Goal: Use online tool/utility

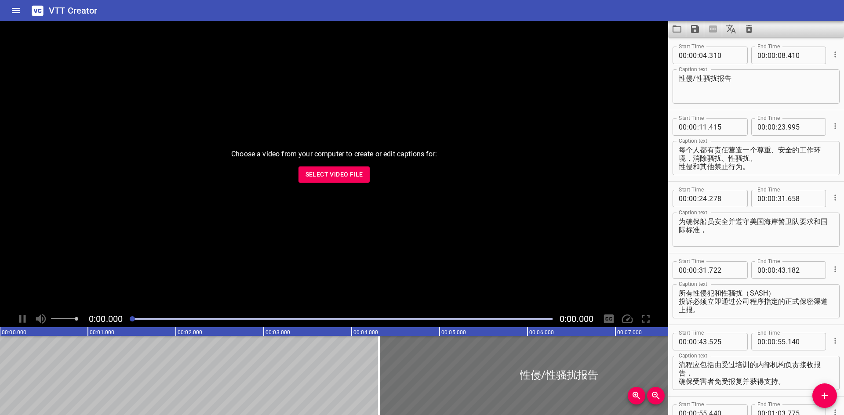
scroll to position [3963, 0]
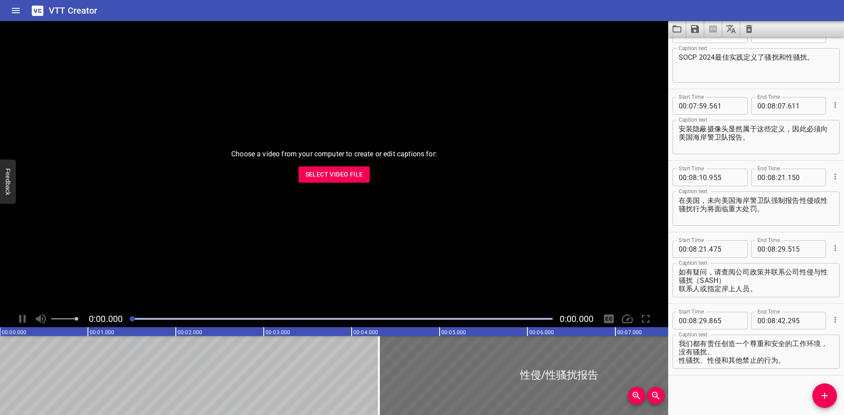
click at [326, 179] on span "Select Video File" at bounding box center [335, 174] width 58 height 11
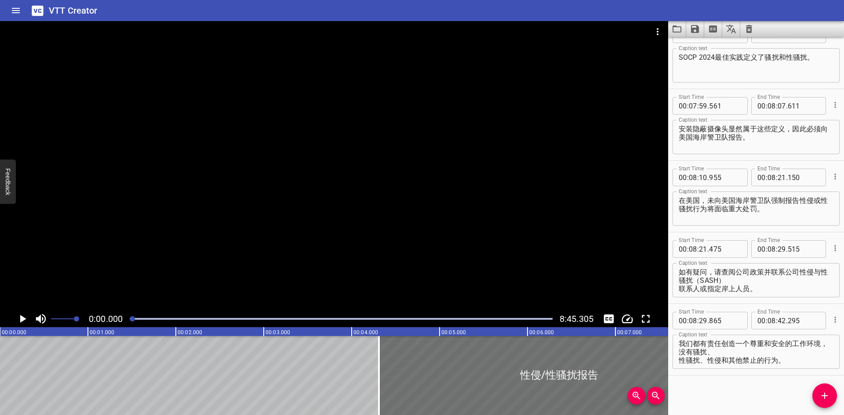
click at [242, 319] on div "Play progress" at bounding box center [341, 319] width 423 height 2
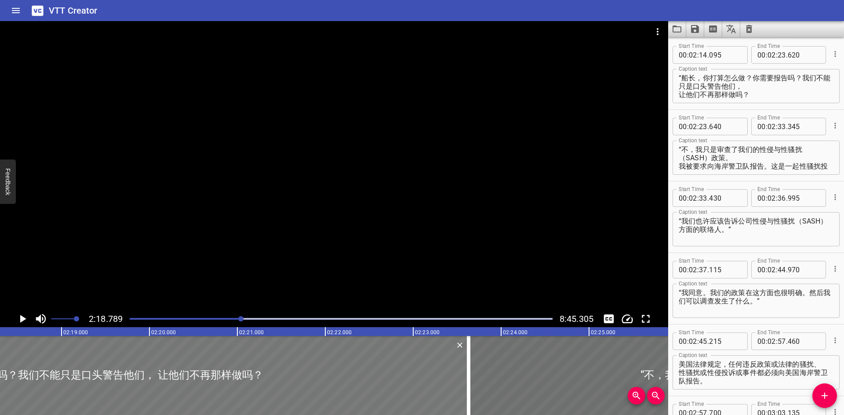
scroll to position [0, 0]
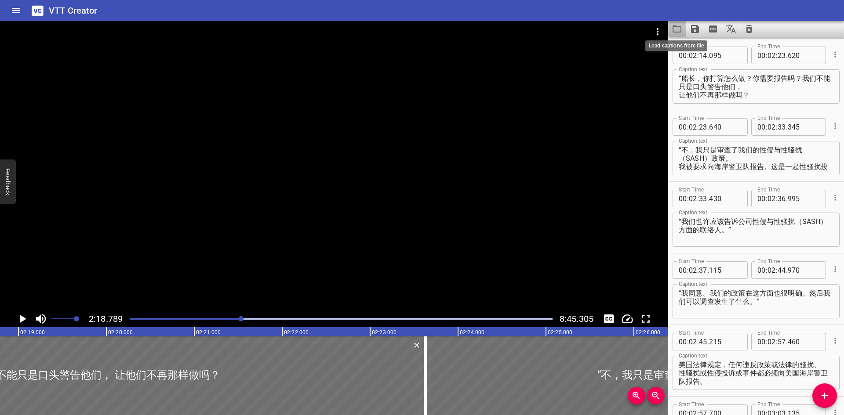
click at [678, 31] on icon "Load captions from file" at bounding box center [677, 29] width 11 height 11
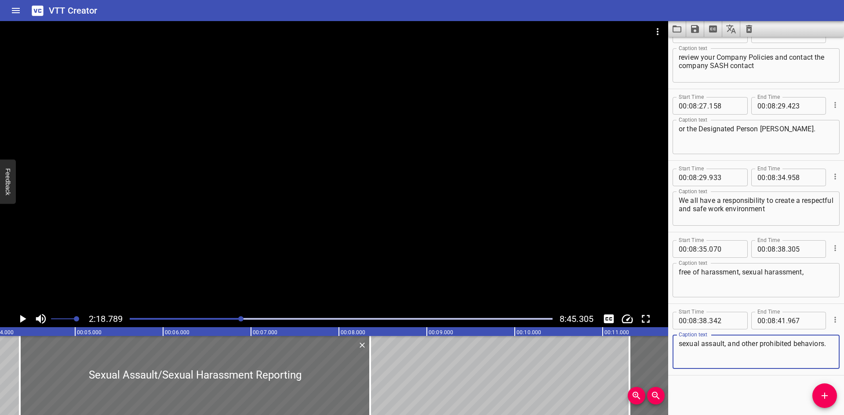
scroll to position [0, 332]
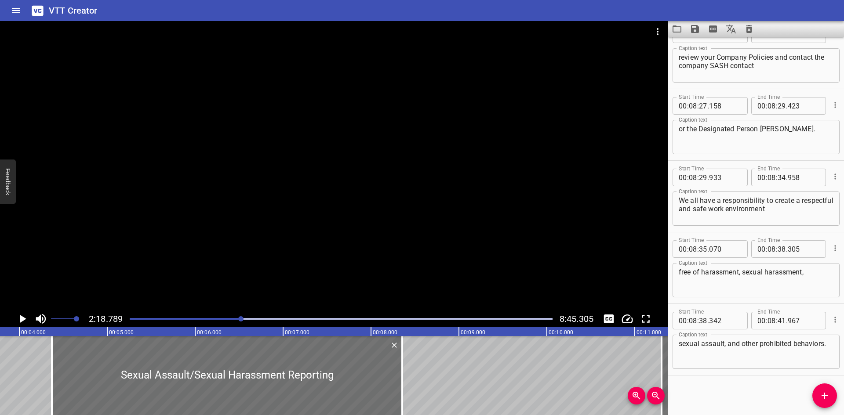
click at [461, 6] on div "VTT Creator" at bounding box center [422, 10] width 844 height 21
click at [329, 270] on div at bounding box center [334, 166] width 668 height 290
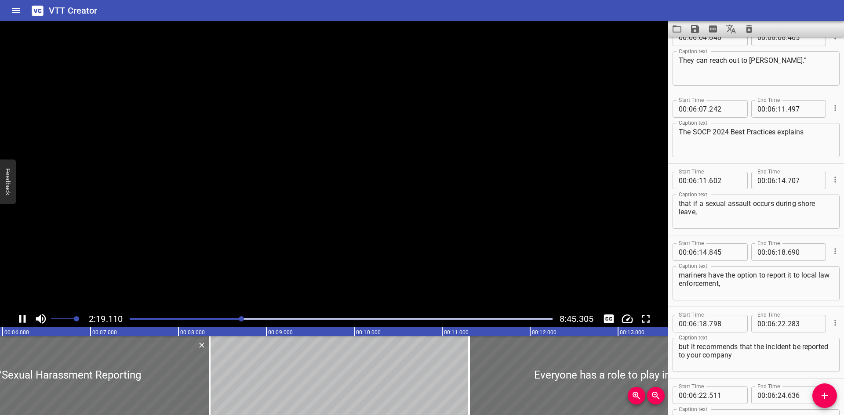
scroll to position [0, 2346]
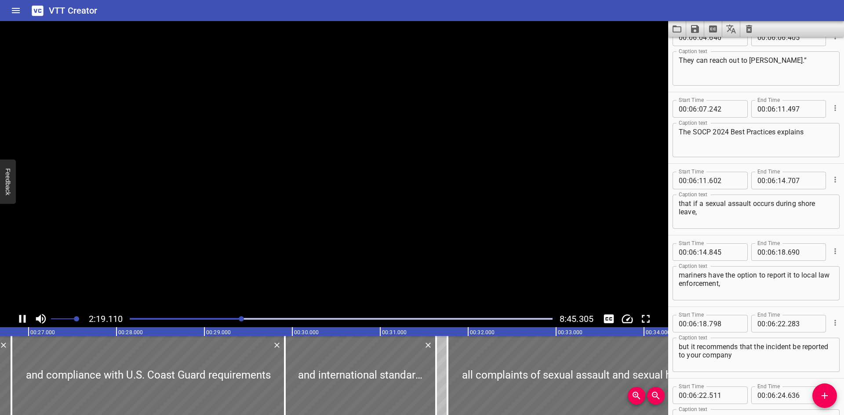
click at [335, 237] on video at bounding box center [334, 166] width 668 height 290
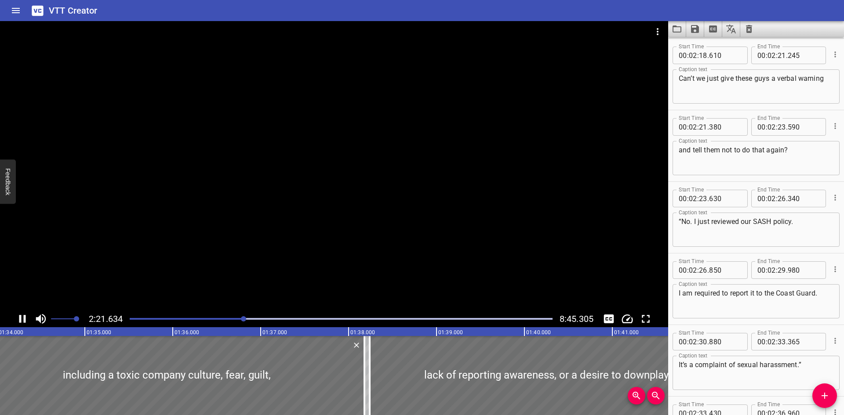
scroll to position [2508, 0]
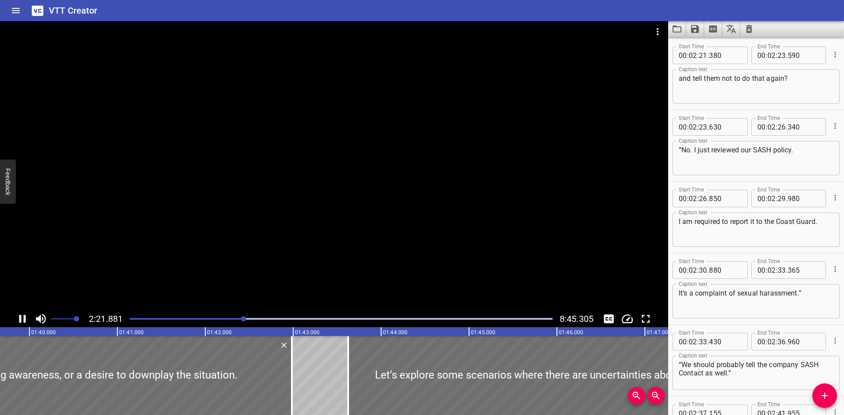
click at [314, 265] on div at bounding box center [334, 166] width 668 height 290
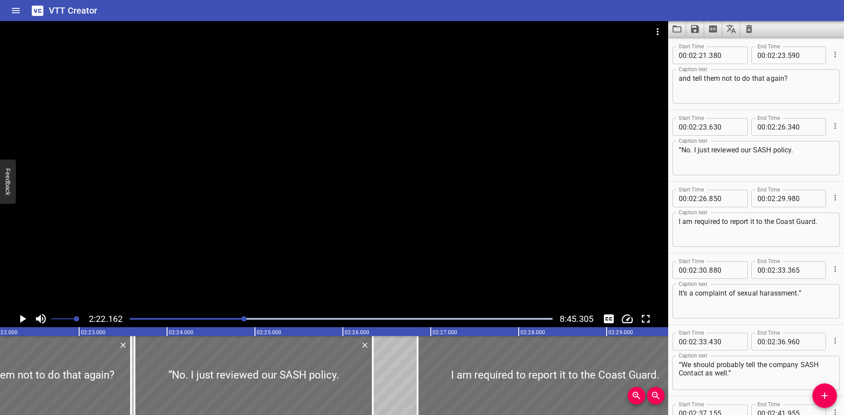
scroll to position [0, 12500]
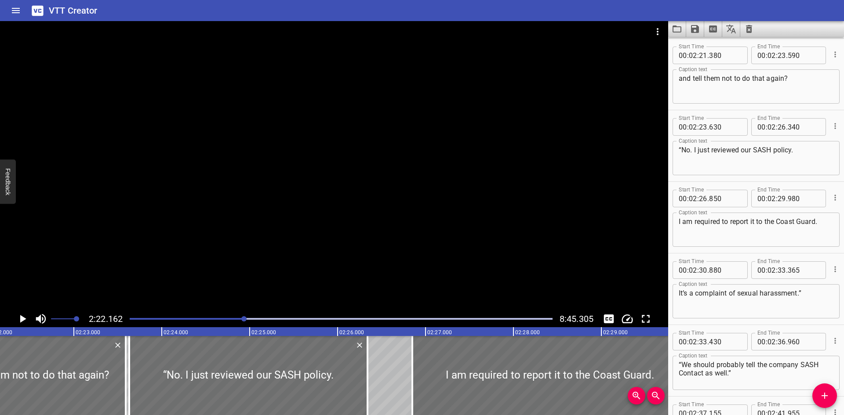
click at [455, 236] on div at bounding box center [334, 166] width 668 height 290
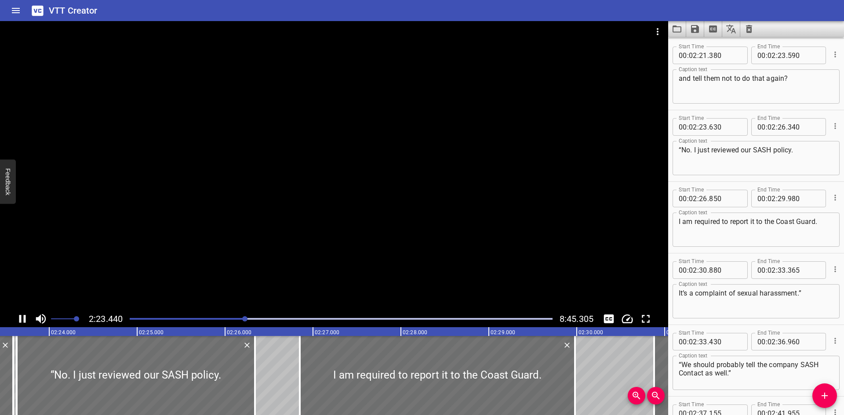
scroll to position [0, 12636]
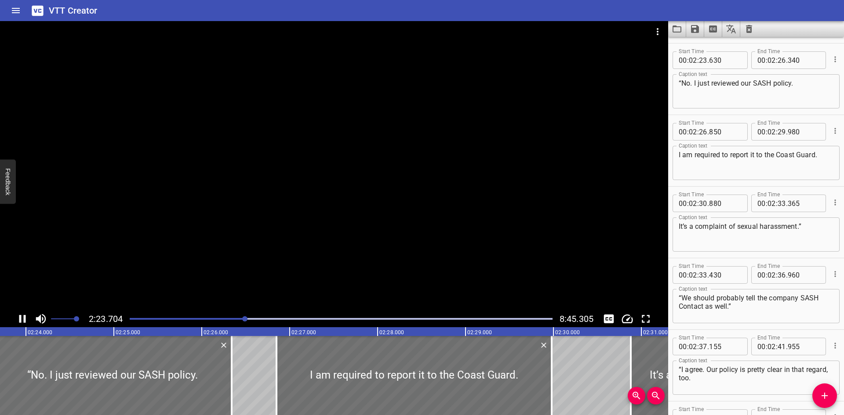
click at [59, 320] on span at bounding box center [64, 319] width 26 height 12
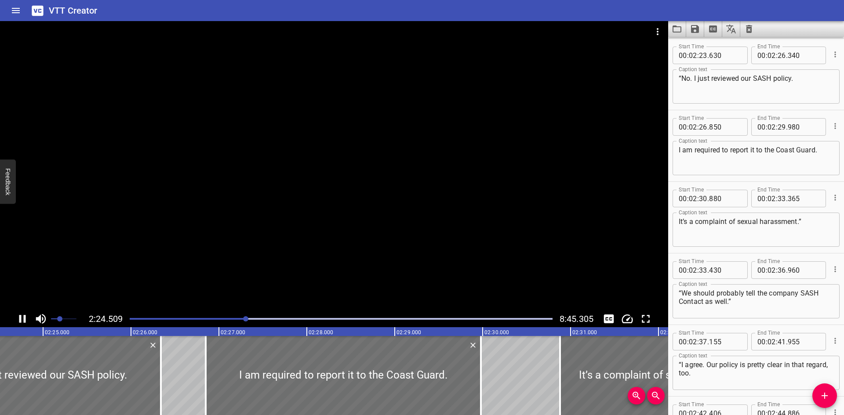
click at [25, 318] on icon "Play/Pause" at bounding box center [22, 319] width 7 height 8
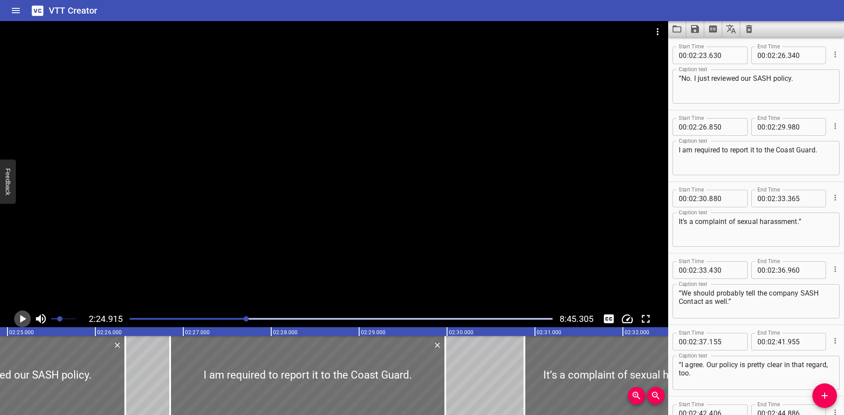
click at [25, 318] on icon "Play/Pause" at bounding box center [23, 319] width 6 height 8
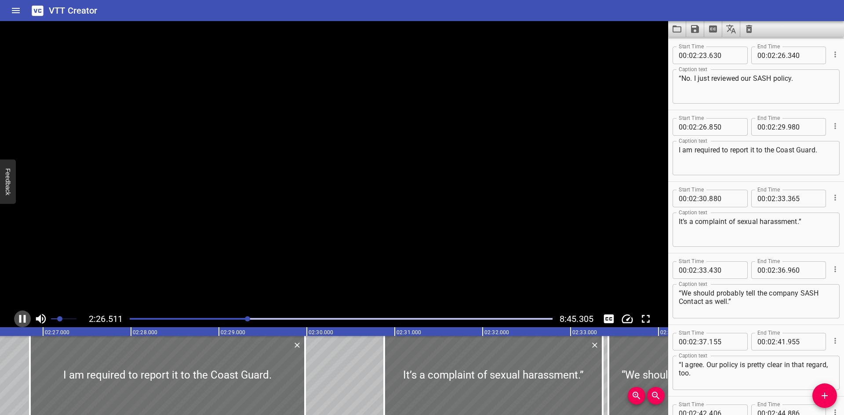
click at [25, 318] on icon "Play/Pause" at bounding box center [22, 319] width 7 height 8
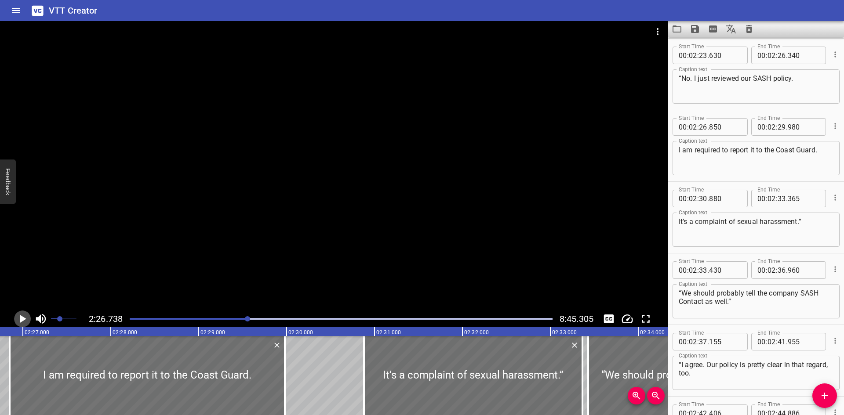
click at [25, 318] on icon "Play/Pause" at bounding box center [23, 319] width 6 height 8
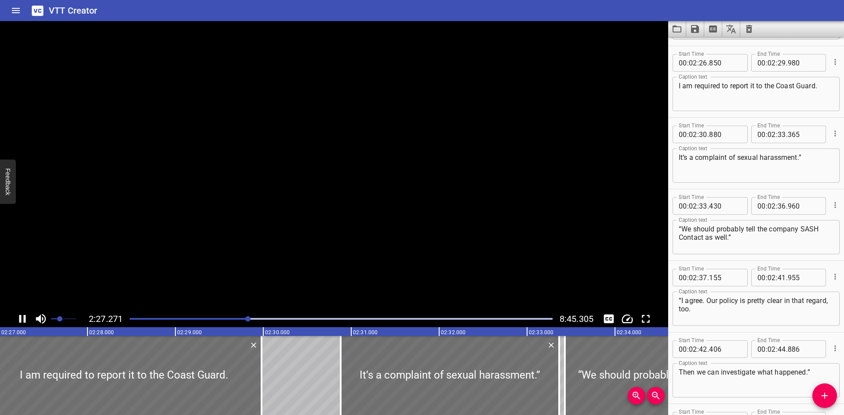
scroll to position [2652, 0]
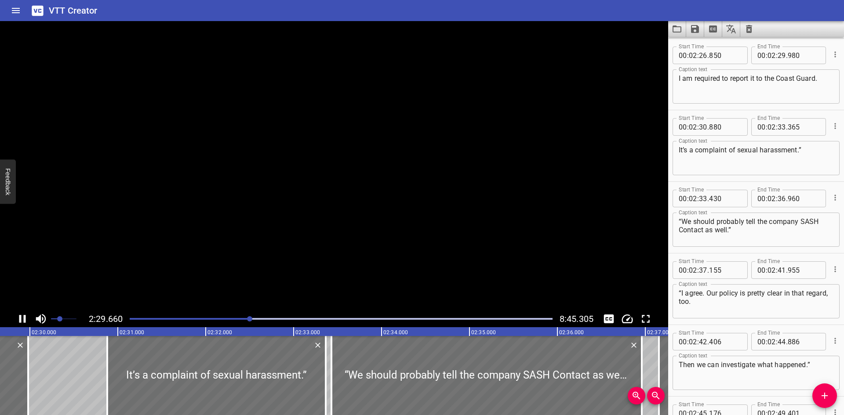
click at [25, 318] on icon "Play/Pause" at bounding box center [22, 319] width 7 height 8
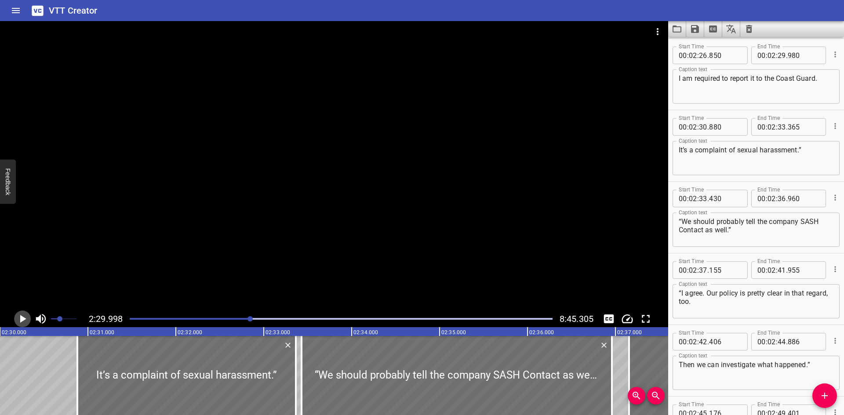
click at [25, 318] on icon "Play/Pause" at bounding box center [23, 319] width 6 height 8
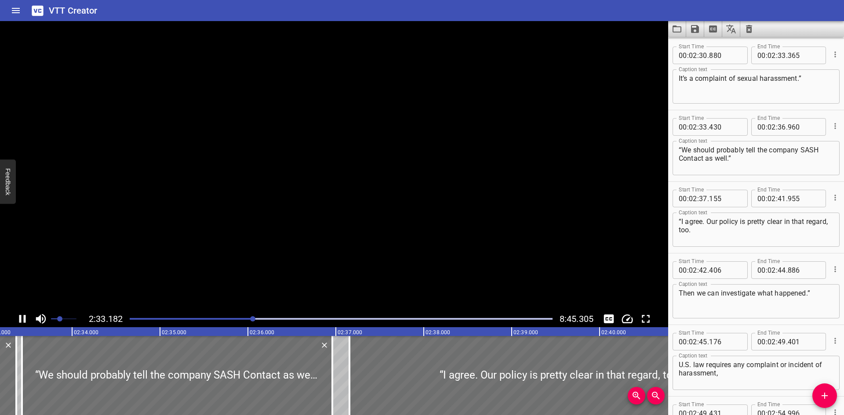
scroll to position [0, 13496]
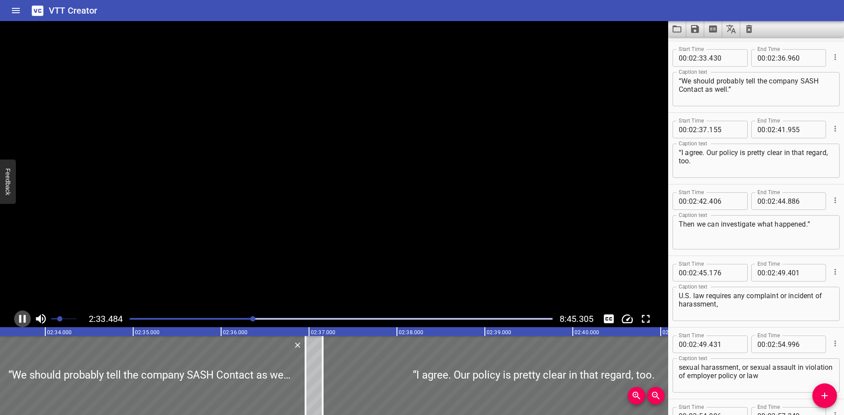
click at [25, 318] on icon "Play/Pause" at bounding box center [22, 319] width 7 height 8
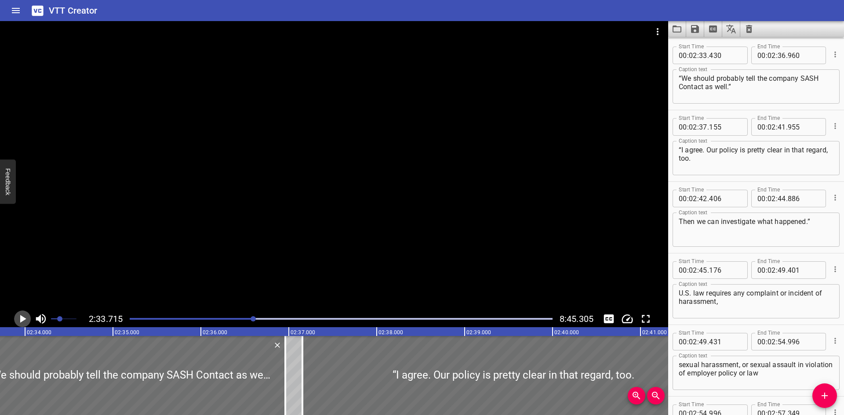
click at [25, 318] on icon "Play/Pause" at bounding box center [23, 319] width 6 height 8
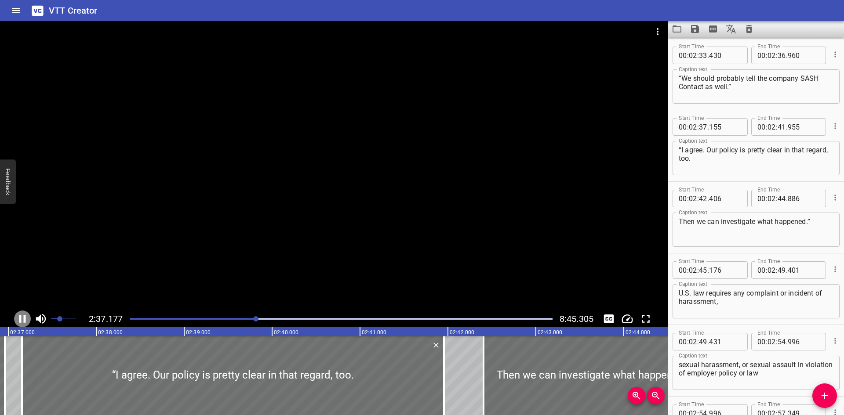
scroll to position [2867, 0]
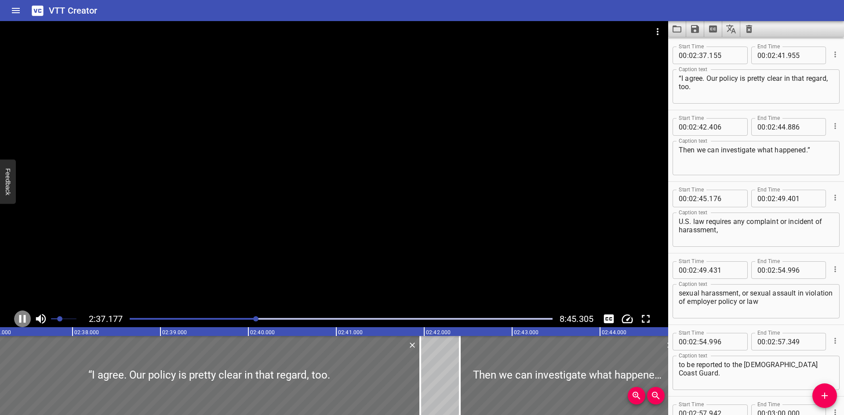
click at [24, 318] on icon "Play/Pause" at bounding box center [22, 319] width 7 height 8
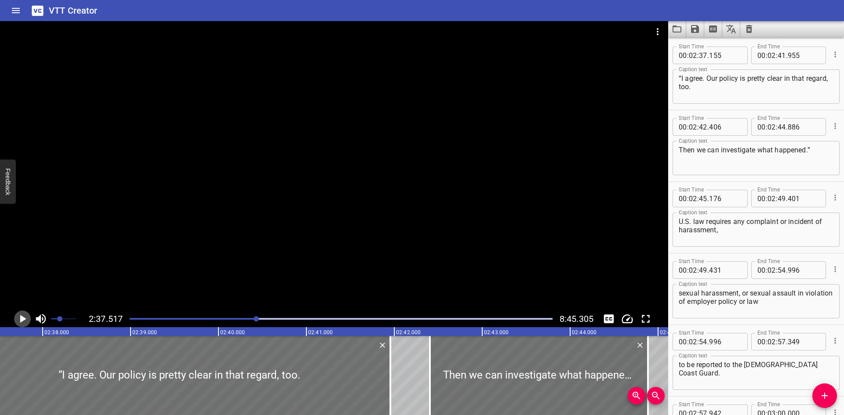
click at [24, 318] on icon "Play/Pause" at bounding box center [23, 319] width 6 height 8
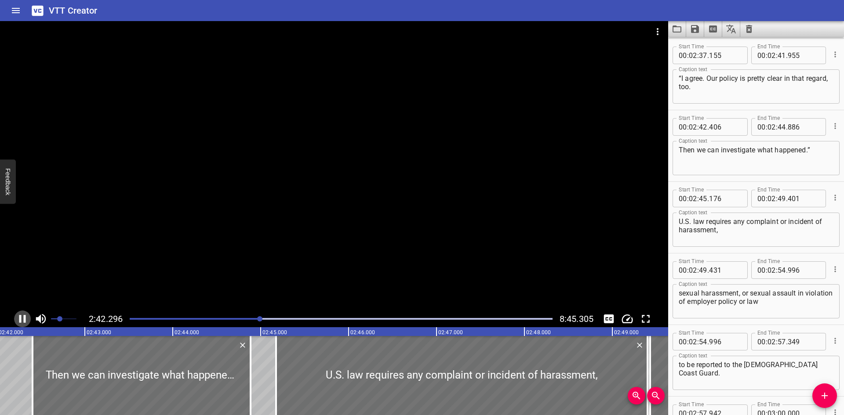
scroll to position [0, 14271]
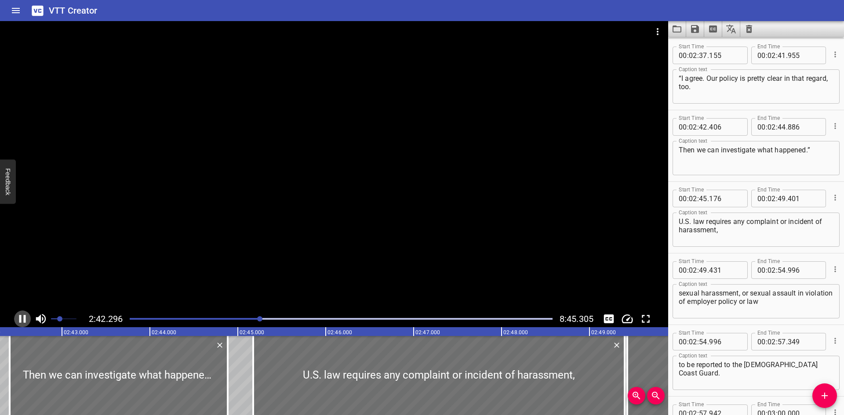
click at [24, 318] on icon "Play/Pause" at bounding box center [22, 319] width 7 height 8
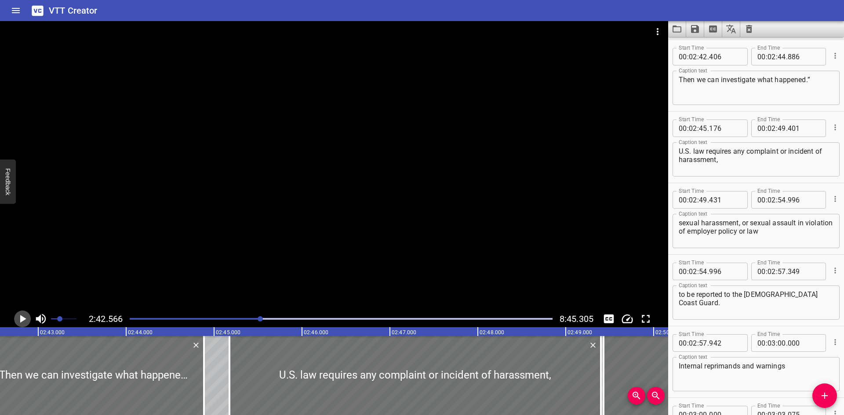
scroll to position [2938, 0]
click at [24, 318] on icon "Play/Pause" at bounding box center [23, 319] width 6 height 8
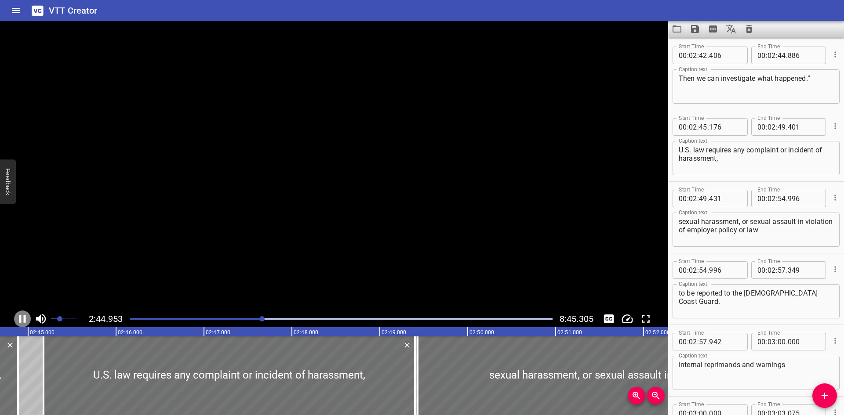
click at [24, 318] on icon "Play/Pause" at bounding box center [22, 319] width 7 height 8
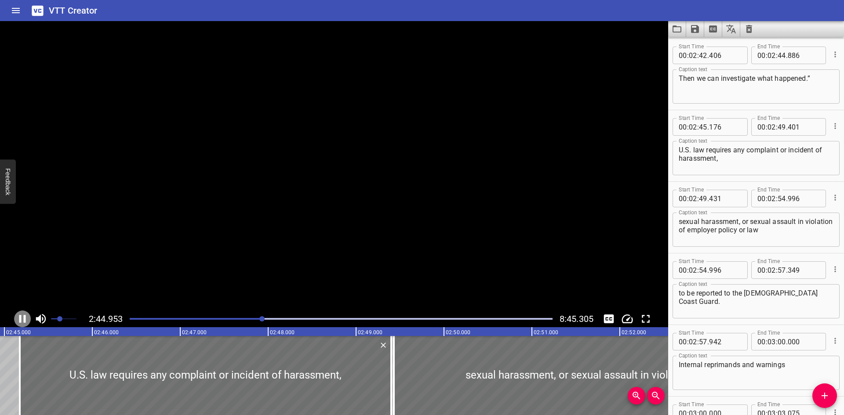
scroll to position [0, 14518]
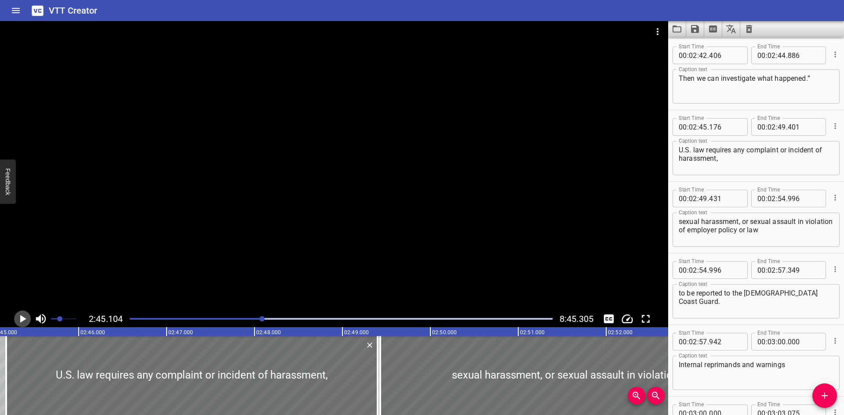
click at [23, 319] on icon "Play/Pause" at bounding box center [23, 319] width 6 height 8
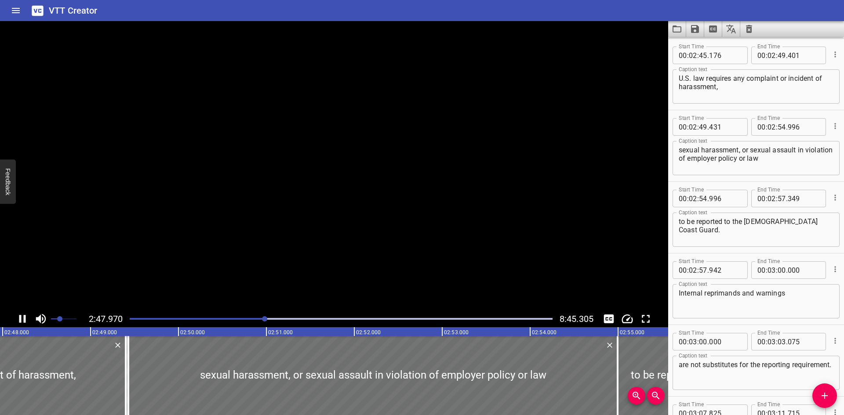
click at [23, 319] on icon "Play/Pause" at bounding box center [22, 319] width 13 height 13
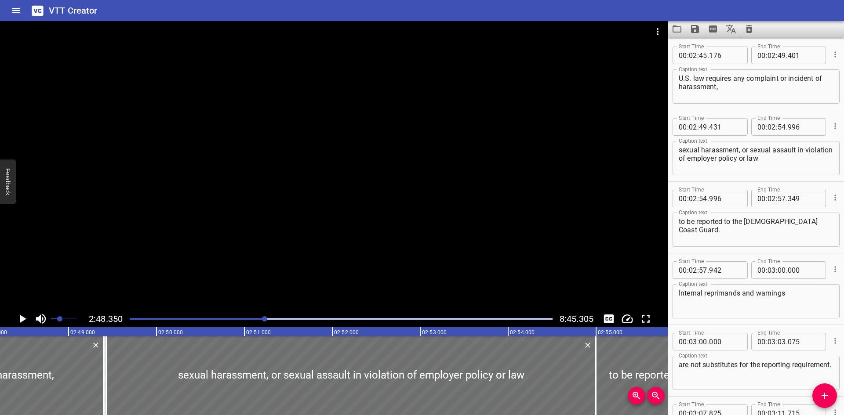
scroll to position [0, 14803]
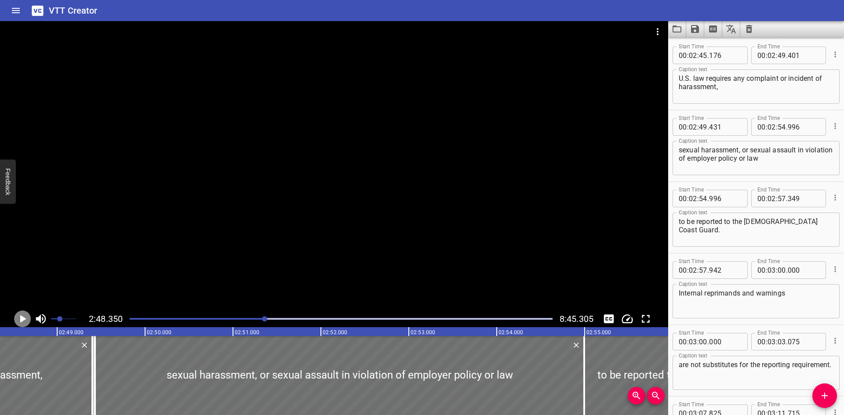
click at [23, 319] on icon "Play/Pause" at bounding box center [23, 319] width 6 height 8
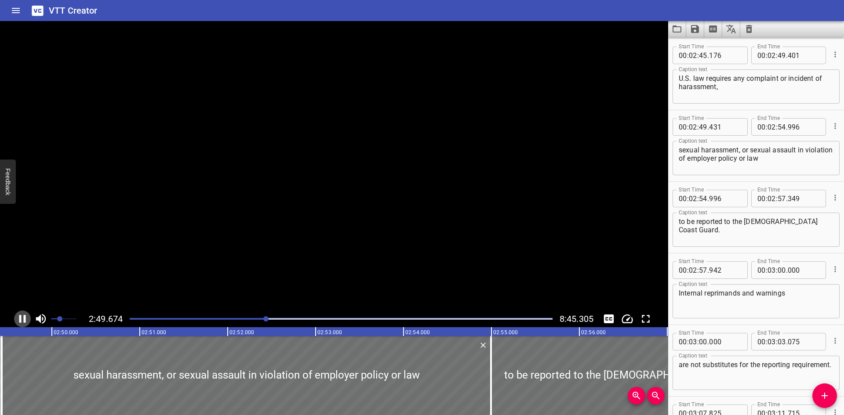
scroll to position [3082, 0]
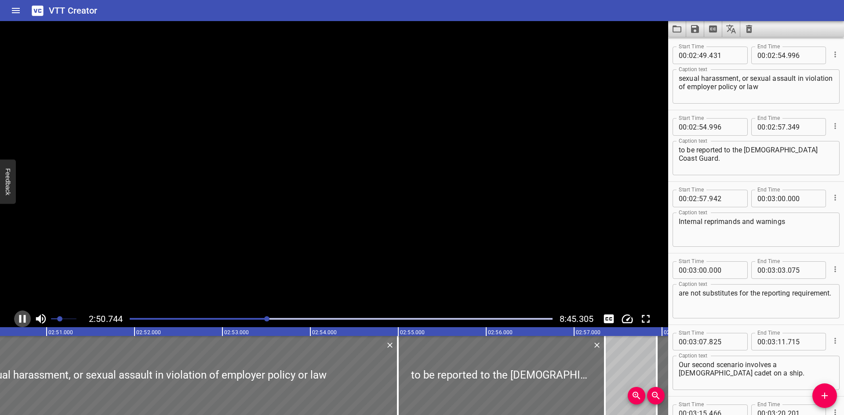
click at [23, 319] on icon "Play/Pause" at bounding box center [22, 319] width 13 height 13
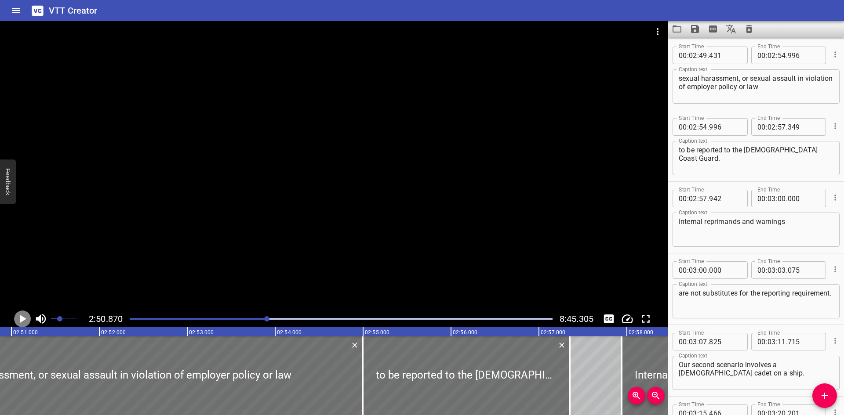
click at [23, 319] on icon "Play/Pause" at bounding box center [23, 319] width 6 height 8
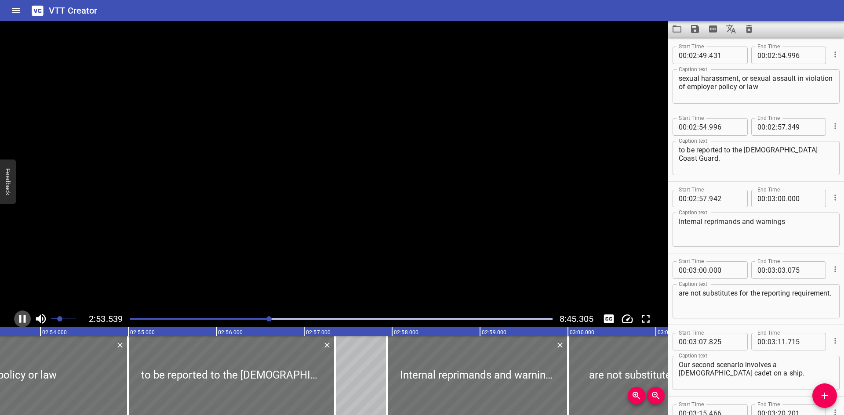
click at [23, 319] on icon "Play/Pause" at bounding box center [22, 319] width 13 height 13
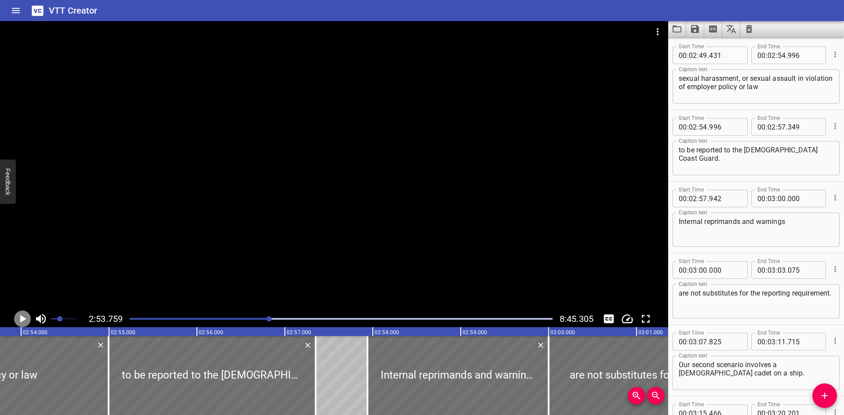
click at [23, 319] on icon "Play/Pause" at bounding box center [23, 319] width 6 height 8
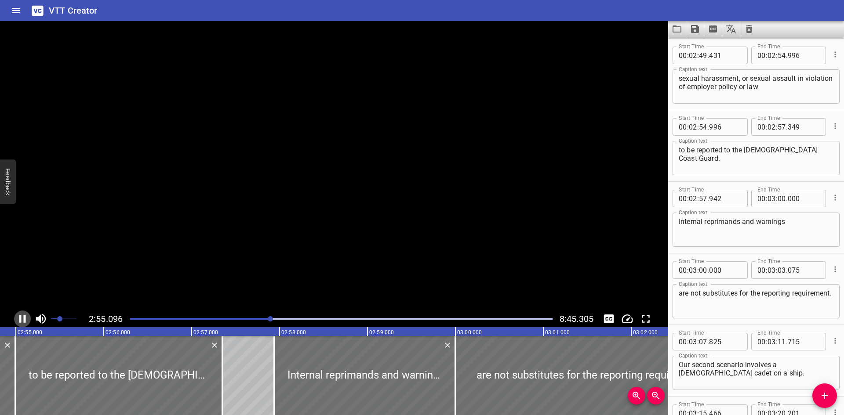
scroll to position [3153, 0]
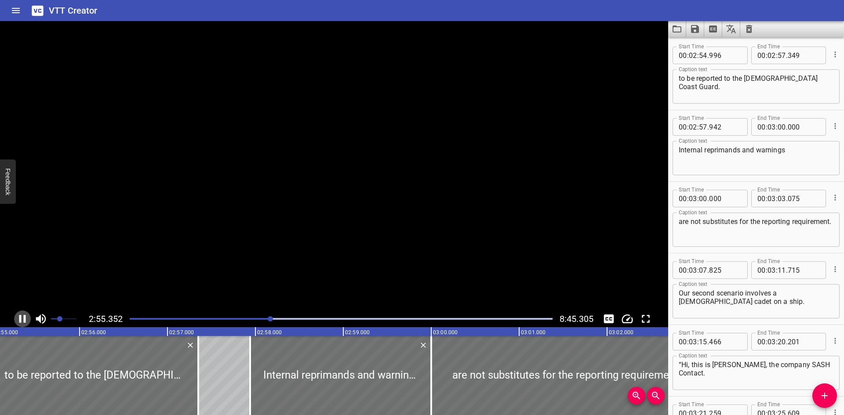
click at [23, 319] on icon "Play/Pause" at bounding box center [22, 319] width 13 height 13
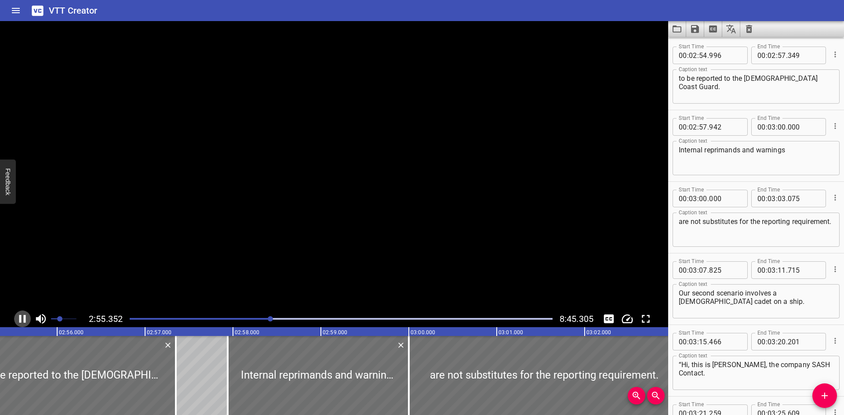
scroll to position [0, 15432]
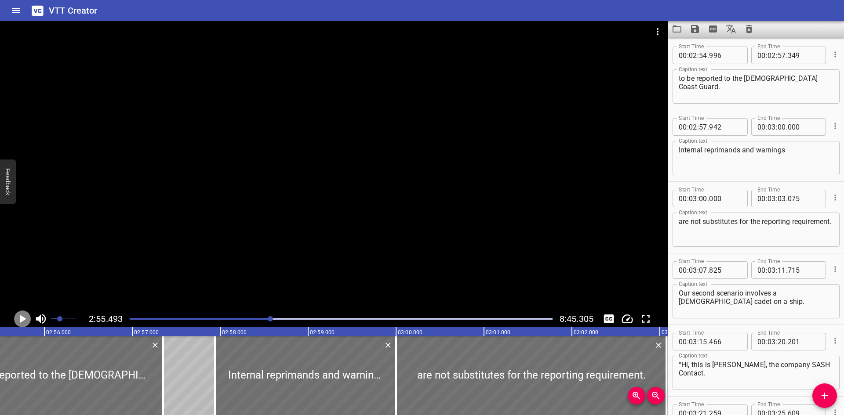
click at [23, 319] on icon "Play/Pause" at bounding box center [23, 319] width 6 height 8
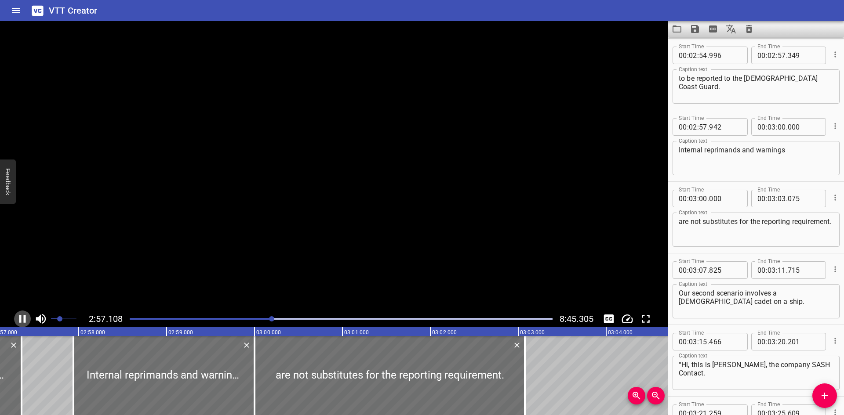
click at [23, 319] on icon "Play/Pause" at bounding box center [22, 319] width 13 height 13
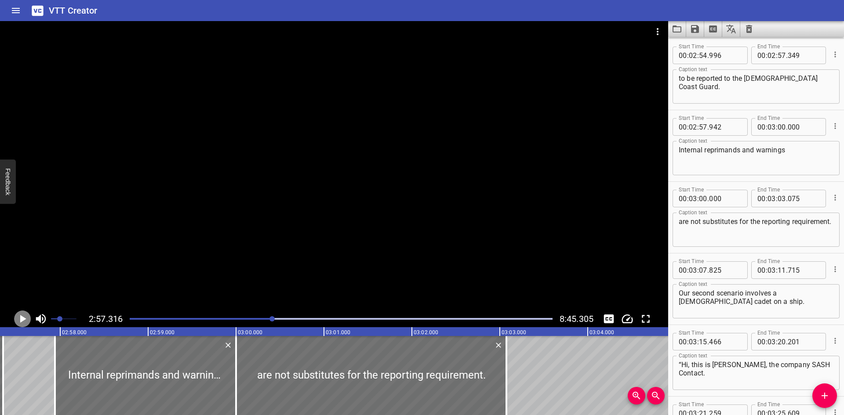
click at [23, 319] on icon "Play/Pause" at bounding box center [23, 319] width 6 height 8
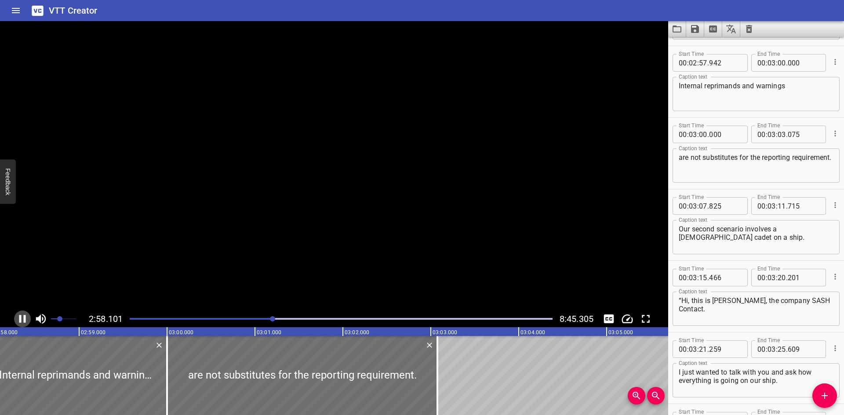
scroll to position [3225, 0]
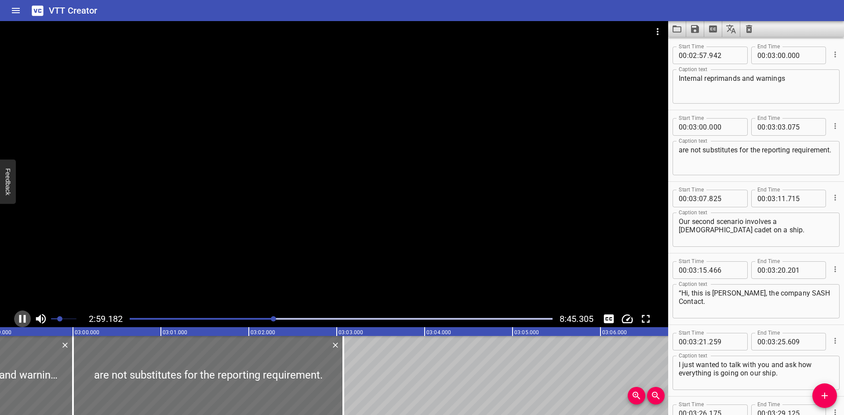
click at [23, 319] on icon "Play/Pause" at bounding box center [22, 319] width 13 height 13
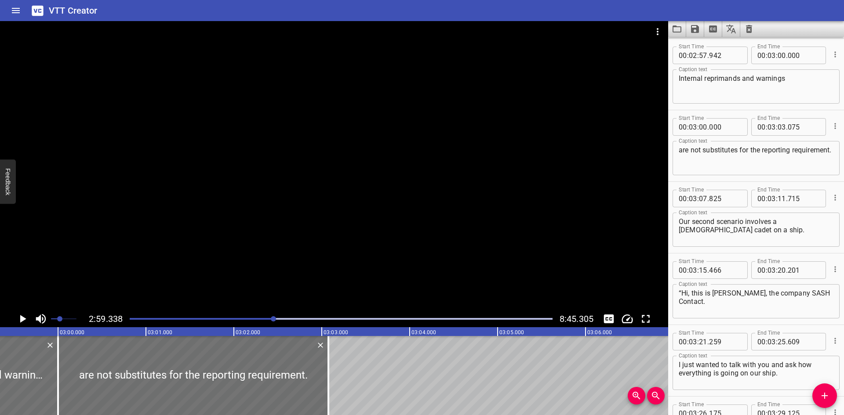
click at [23, 319] on icon "Play/Pause" at bounding box center [23, 319] width 6 height 8
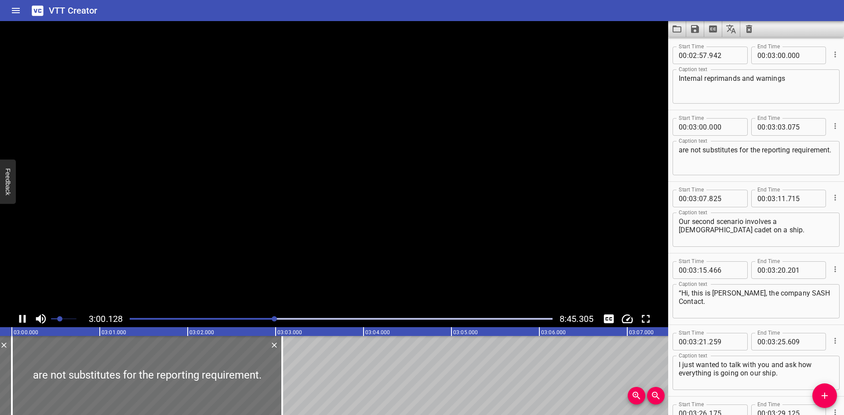
scroll to position [3297, 0]
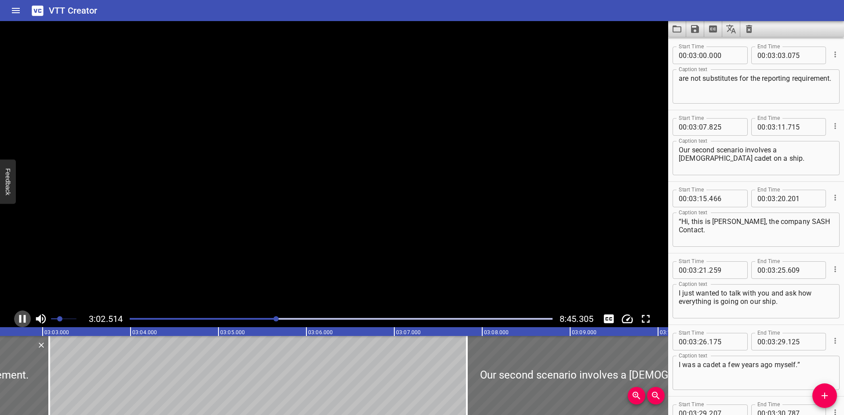
click at [23, 319] on icon "Play/Pause" at bounding box center [22, 319] width 13 height 13
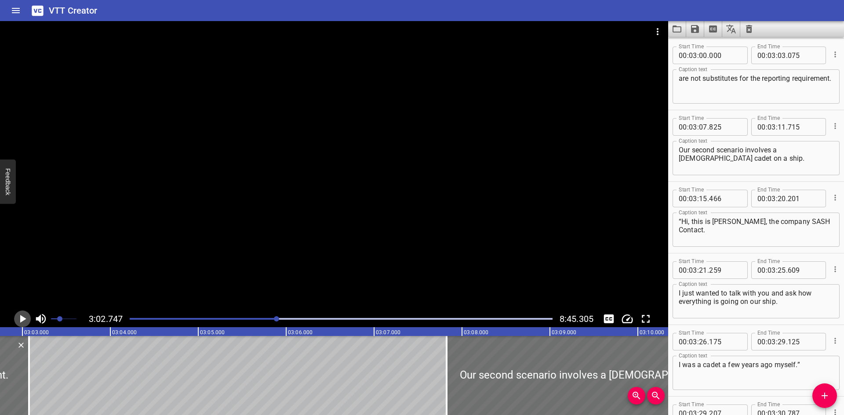
click at [23, 319] on icon "Play/Pause" at bounding box center [23, 319] width 6 height 8
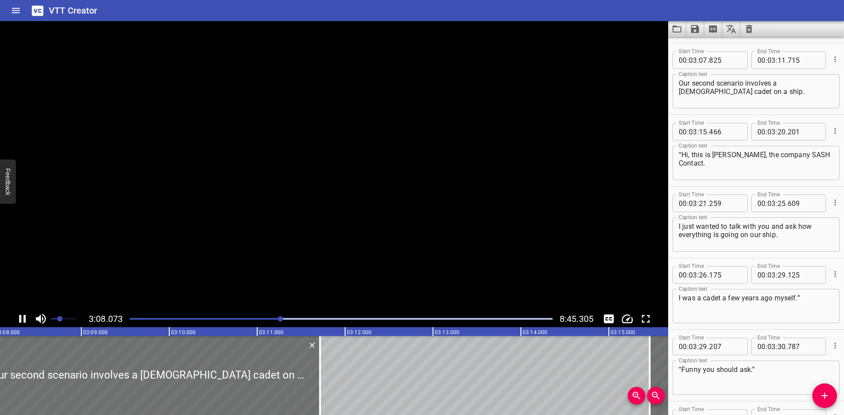
scroll to position [3368, 0]
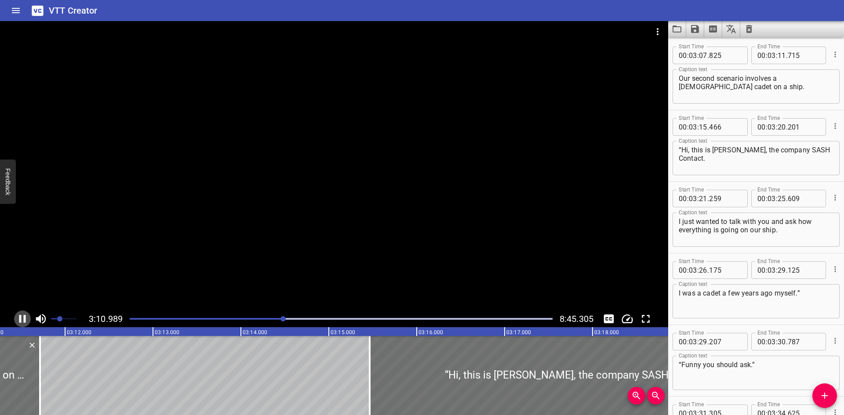
click at [23, 319] on icon "Play/Pause" at bounding box center [22, 319] width 13 height 13
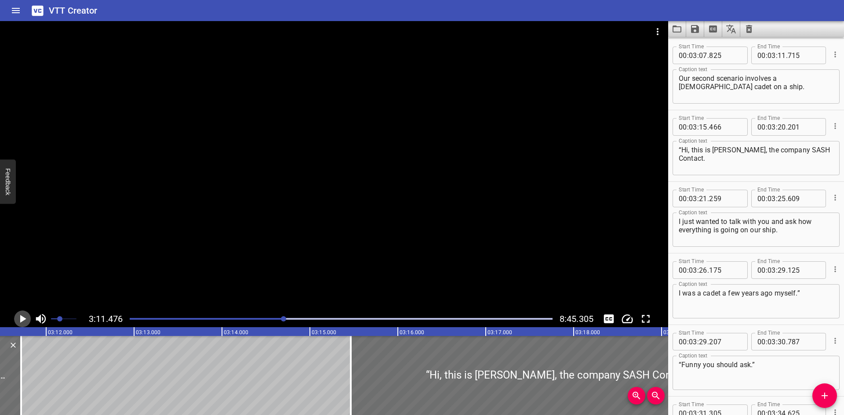
click at [26, 317] on icon "Play/Pause" at bounding box center [22, 319] width 13 height 13
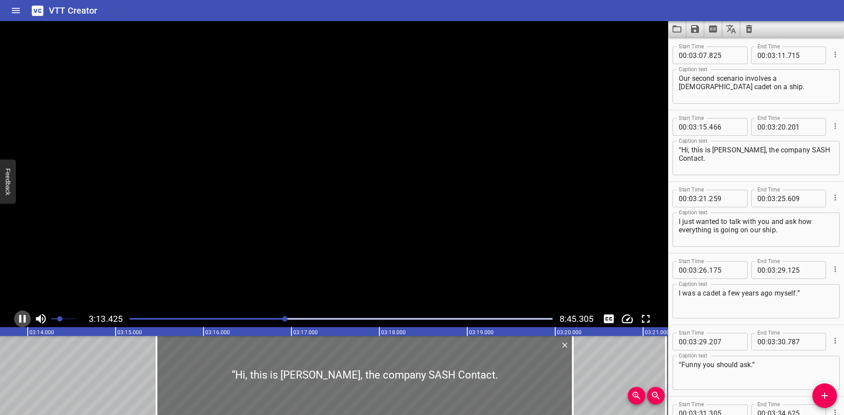
click at [25, 317] on icon "Play/Pause" at bounding box center [22, 319] width 7 height 8
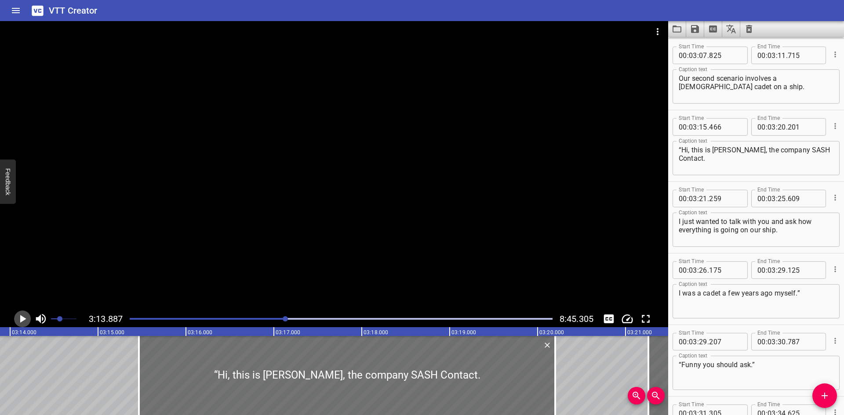
click at [25, 317] on icon "Play/Pause" at bounding box center [22, 319] width 13 height 13
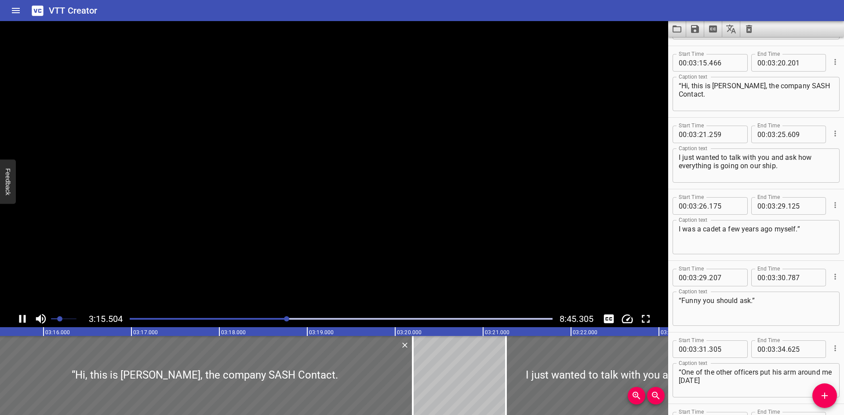
scroll to position [3440, 0]
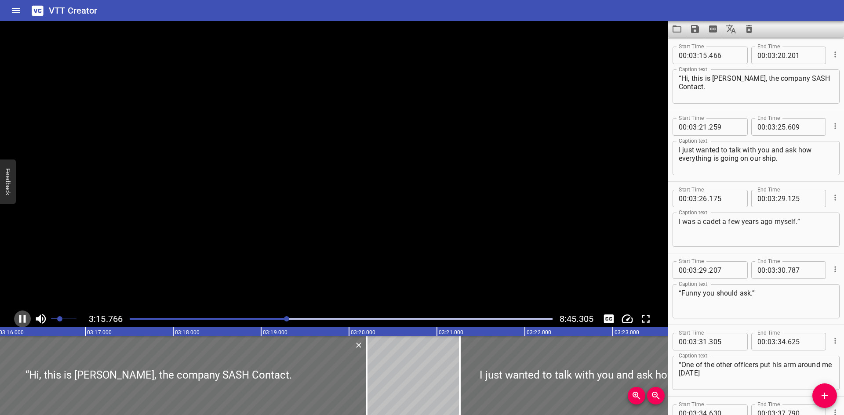
click at [25, 317] on icon "Play/Pause" at bounding box center [22, 319] width 7 height 8
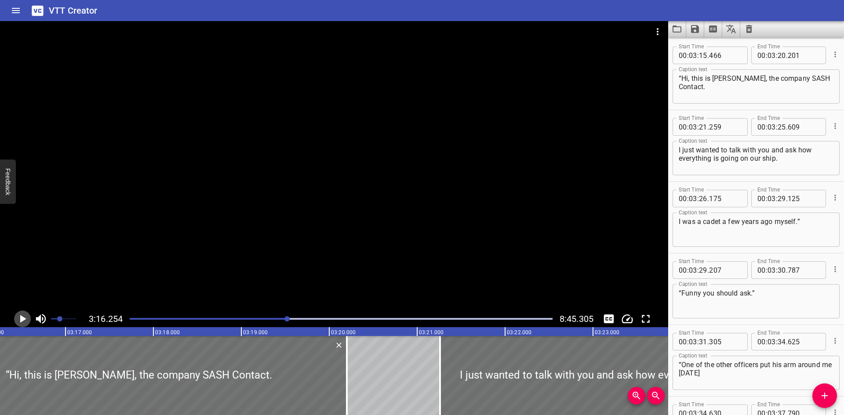
click at [25, 317] on icon "Play/Pause" at bounding box center [22, 319] width 13 height 13
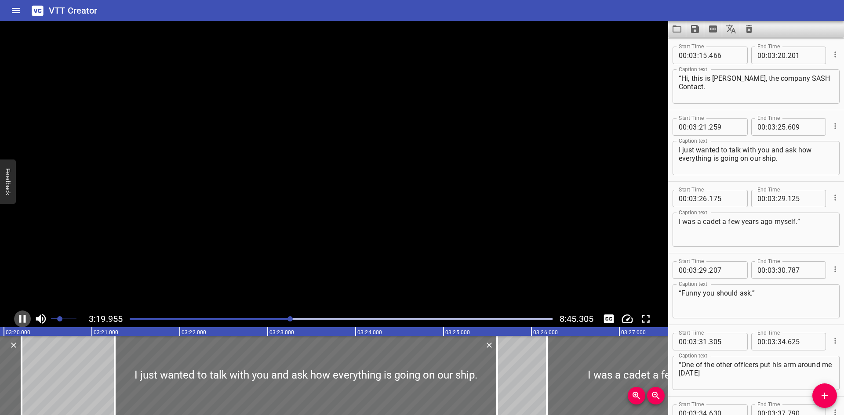
click at [25, 317] on icon "Play/Pause" at bounding box center [22, 319] width 7 height 8
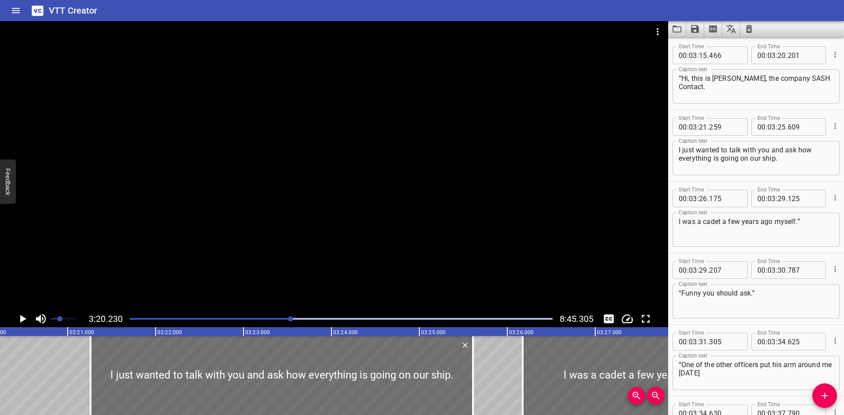
drag, startPoint x: 25, startPoint y: 317, endPoint x: 0, endPoint y: 288, distance: 38.7
click at [0, 288] on div at bounding box center [334, 166] width 668 height 290
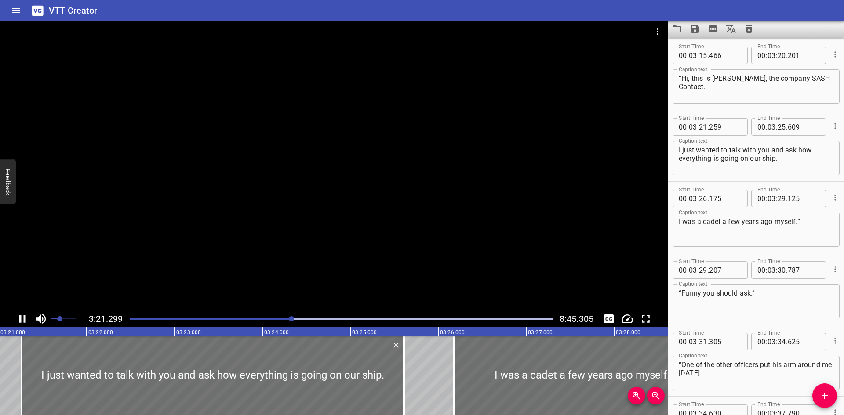
scroll to position [3512, 0]
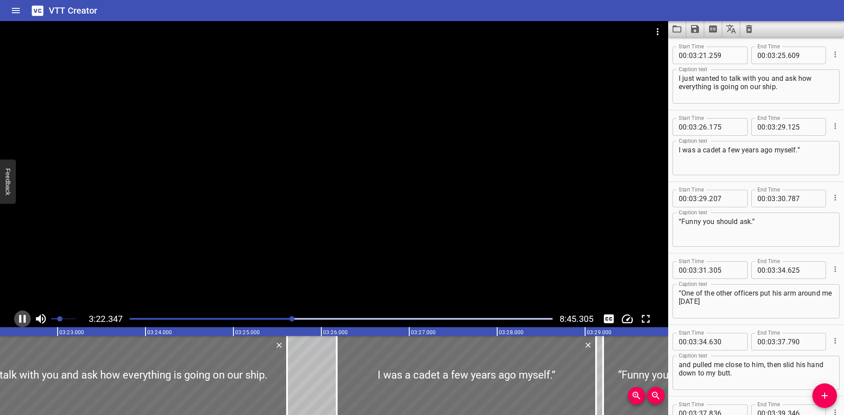
click at [21, 319] on icon "Play/Pause" at bounding box center [22, 319] width 7 height 8
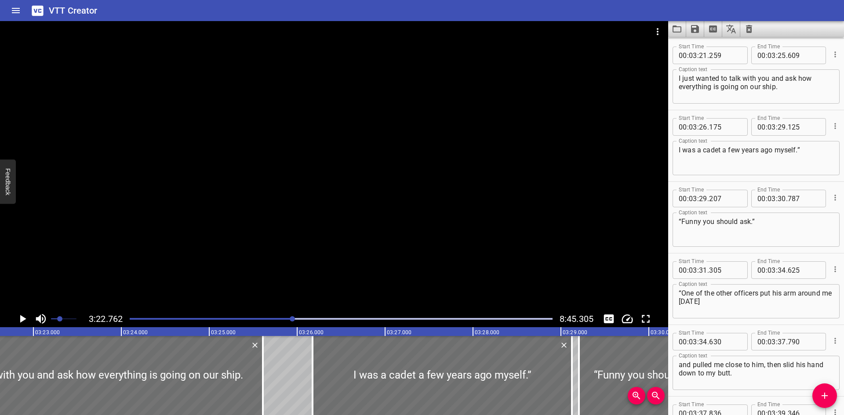
scroll to position [0, 17829]
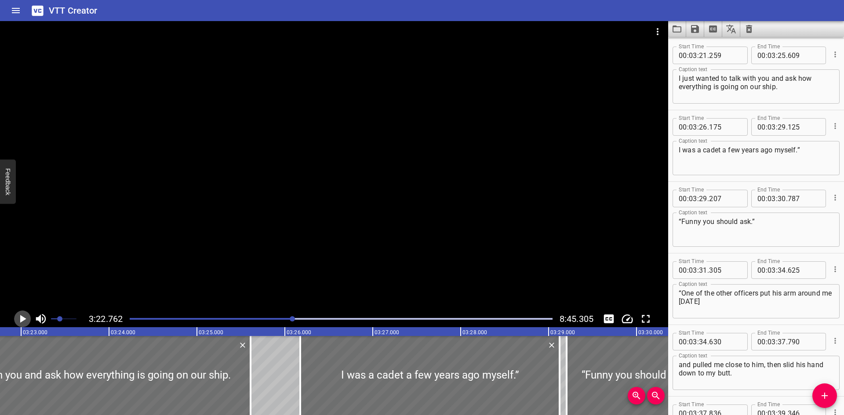
click at [21, 319] on icon "Play/Pause" at bounding box center [23, 319] width 6 height 8
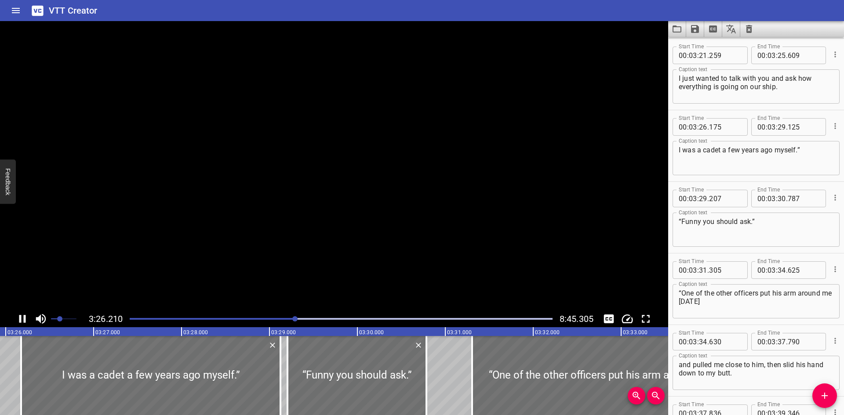
scroll to position [3583, 0]
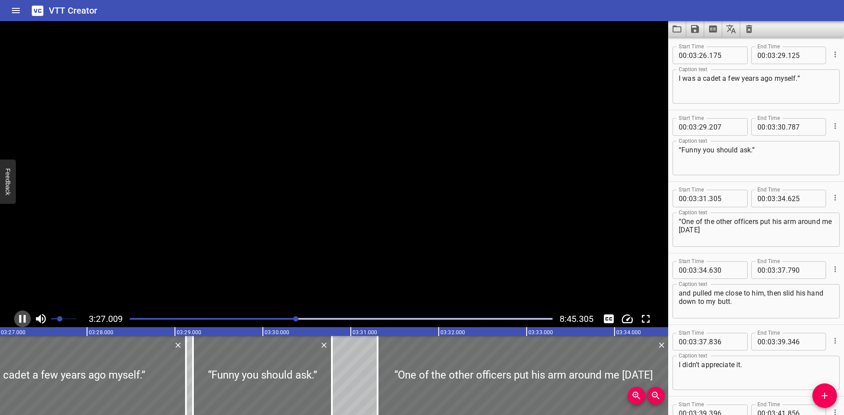
click at [21, 319] on icon "Play/Pause" at bounding box center [22, 319] width 7 height 8
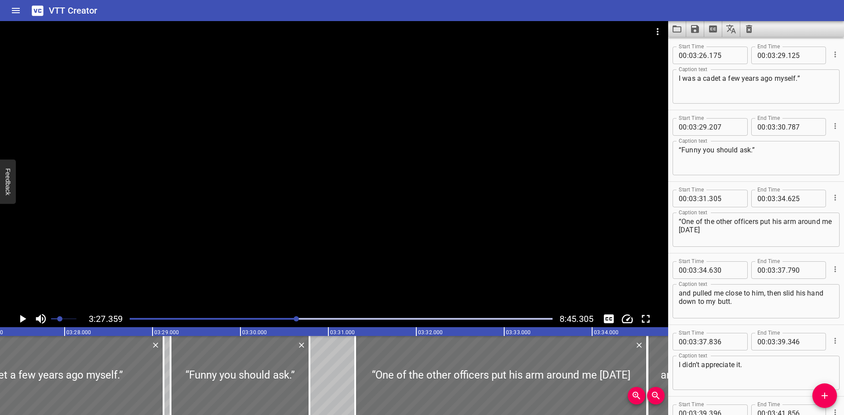
scroll to position [0, 18234]
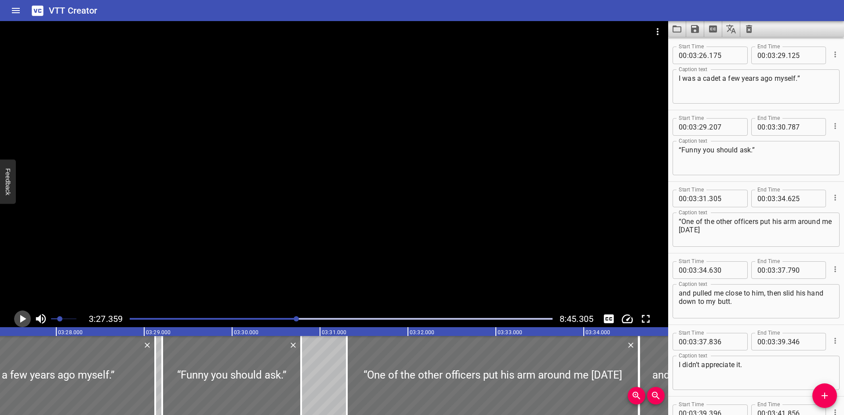
click at [21, 319] on icon "Play/Pause" at bounding box center [23, 319] width 6 height 8
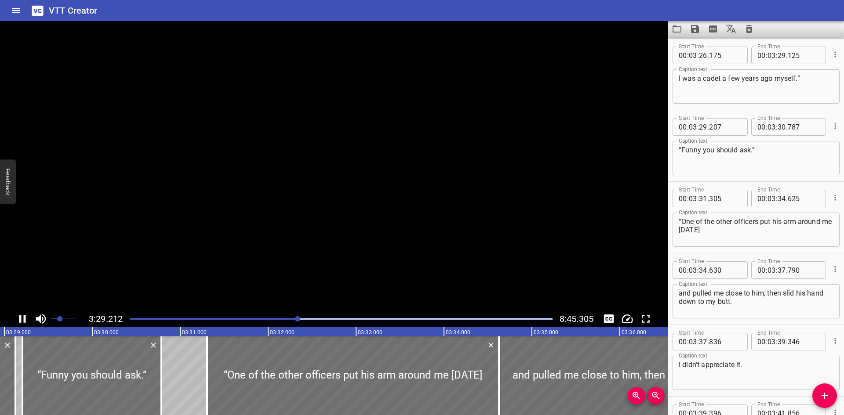
scroll to position [3655, 0]
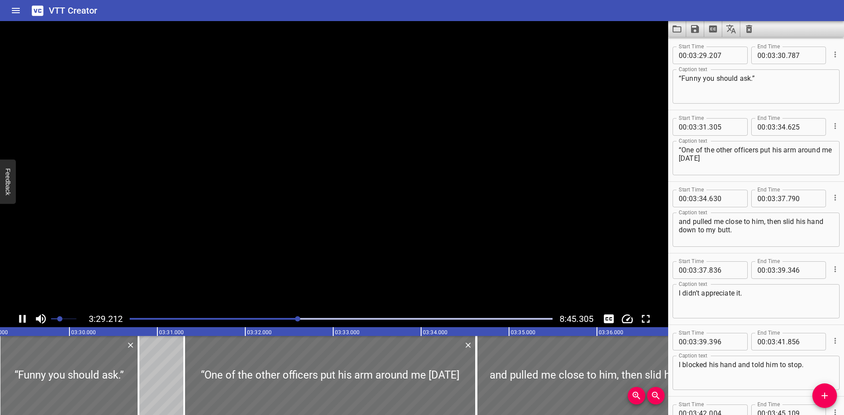
click at [21, 319] on icon "Play/Pause" at bounding box center [22, 319] width 7 height 8
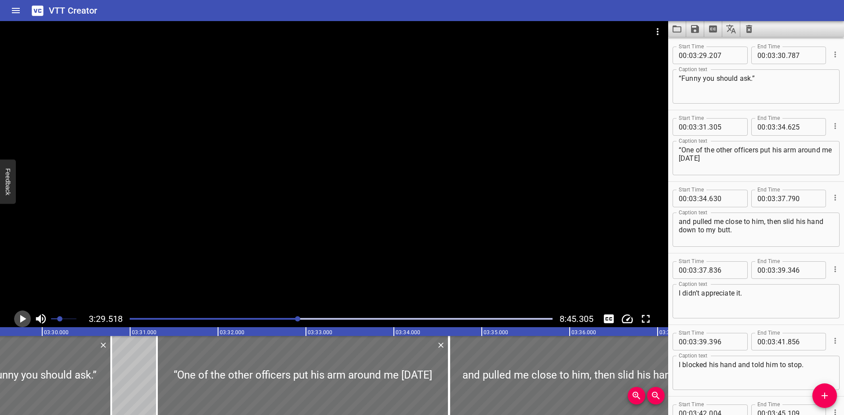
click at [21, 319] on icon "Play/Pause" at bounding box center [23, 319] width 6 height 8
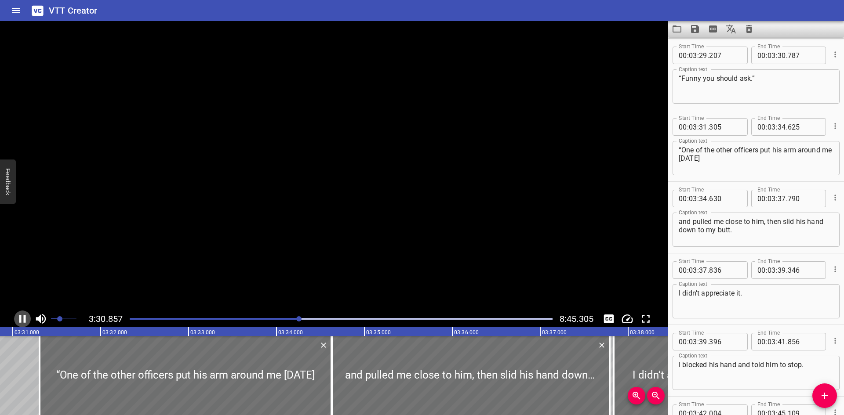
click at [21, 319] on icon "Play/Pause" at bounding box center [22, 319] width 7 height 8
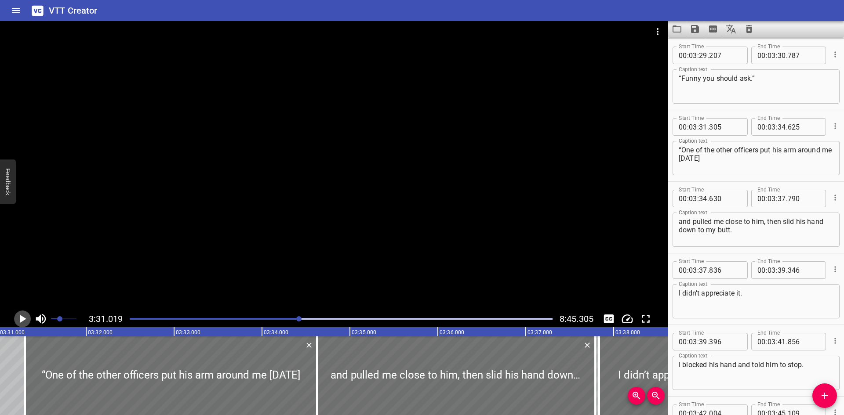
click at [21, 319] on icon "Play/Pause" at bounding box center [23, 319] width 6 height 8
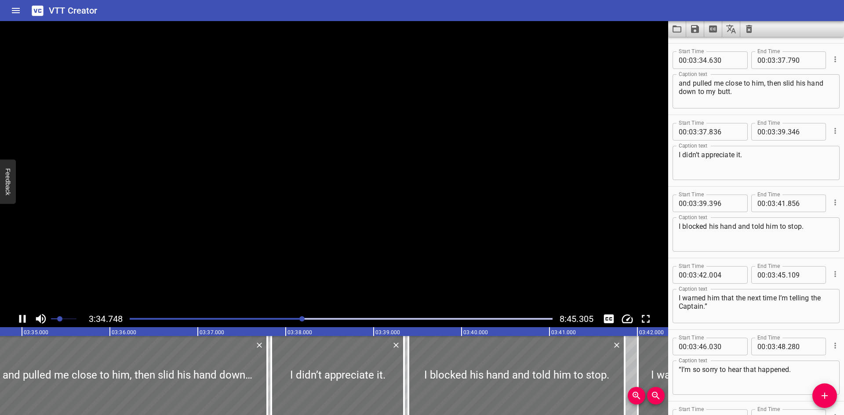
scroll to position [3798, 0]
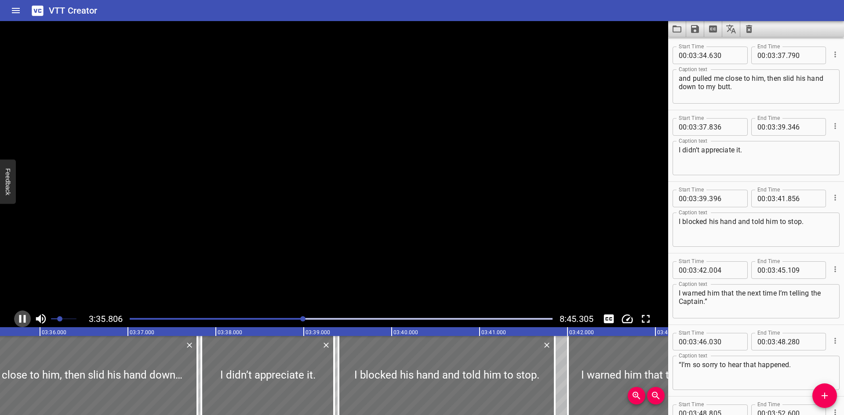
click at [21, 319] on icon "Play/Pause" at bounding box center [22, 319] width 7 height 8
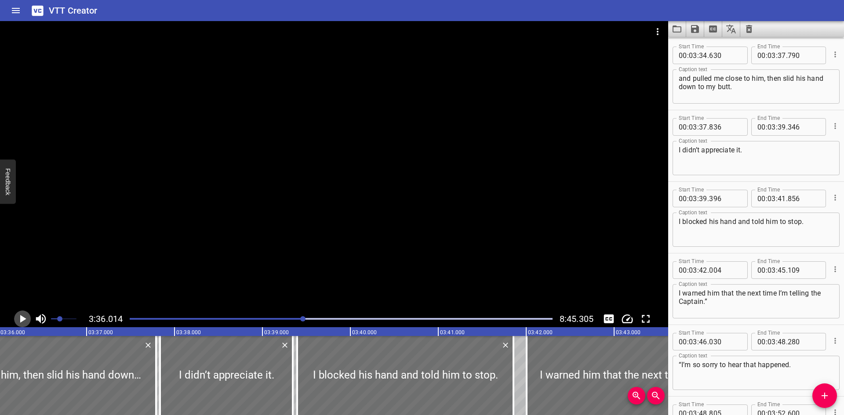
click at [21, 319] on icon "Play/Pause" at bounding box center [23, 319] width 6 height 8
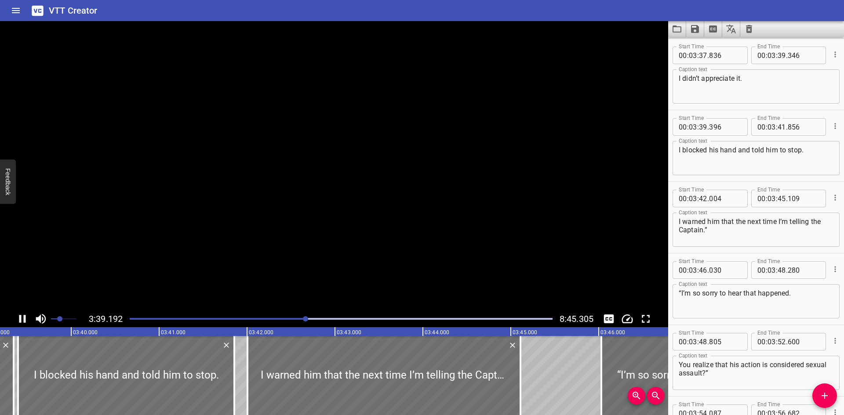
scroll to position [3934, 0]
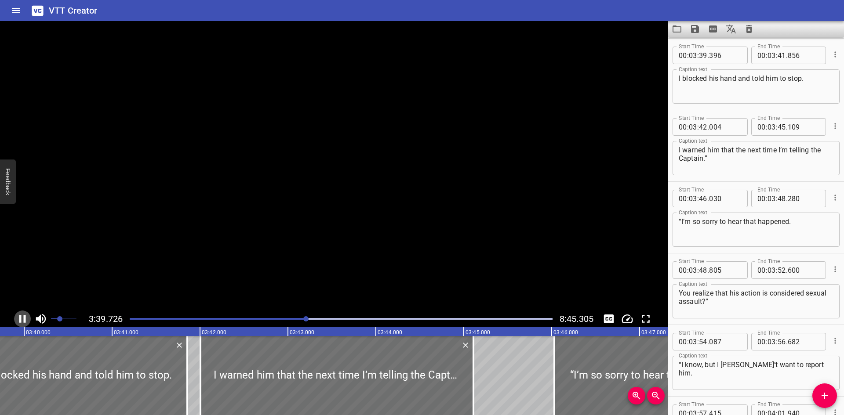
click at [21, 319] on icon "Play/Pause" at bounding box center [22, 319] width 7 height 8
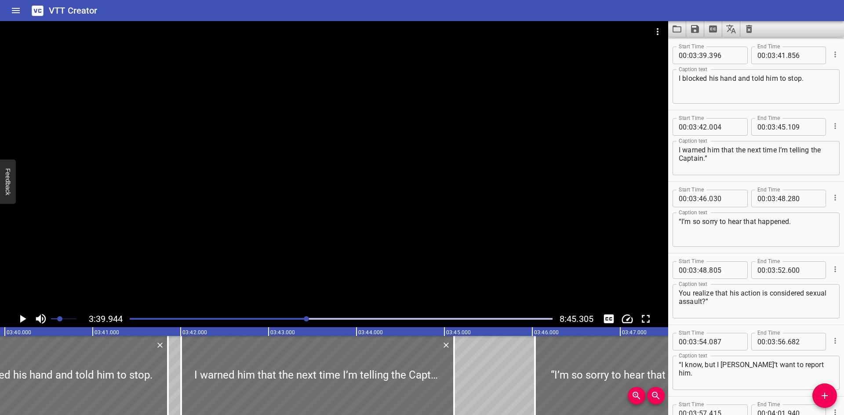
click at [21, 319] on icon "Play/Pause" at bounding box center [23, 319] width 6 height 8
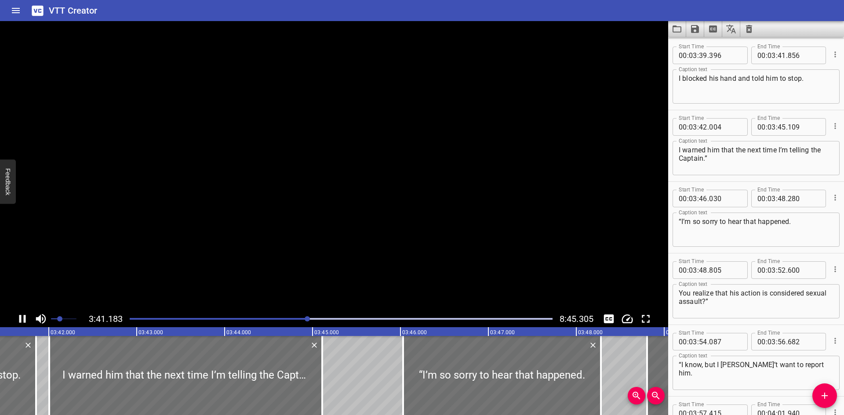
click at [21, 319] on icon "Play/Pause" at bounding box center [22, 319] width 7 height 8
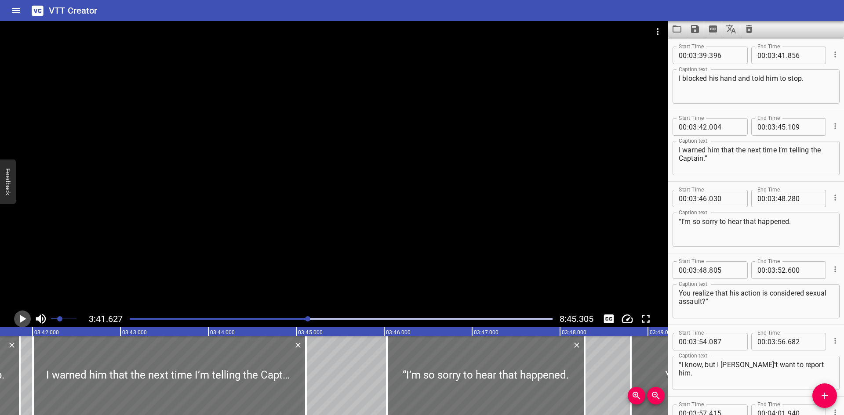
click at [23, 319] on icon "Play/Pause" at bounding box center [23, 319] width 6 height 8
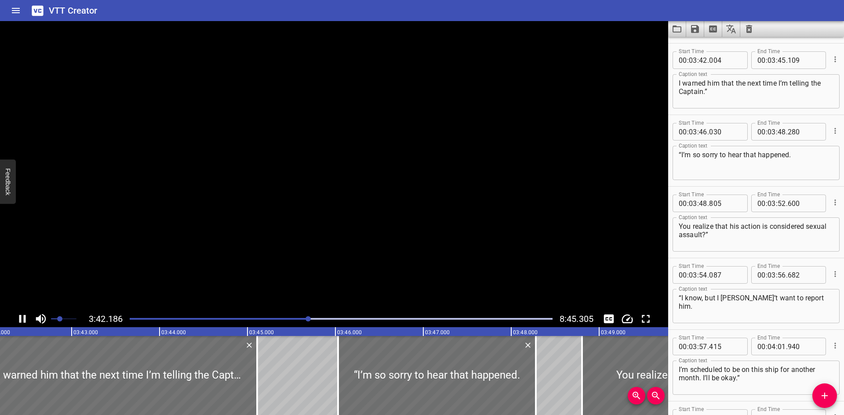
scroll to position [4013, 0]
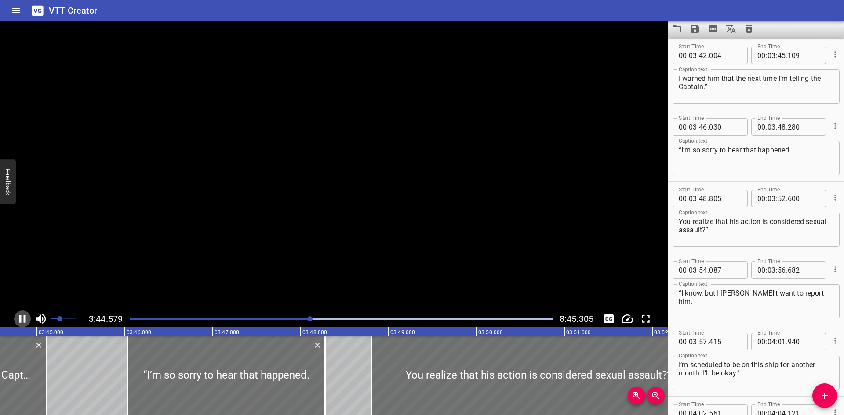
click at [25, 320] on icon "Play/Pause" at bounding box center [22, 319] width 7 height 8
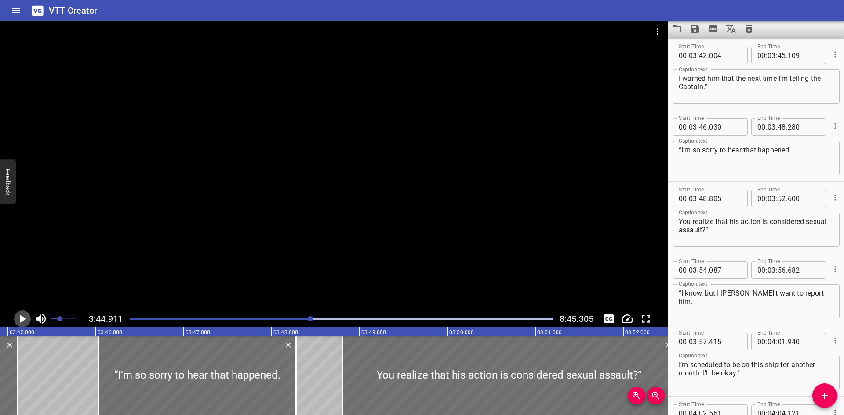
click at [25, 320] on icon "Play/Pause" at bounding box center [23, 319] width 6 height 8
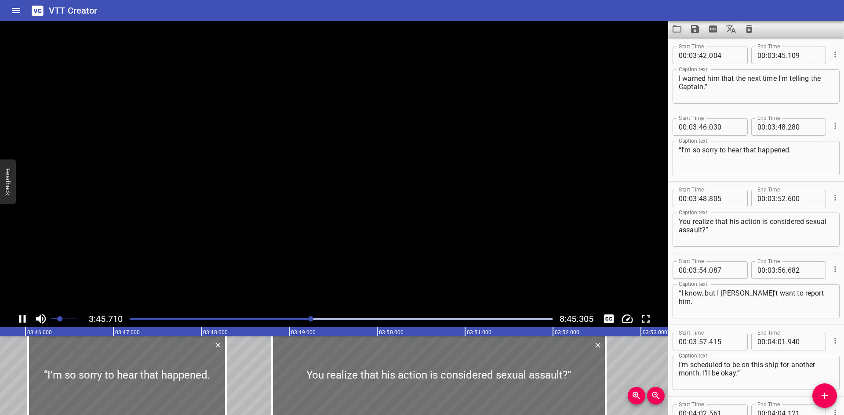
click at [25, 320] on icon "Play/Pause" at bounding box center [22, 319] width 7 height 8
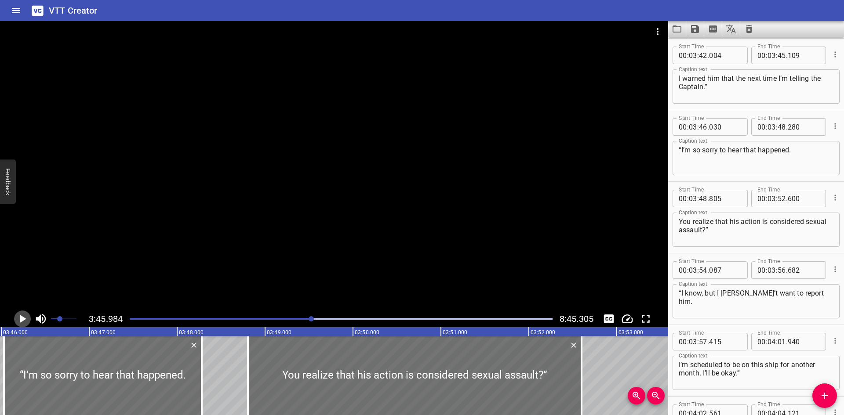
click at [25, 320] on icon "Play/Pause" at bounding box center [22, 319] width 13 height 13
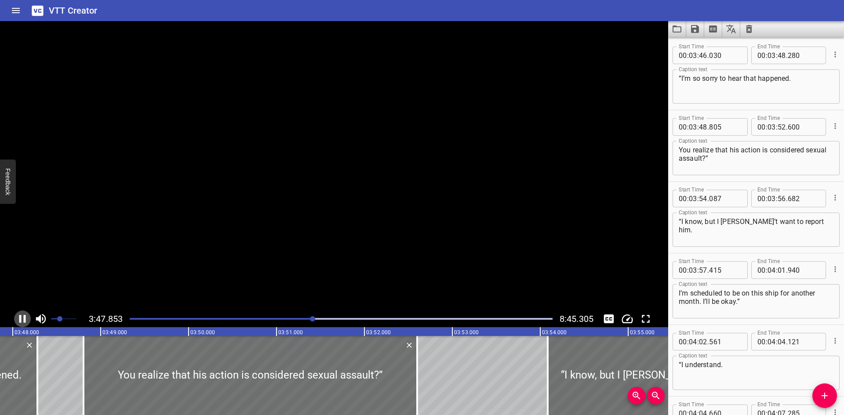
click at [25, 320] on icon "Play/Pause" at bounding box center [22, 319] width 7 height 8
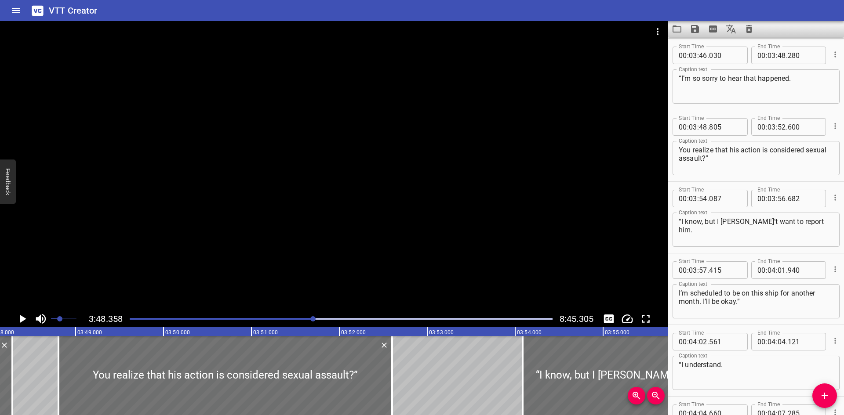
scroll to position [0, 20080]
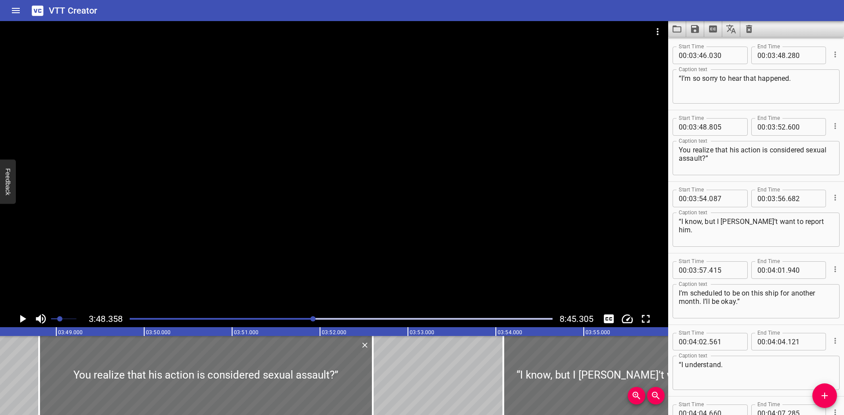
click at [26, 321] on icon "Play/Pause" at bounding box center [22, 319] width 13 height 13
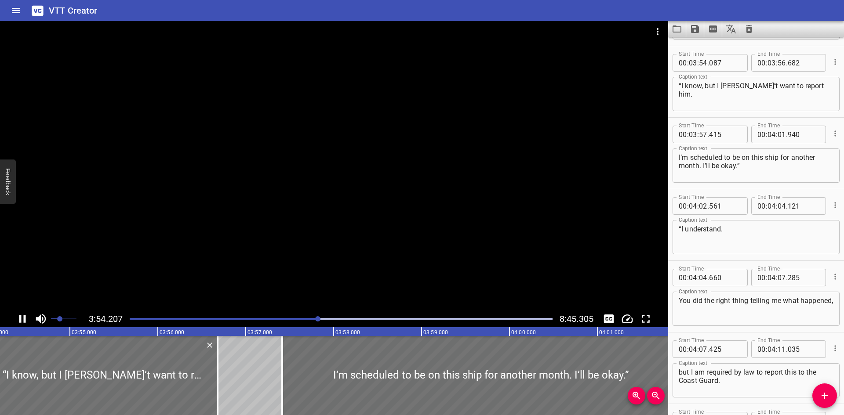
scroll to position [4228, 0]
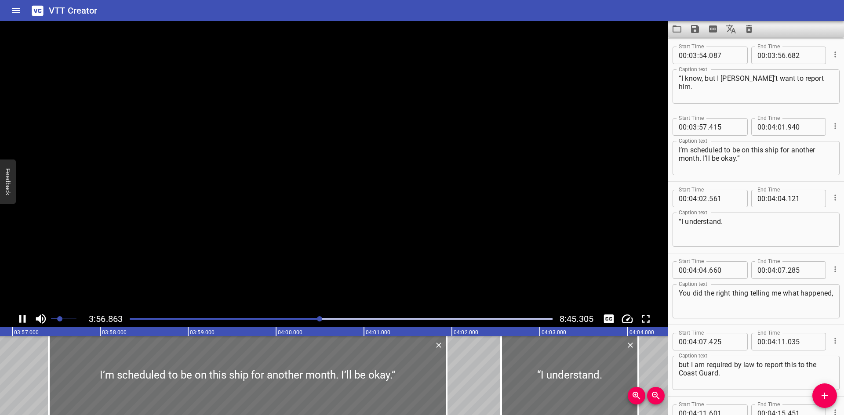
click at [27, 321] on icon "Play/Pause" at bounding box center [22, 319] width 13 height 13
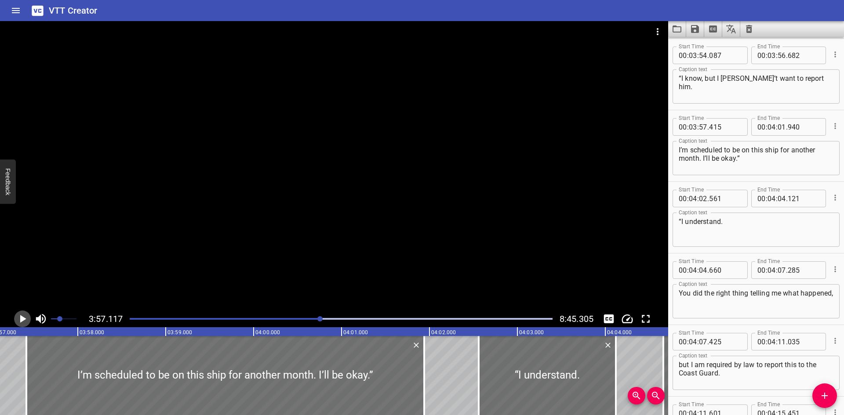
click at [17, 318] on icon "Play/Pause" at bounding box center [22, 319] width 13 height 13
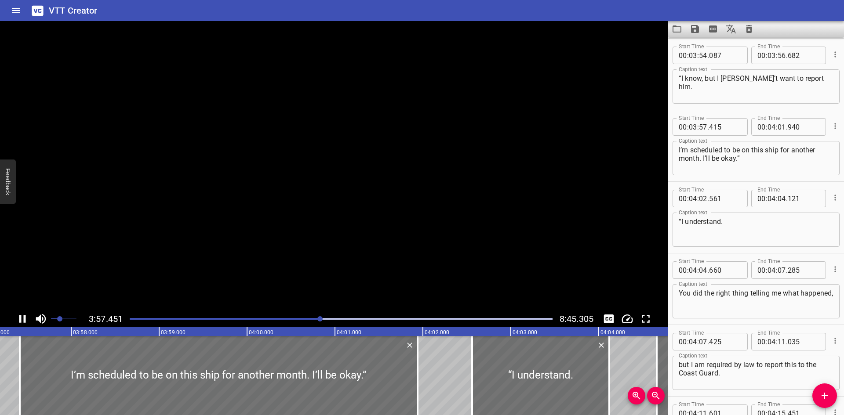
scroll to position [4300, 0]
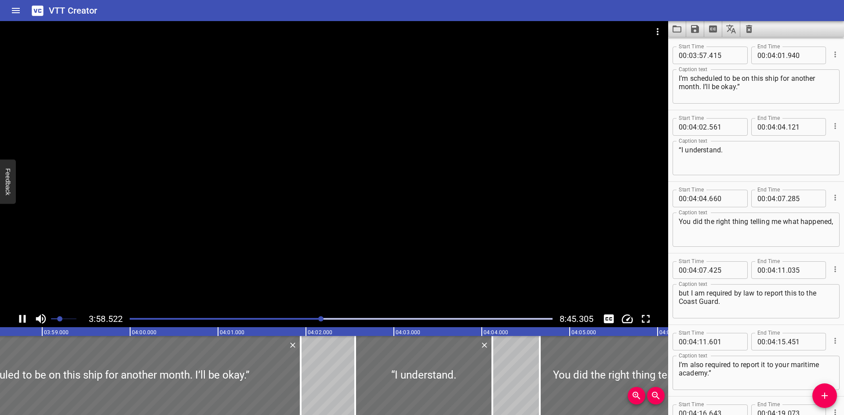
click at [18, 318] on icon "Play/Pause" at bounding box center [22, 319] width 13 height 13
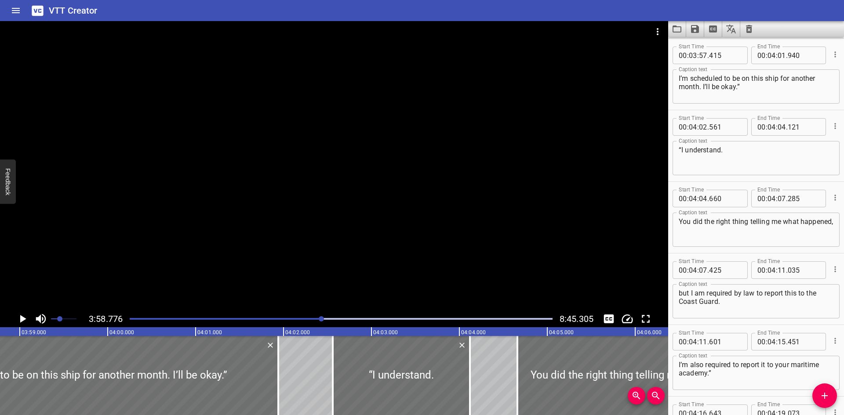
click at [23, 317] on icon "Play/Pause" at bounding box center [22, 319] width 13 height 13
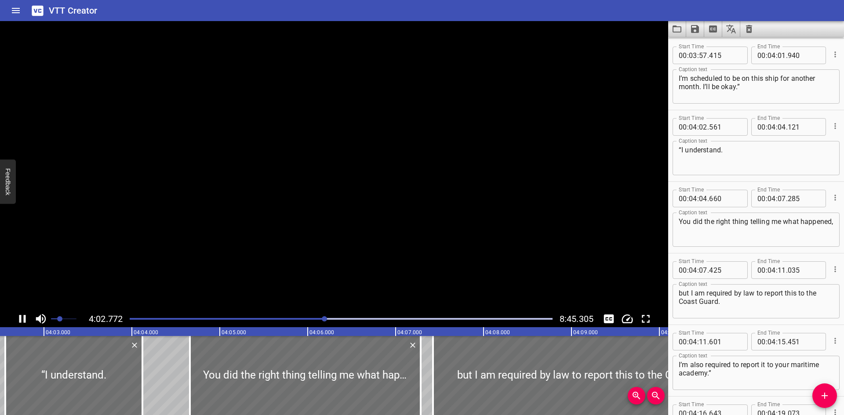
scroll to position [4372, 0]
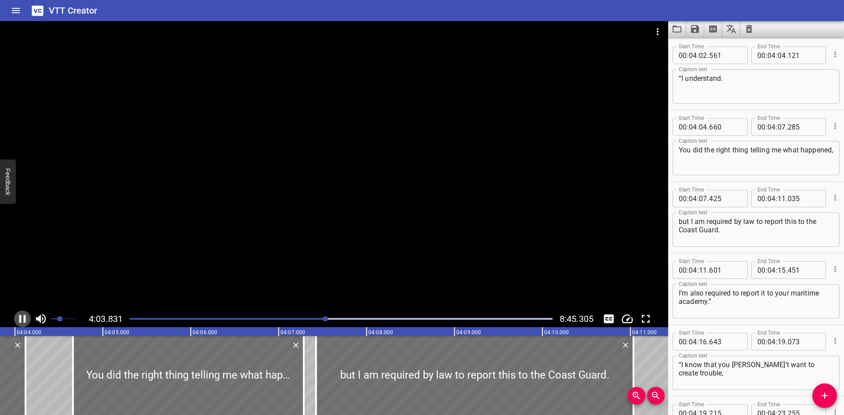
click at [25, 317] on icon "Play/Pause" at bounding box center [22, 319] width 7 height 8
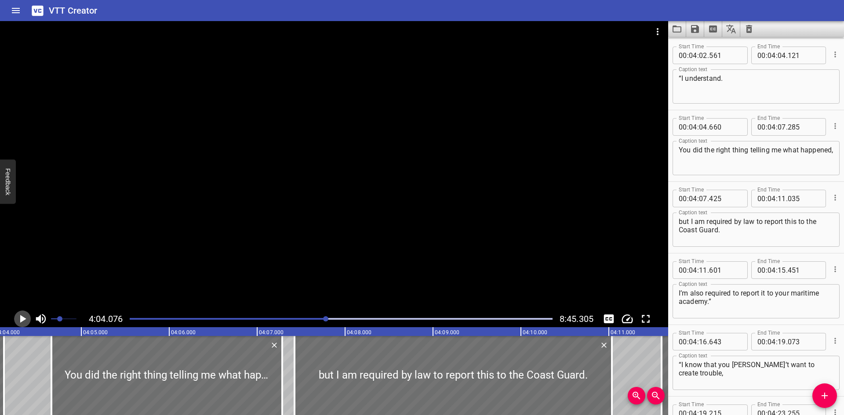
click at [26, 313] on icon "Play/Pause" at bounding box center [22, 319] width 13 height 13
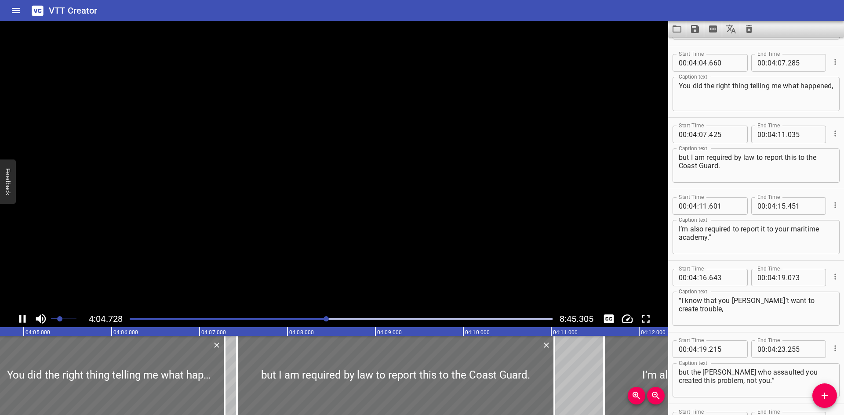
scroll to position [4443, 0]
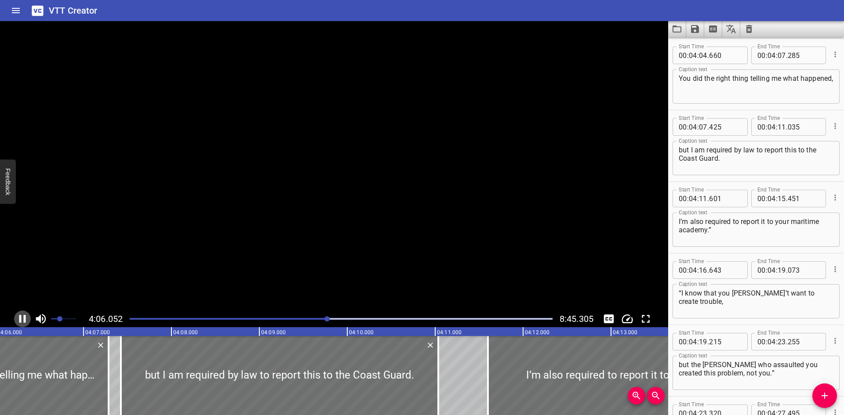
click at [26, 313] on icon "Play/Pause" at bounding box center [22, 319] width 13 height 13
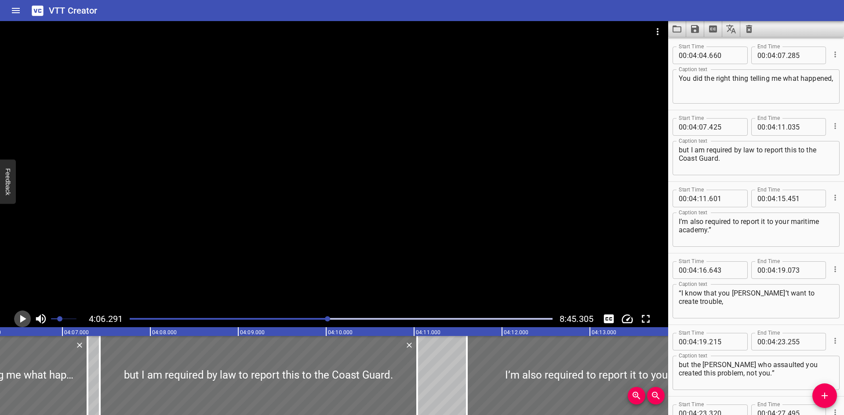
click at [26, 313] on icon "Play/Pause" at bounding box center [22, 319] width 13 height 13
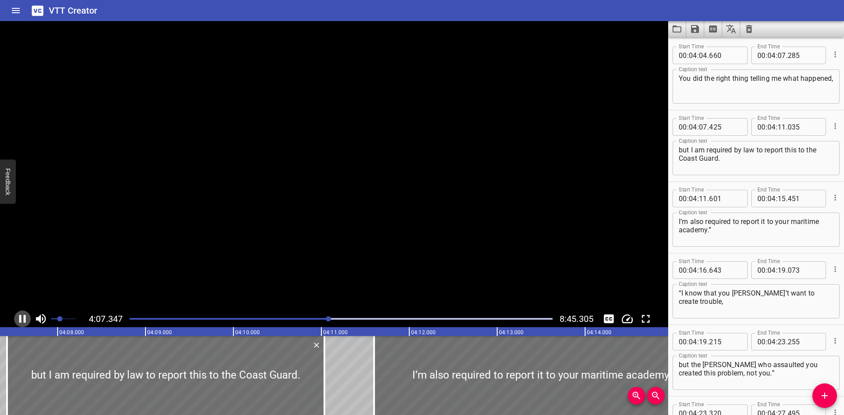
click at [26, 313] on icon "Play/Pause" at bounding box center [22, 319] width 13 height 13
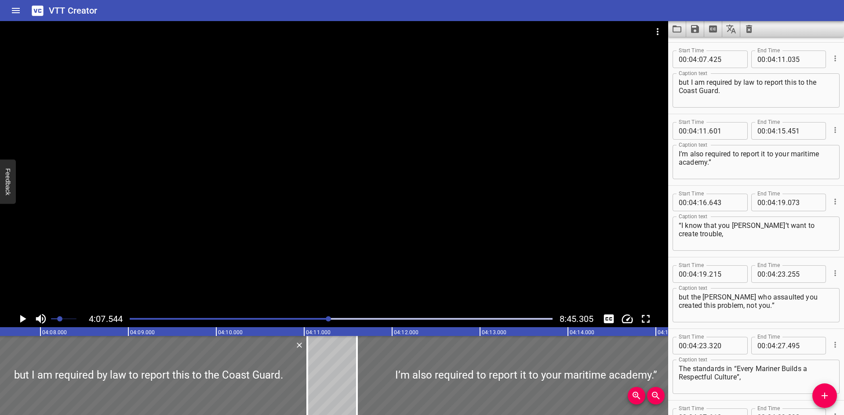
scroll to position [0, 21767]
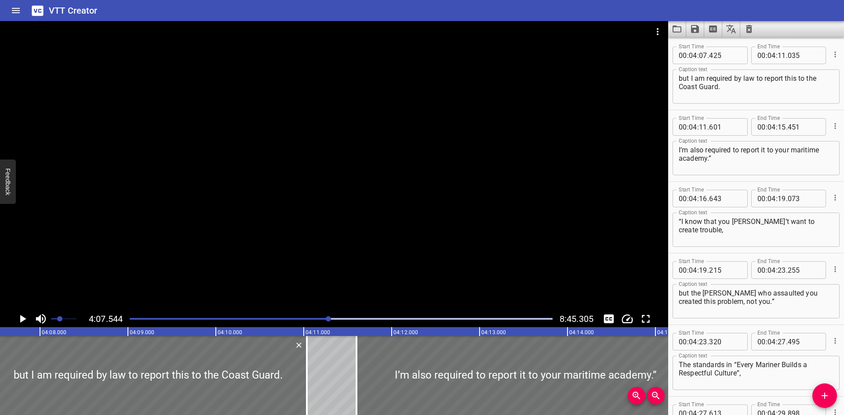
click at [26, 313] on icon "Play/Pause" at bounding box center [22, 319] width 13 height 13
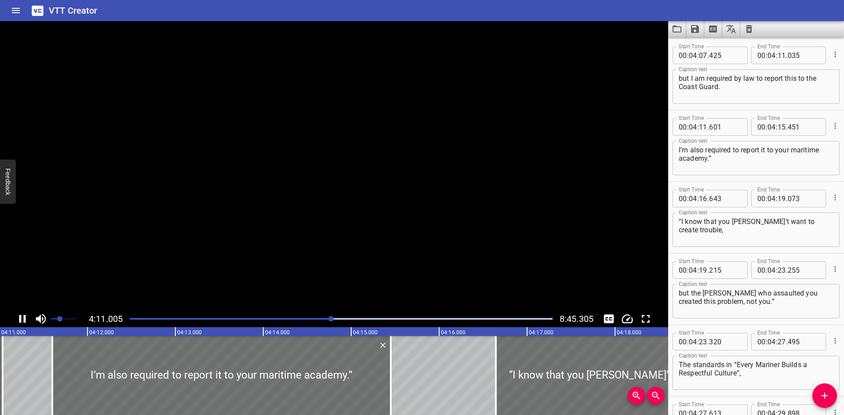
click at [26, 313] on icon "Play/Pause" at bounding box center [22, 319] width 13 height 13
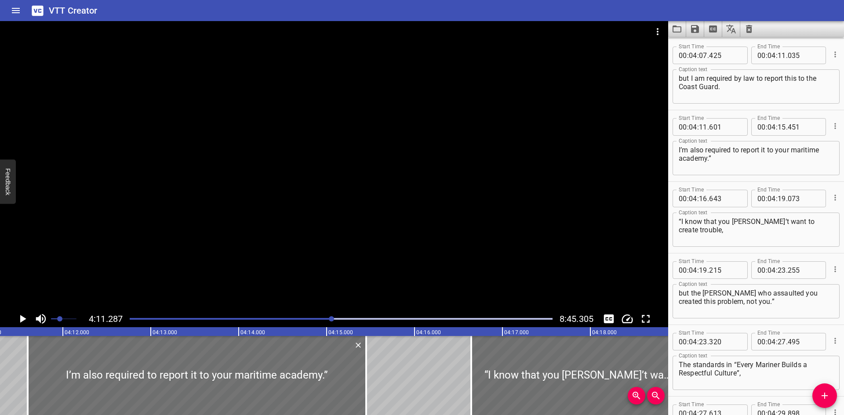
click at [27, 312] on button "Play/Pause" at bounding box center [22, 319] width 17 height 17
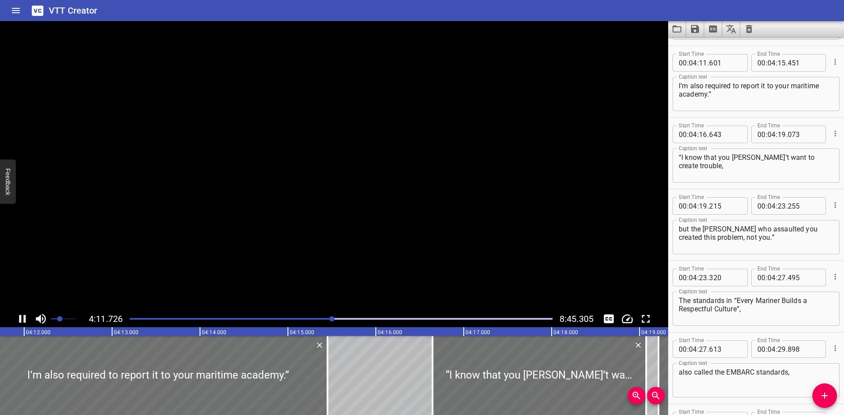
scroll to position [4587, 0]
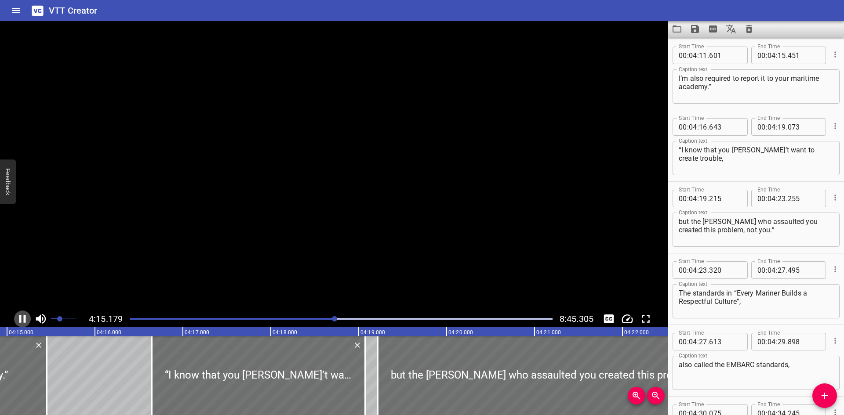
click at [27, 312] on button "Play/Pause" at bounding box center [22, 319] width 17 height 17
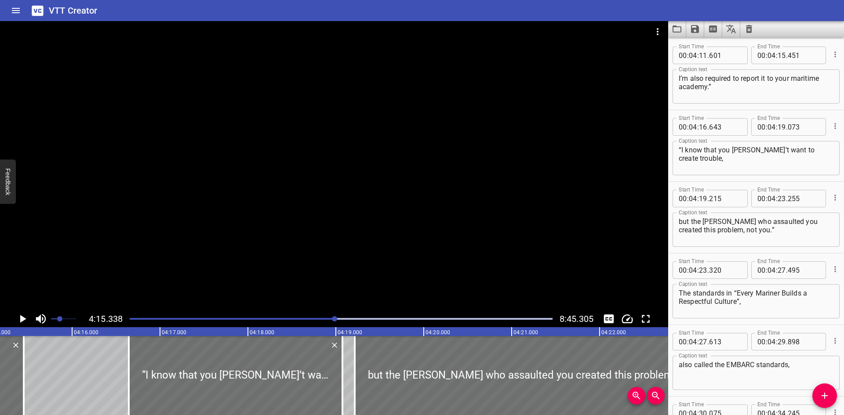
scroll to position [0, 22453]
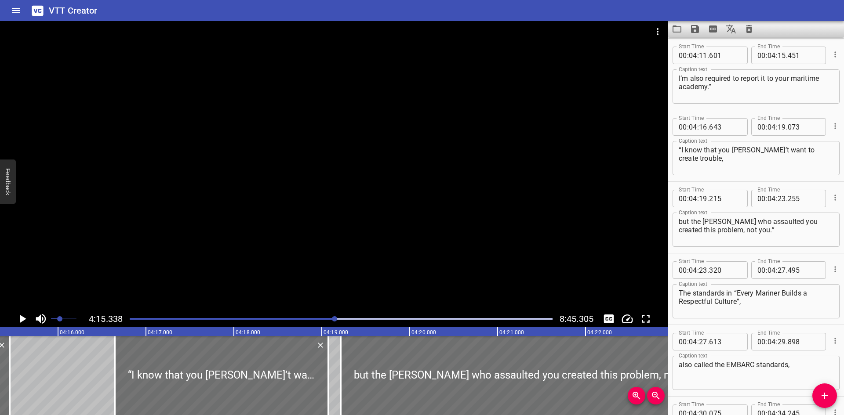
click at [27, 312] on div "4:15.338 8:45.305" at bounding box center [334, 319] width 668 height 17
click at [27, 313] on icon "Play/Pause" at bounding box center [22, 319] width 13 height 13
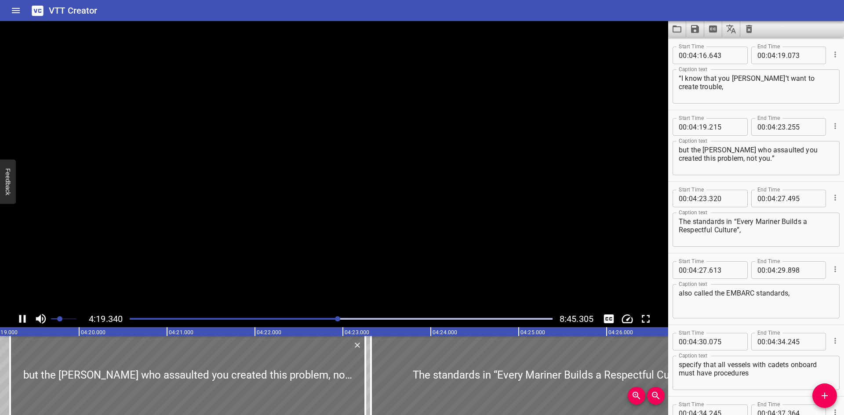
scroll to position [4730, 0]
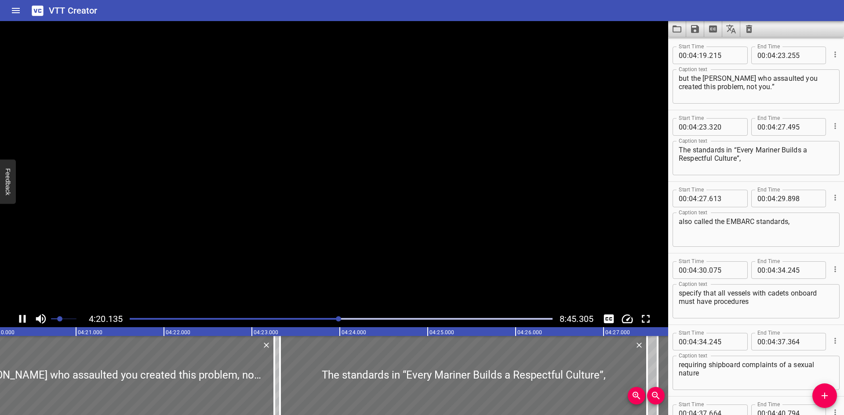
click at [27, 313] on icon "Play/Pause" at bounding box center [22, 319] width 13 height 13
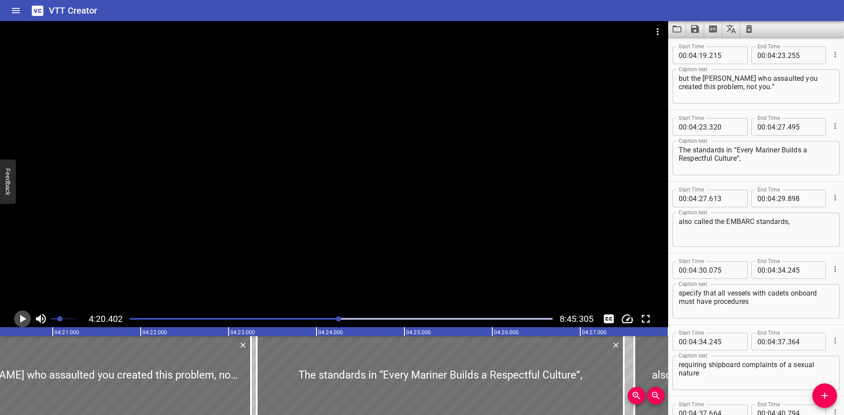
click at [26, 313] on icon "Play/Pause" at bounding box center [22, 319] width 13 height 13
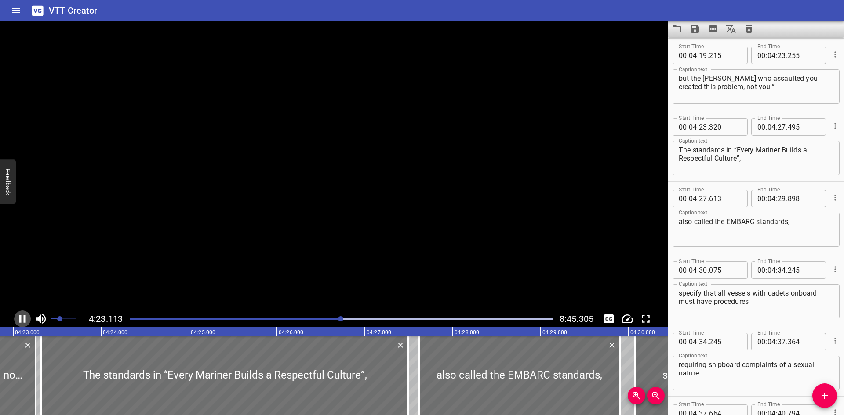
scroll to position [0, 23136]
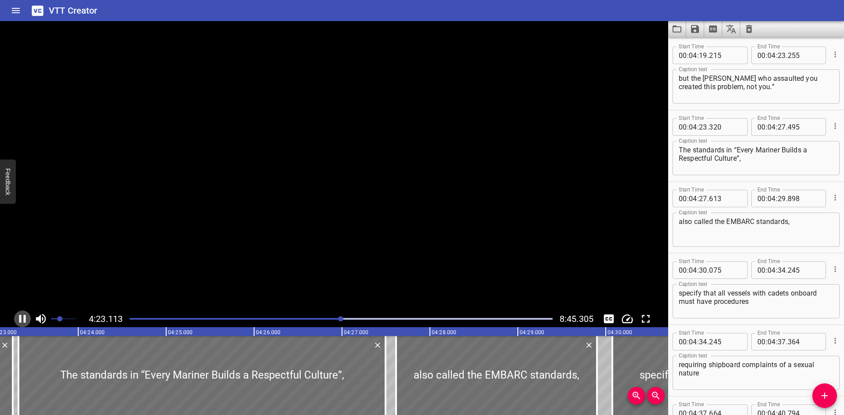
click at [26, 313] on icon "Play/Pause" at bounding box center [22, 319] width 13 height 13
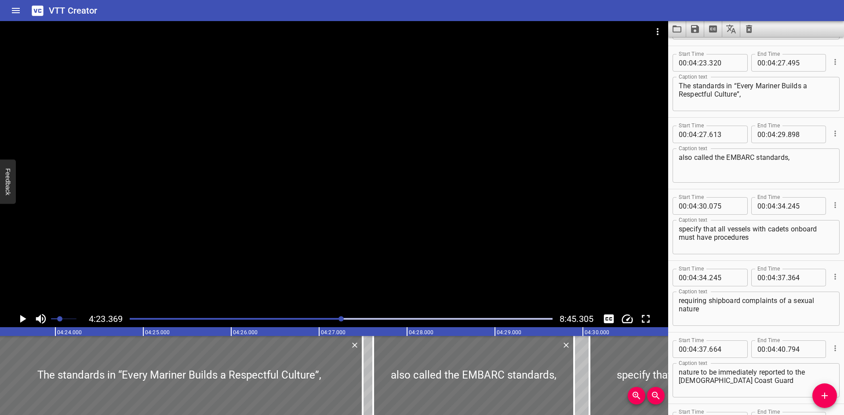
scroll to position [4802, 0]
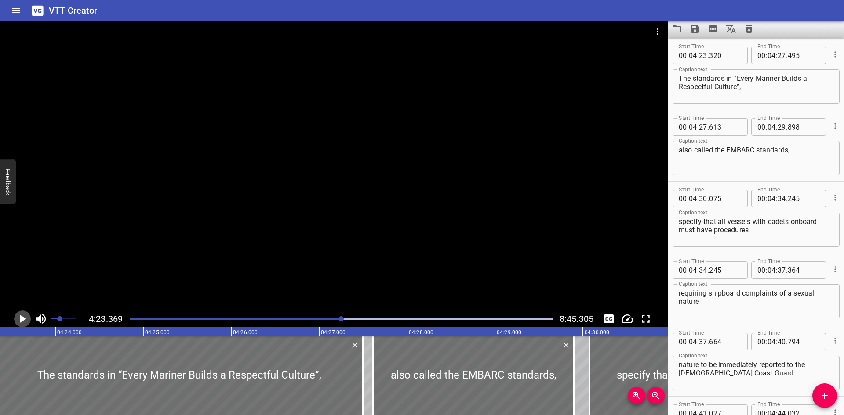
click at [26, 313] on icon "Play/Pause" at bounding box center [22, 319] width 13 height 13
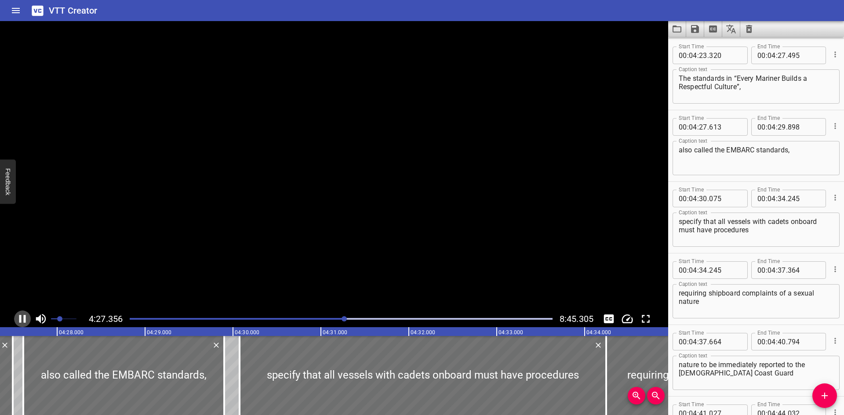
click at [26, 313] on icon "Play/Pause" at bounding box center [22, 319] width 13 height 13
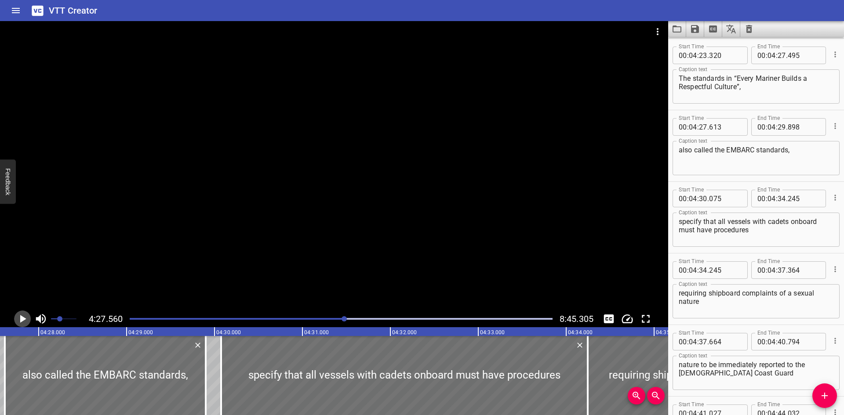
click at [26, 313] on icon "Play/Pause" at bounding box center [22, 319] width 13 height 13
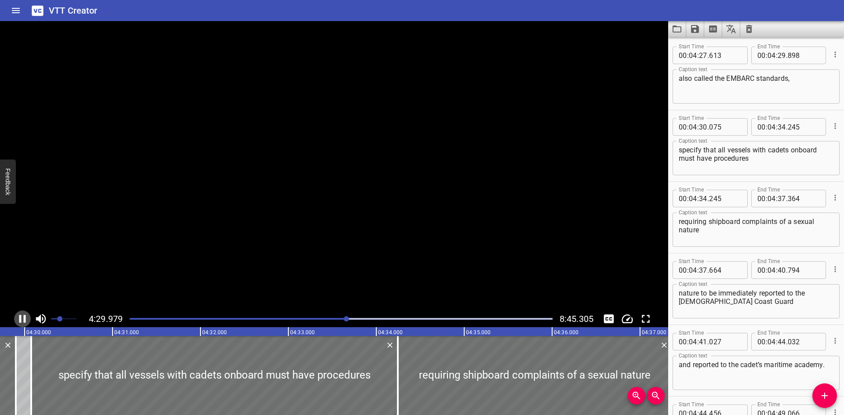
scroll to position [0, 23740]
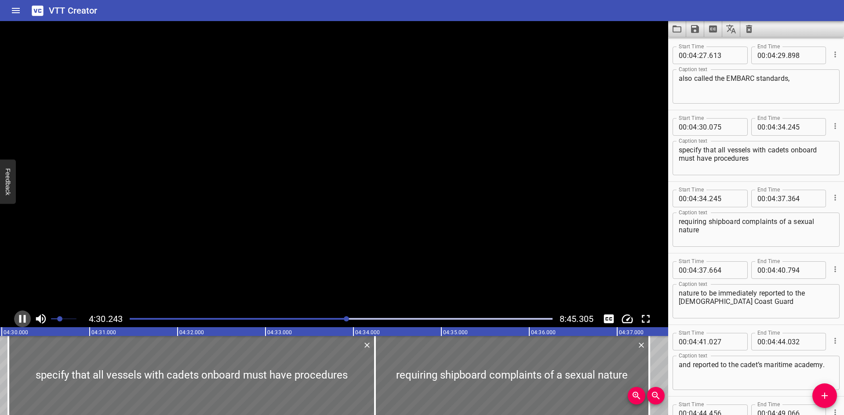
click at [26, 313] on icon "Play/Pause" at bounding box center [22, 319] width 13 height 13
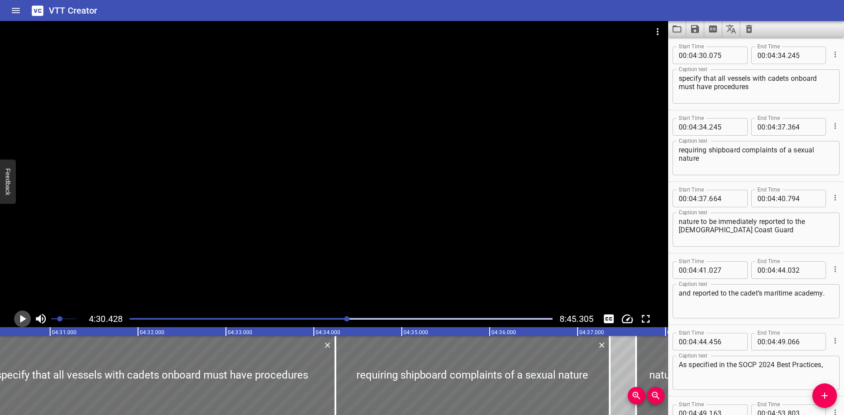
click at [26, 314] on icon "Play/Pause" at bounding box center [22, 319] width 13 height 13
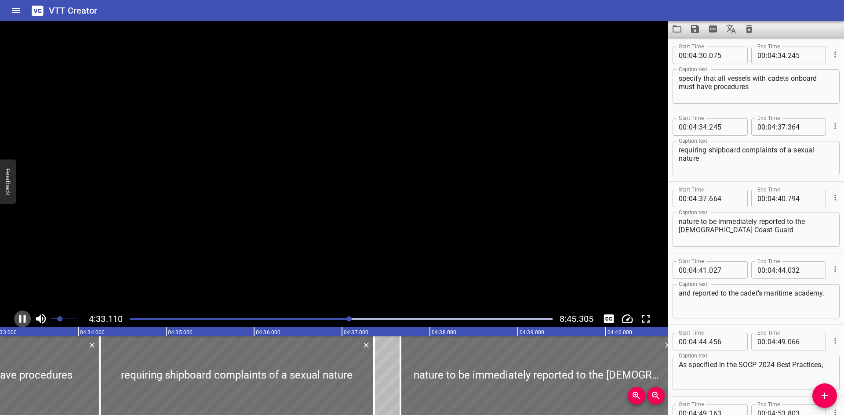
click at [26, 314] on icon "Play/Pause" at bounding box center [22, 319] width 13 height 13
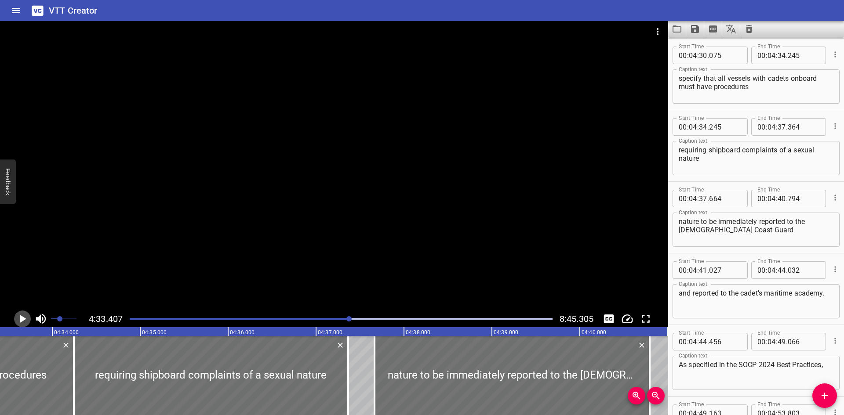
click at [26, 314] on icon "Play/Pause" at bounding box center [22, 319] width 13 height 13
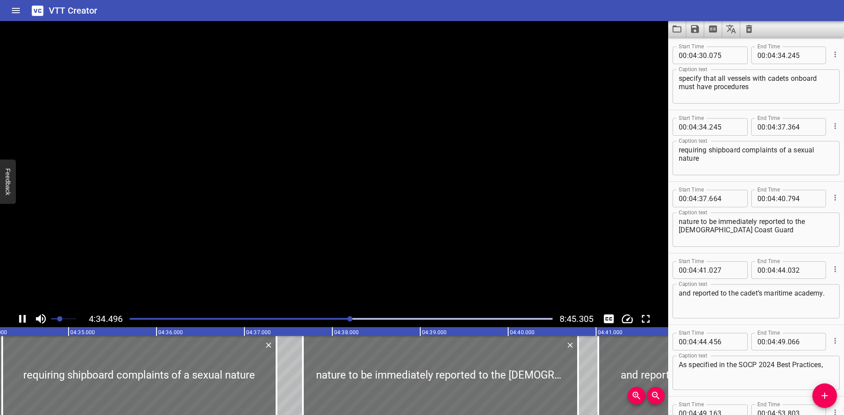
scroll to position [5017, 0]
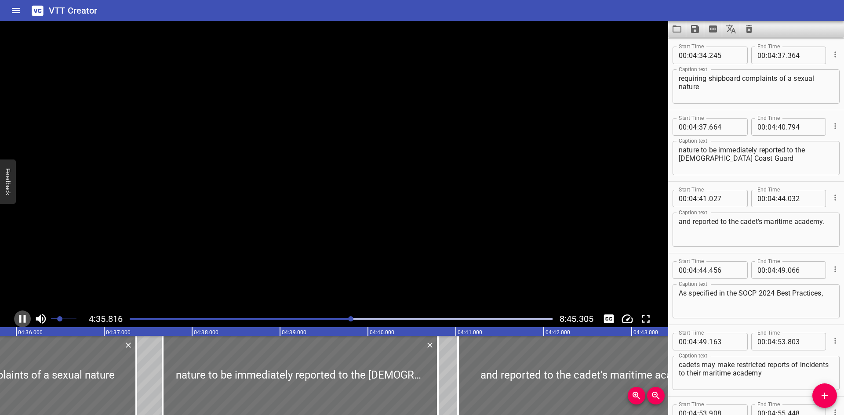
click at [26, 314] on icon "Play/Pause" at bounding box center [22, 319] width 13 height 13
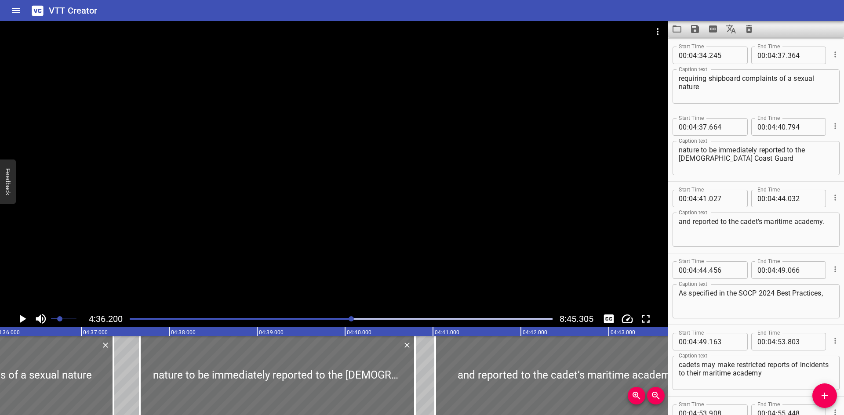
scroll to position [0, 24287]
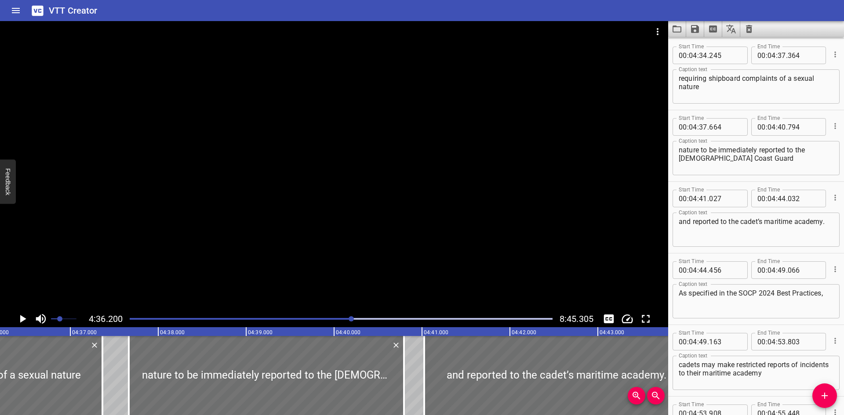
click at [17, 323] on icon "Play/Pause" at bounding box center [22, 319] width 13 height 13
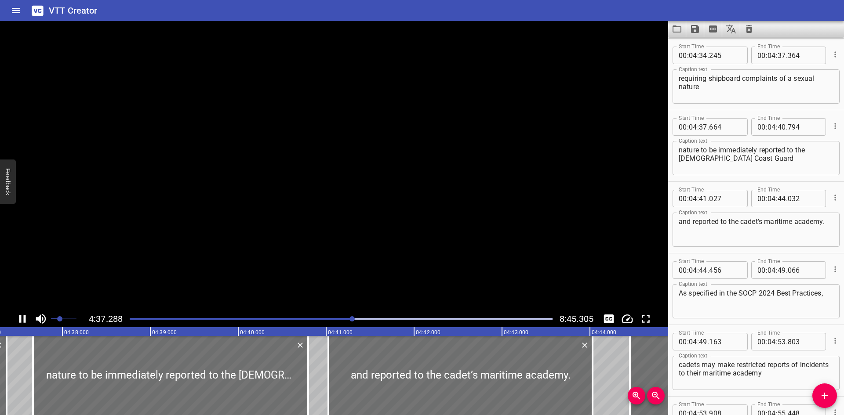
click at [17, 323] on icon "Play/Pause" at bounding box center [22, 319] width 13 height 13
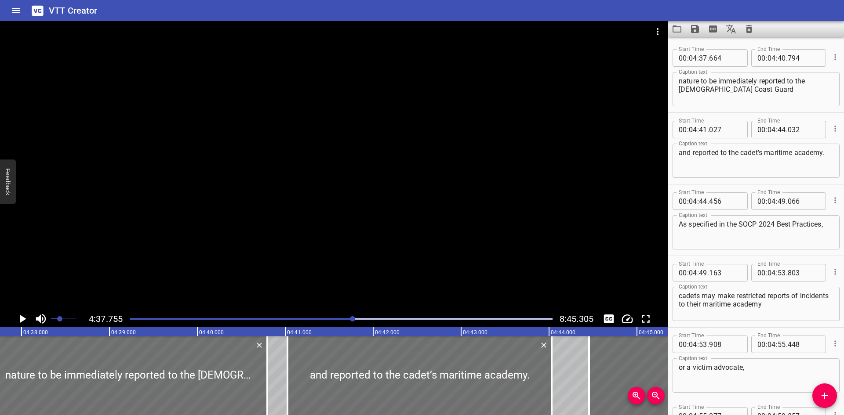
scroll to position [5088, 0]
click at [18, 323] on icon "Play/Pause" at bounding box center [22, 319] width 13 height 13
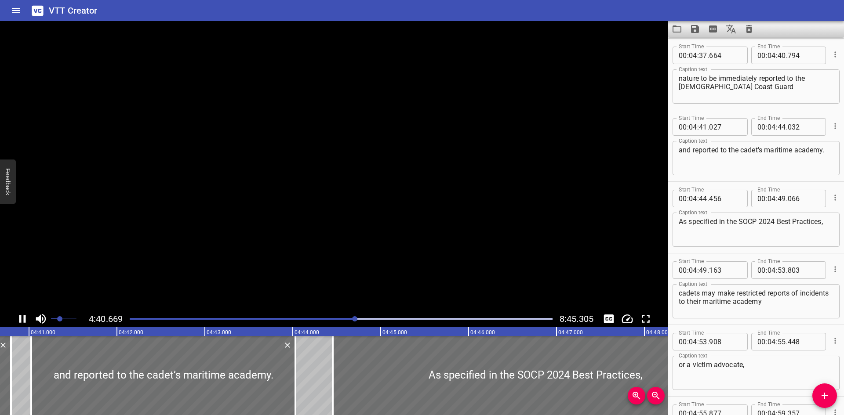
scroll to position [0, 24704]
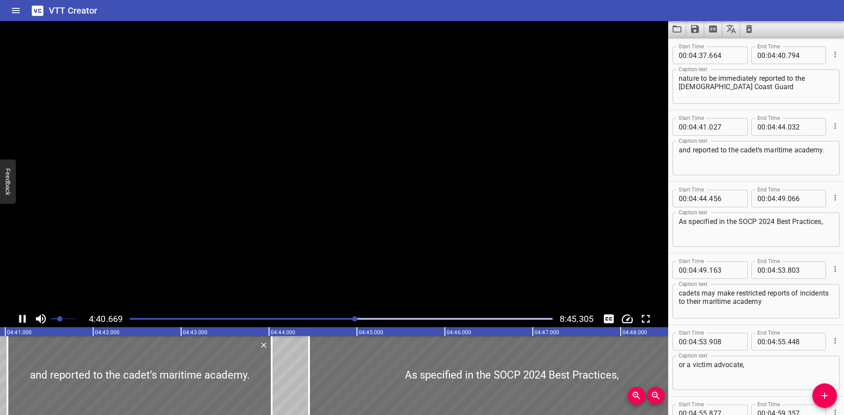
click at [18, 323] on icon "Play/Pause" at bounding box center [22, 319] width 13 height 13
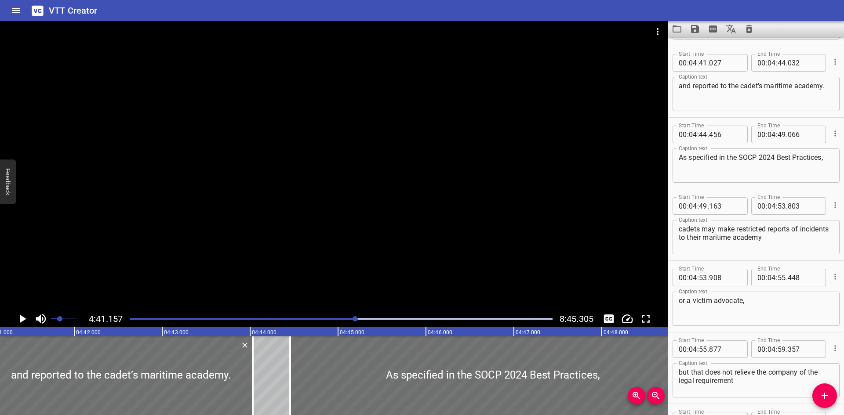
scroll to position [5160, 0]
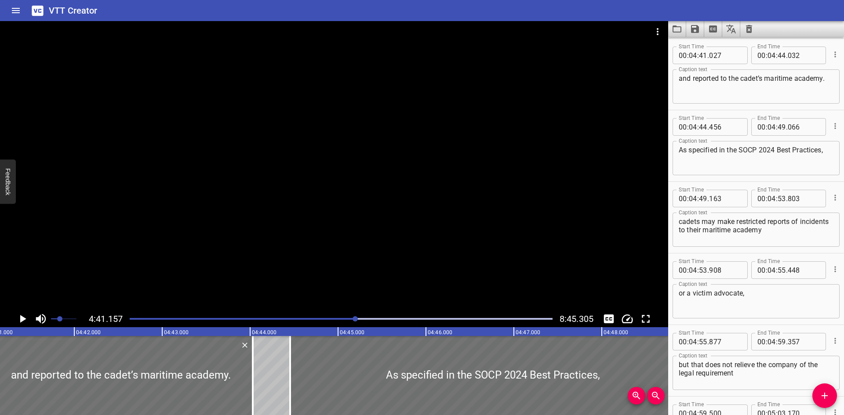
click at [19, 322] on icon "Play/Pause" at bounding box center [22, 319] width 13 height 13
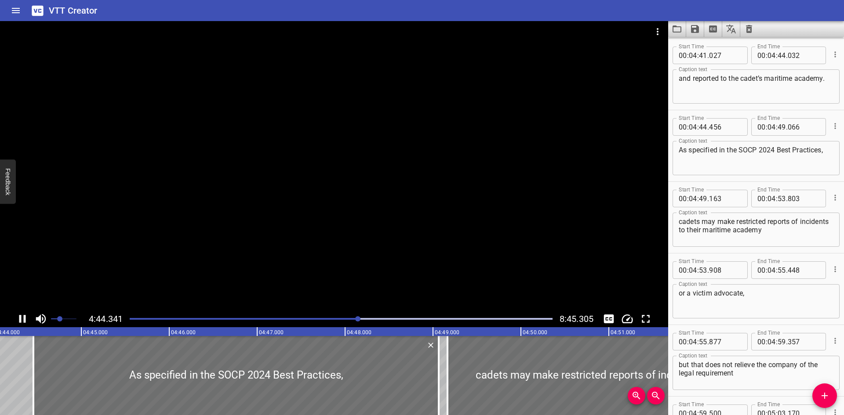
scroll to position [0, 25003]
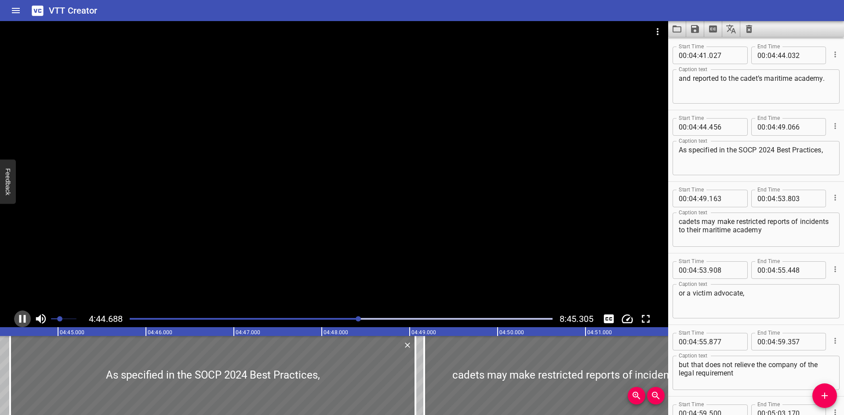
click at [19, 322] on icon "Play/Pause" at bounding box center [22, 319] width 7 height 8
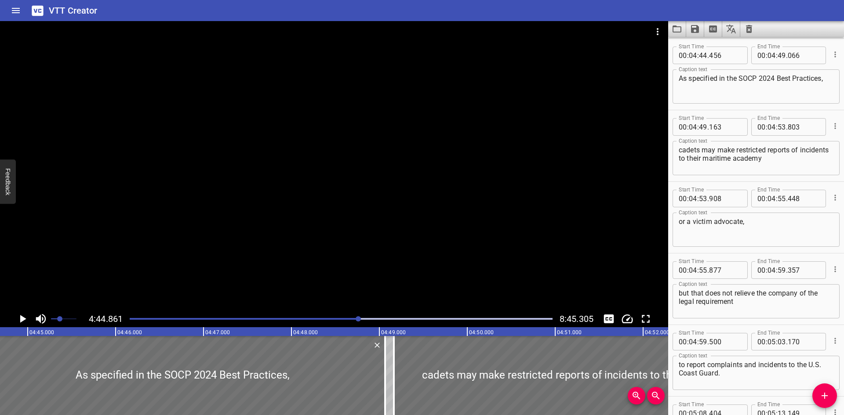
scroll to position [0, 25048]
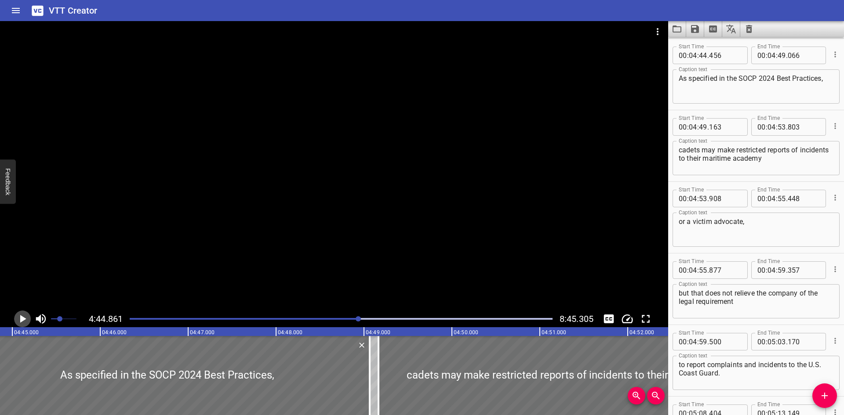
click at [22, 320] on icon "Play/Pause" at bounding box center [23, 319] width 6 height 8
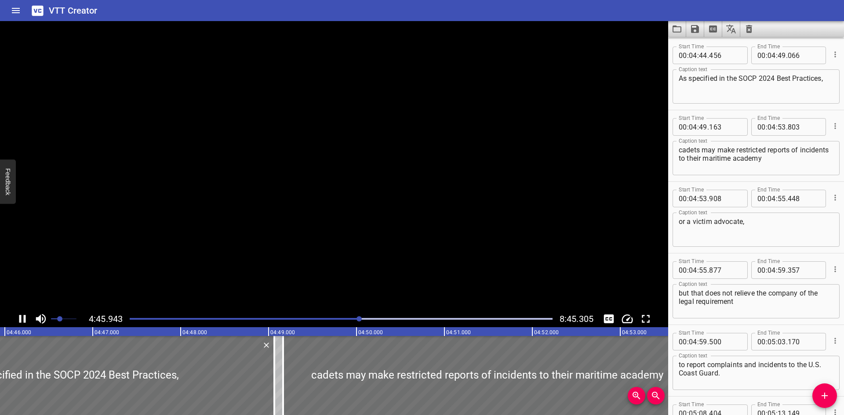
click at [22, 320] on icon "Play/Pause" at bounding box center [22, 319] width 13 height 13
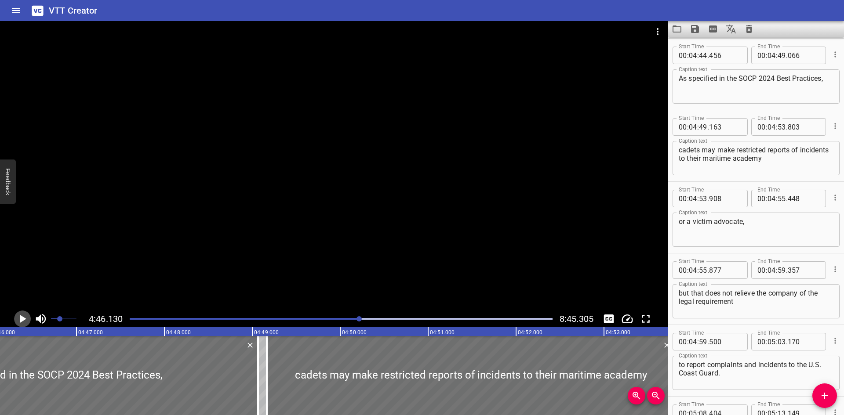
click at [22, 320] on icon "Play/Pause" at bounding box center [23, 319] width 6 height 8
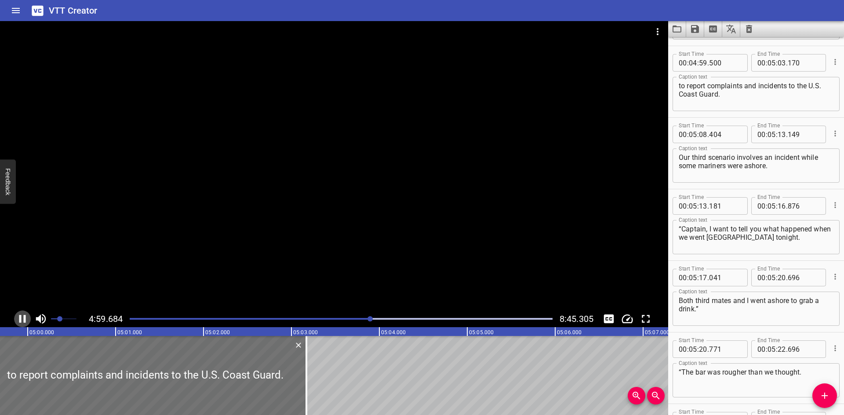
scroll to position [5518, 0]
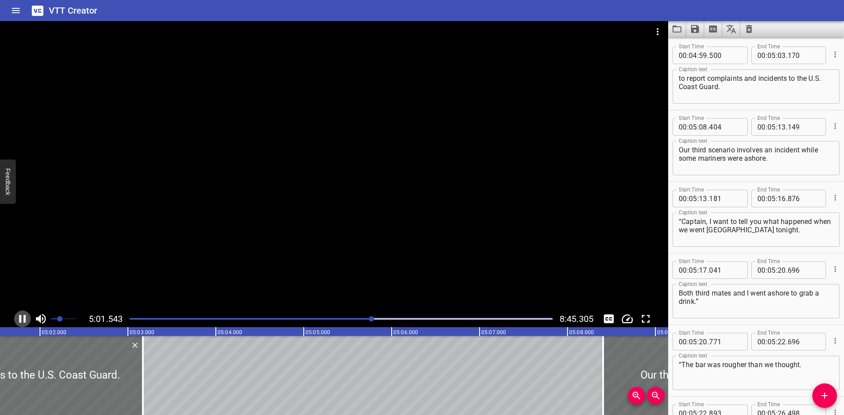
click at [23, 318] on icon "Play/Pause" at bounding box center [22, 319] width 13 height 13
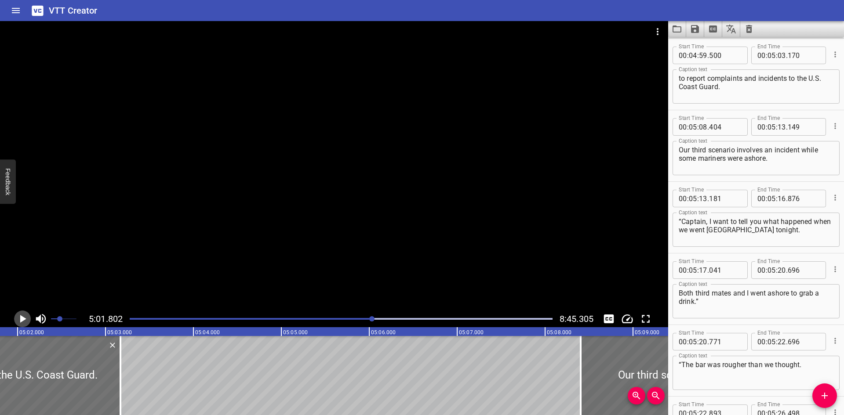
click at [23, 318] on icon "Play/Pause" at bounding box center [23, 319] width 6 height 8
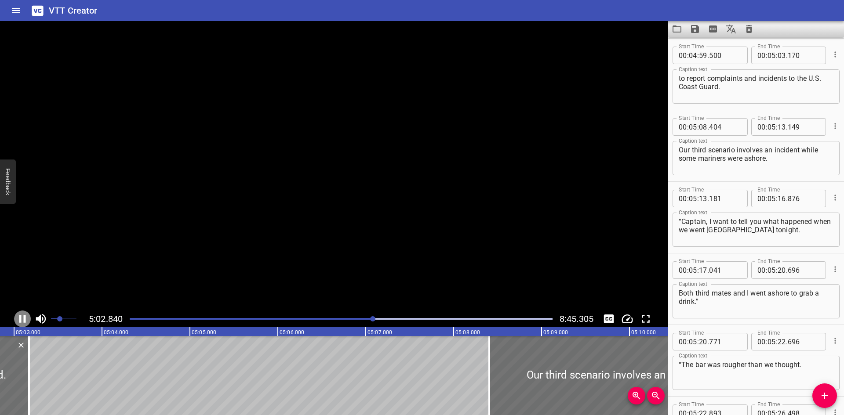
click at [23, 318] on icon "Play/Pause" at bounding box center [22, 319] width 13 height 13
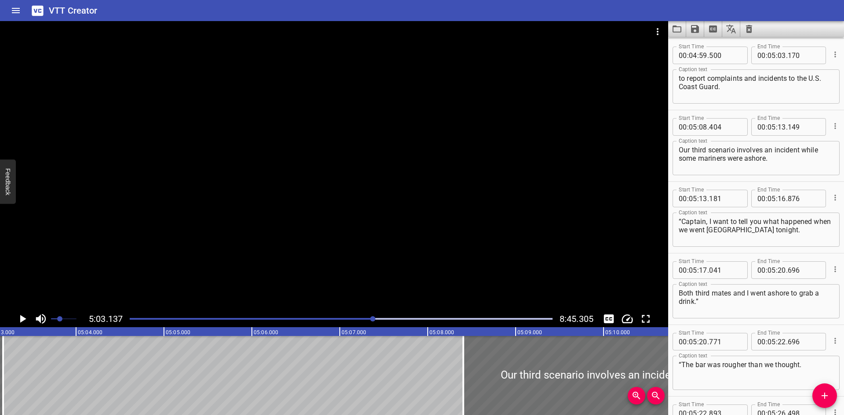
drag, startPoint x: 743, startPoint y: 267, endPoint x: 1277, endPoint y: 275, distance: 533.8
click at [19, 317] on icon "Play/Pause" at bounding box center [22, 319] width 13 height 13
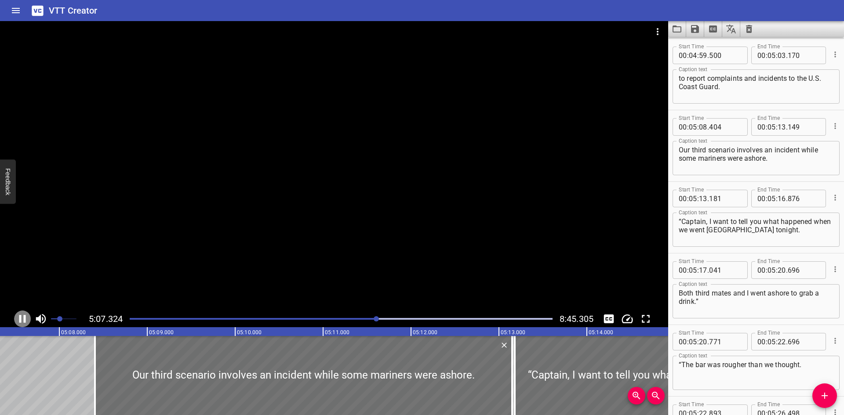
click at [20, 317] on icon "Play/Pause" at bounding box center [22, 319] width 7 height 8
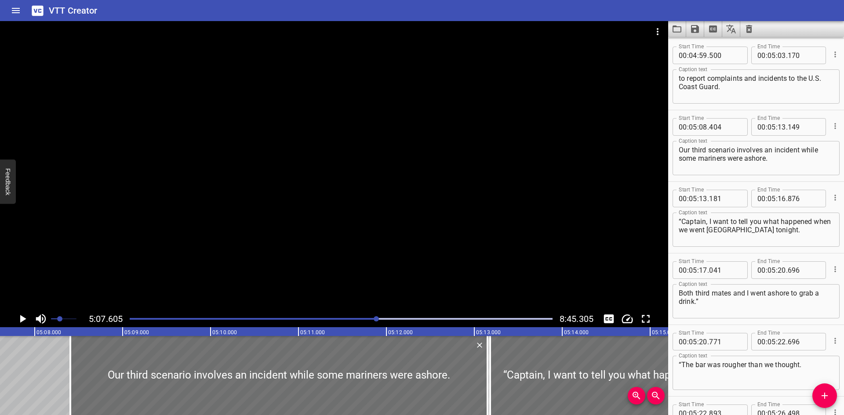
click at [20, 317] on icon "Play/Pause" at bounding box center [22, 319] width 13 height 13
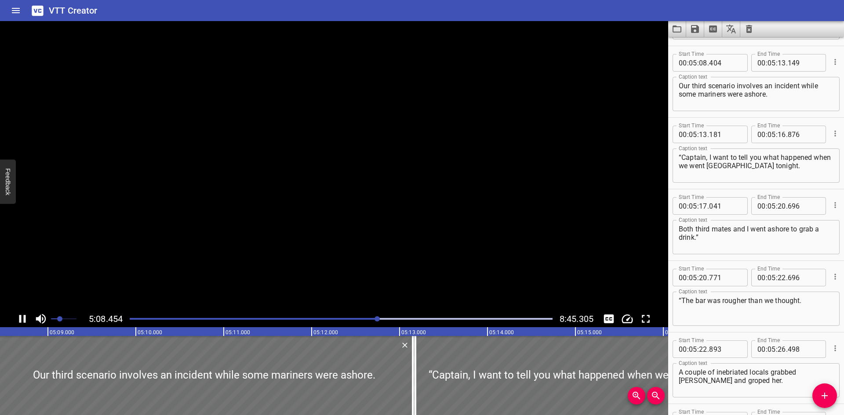
scroll to position [5590, 0]
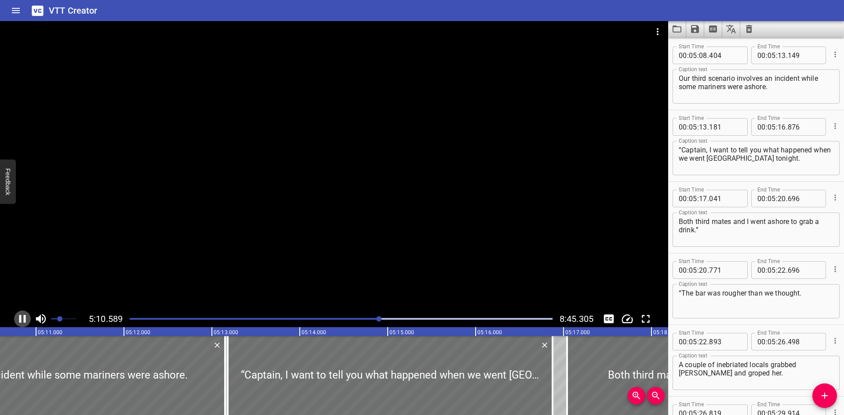
click at [20, 317] on icon "Play/Pause" at bounding box center [22, 319] width 7 height 8
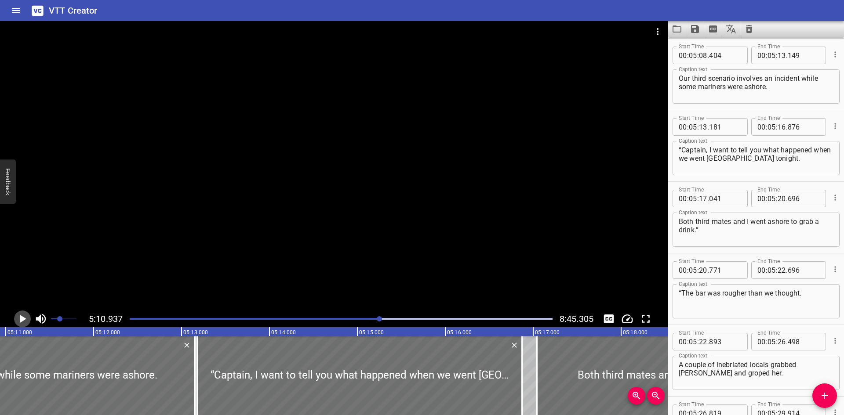
click at [19, 313] on icon "Play/Pause" at bounding box center [22, 319] width 13 height 13
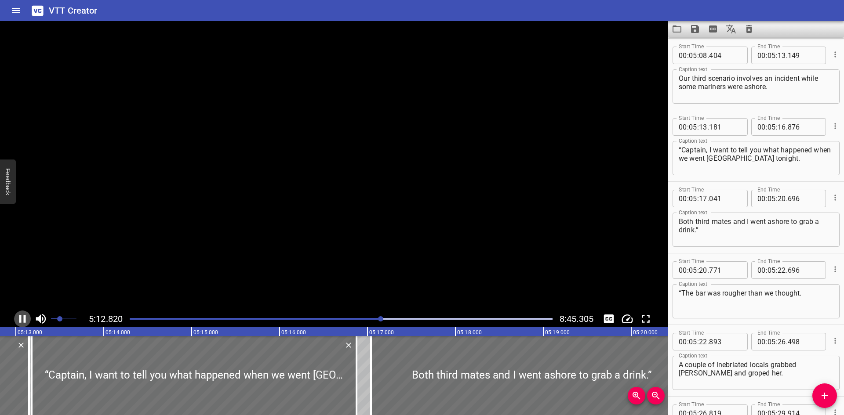
click at [19, 313] on icon "Play/Pause" at bounding box center [22, 319] width 13 height 13
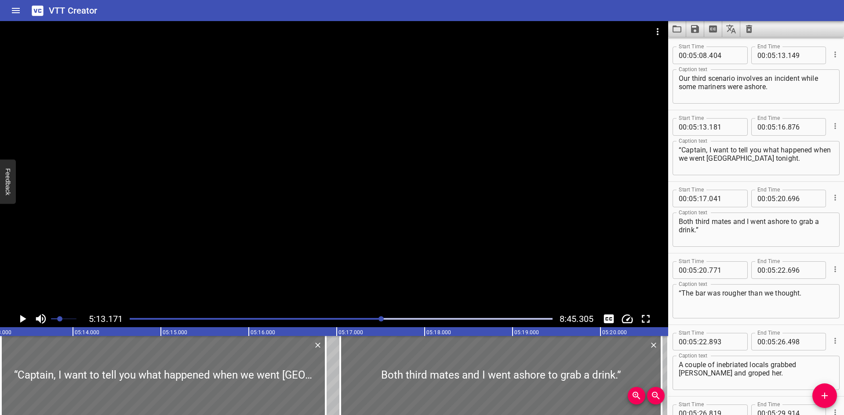
drag, startPoint x: 19, startPoint y: 313, endPoint x: 14, endPoint y: 317, distance: 6.6
click at [14, 317] on button "Play/Pause" at bounding box center [22, 319] width 17 height 17
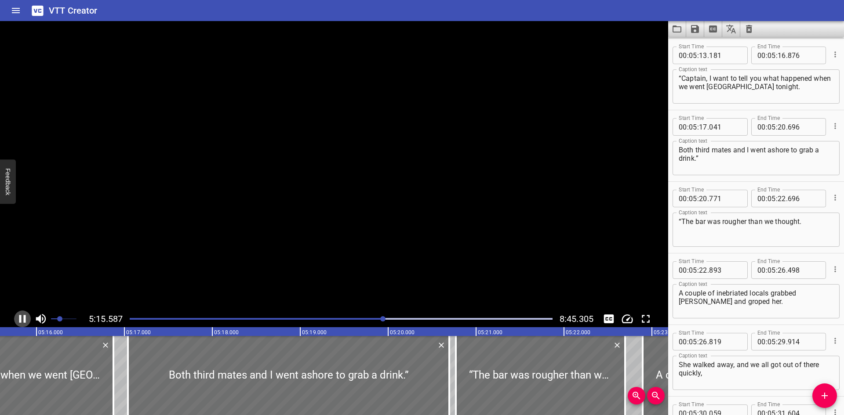
click at [14, 317] on button "Play/Pause" at bounding box center [22, 319] width 17 height 17
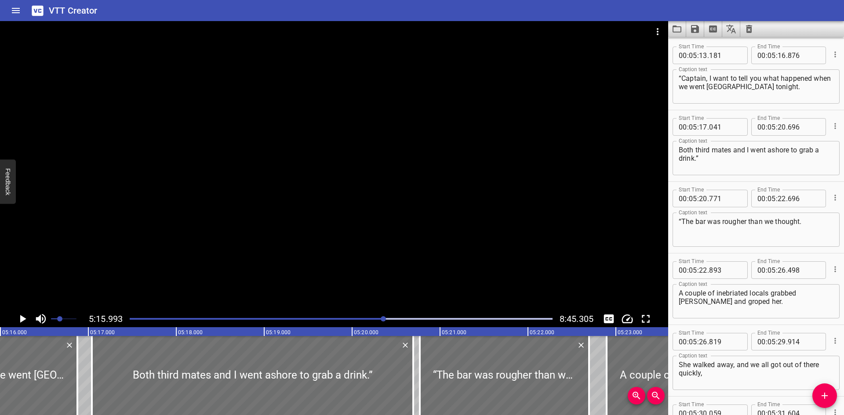
click at [14, 317] on button "Play/Pause" at bounding box center [22, 319] width 17 height 17
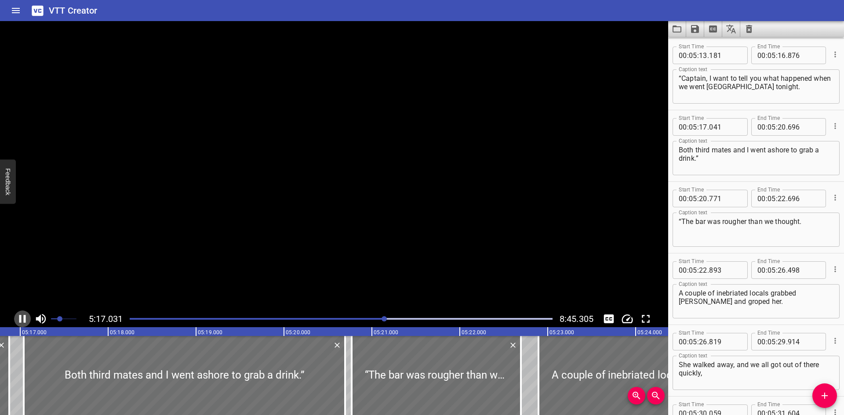
click at [14, 317] on button "Play/Pause" at bounding box center [22, 319] width 17 height 17
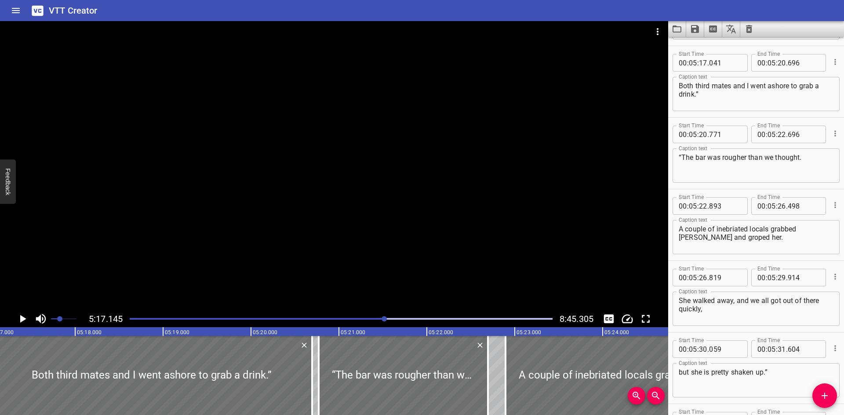
scroll to position [5733, 0]
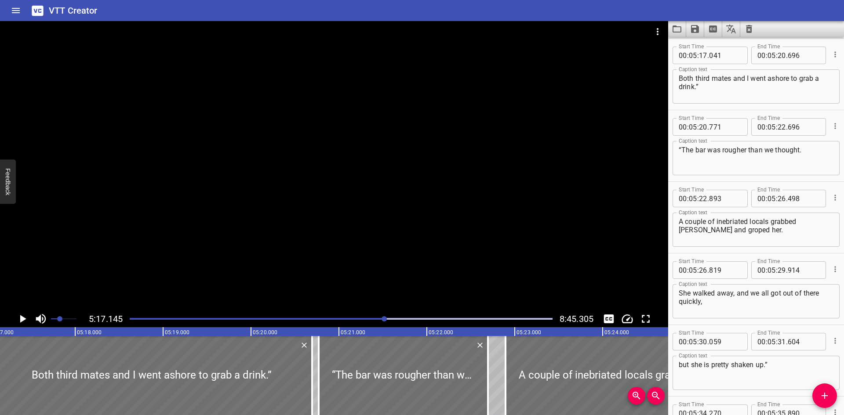
click at [25, 317] on icon "Play/Pause" at bounding box center [22, 319] width 13 height 13
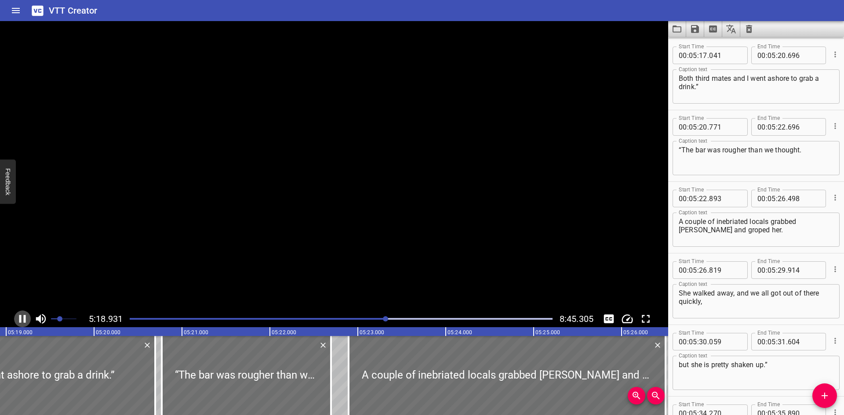
click at [25, 317] on icon "Play/Pause" at bounding box center [22, 319] width 7 height 8
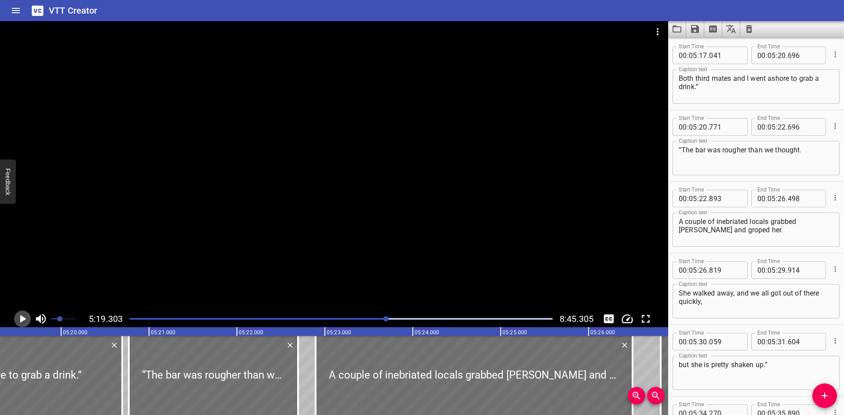
click at [25, 317] on icon "Play/Pause" at bounding box center [22, 319] width 13 height 13
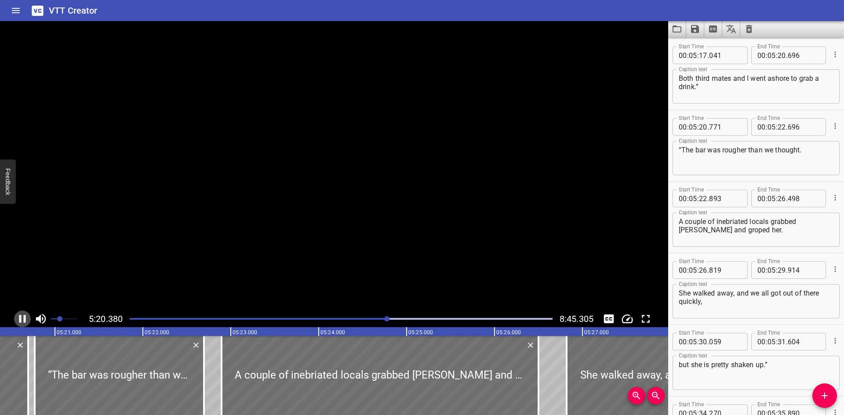
click at [25, 317] on icon "Play/Pause" at bounding box center [22, 319] width 7 height 8
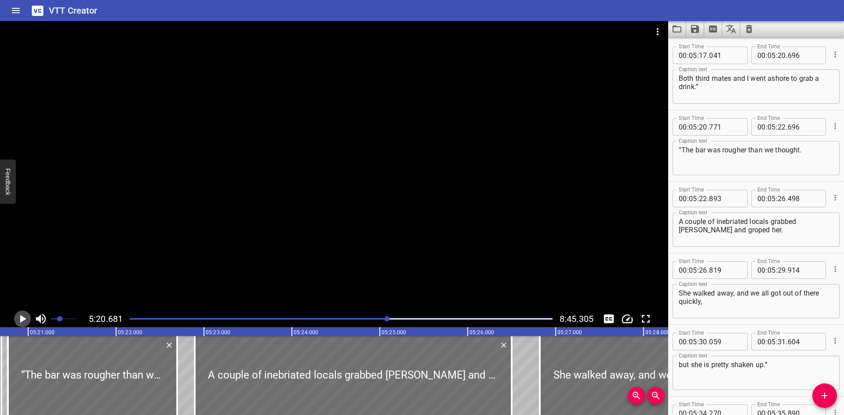
click at [25, 317] on icon "Play/Pause" at bounding box center [22, 319] width 13 height 13
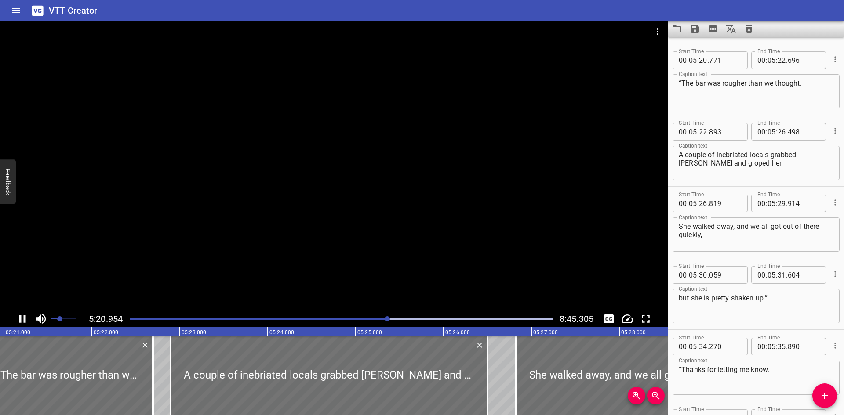
scroll to position [5805, 0]
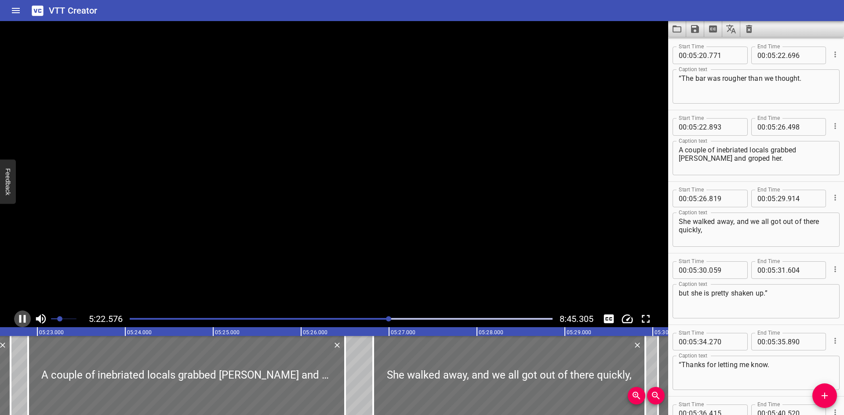
click at [25, 317] on icon "Play/Pause" at bounding box center [22, 319] width 7 height 8
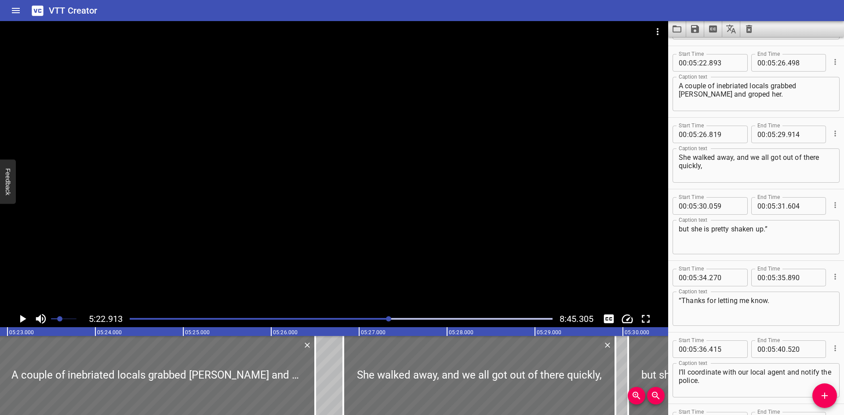
scroll to position [5877, 0]
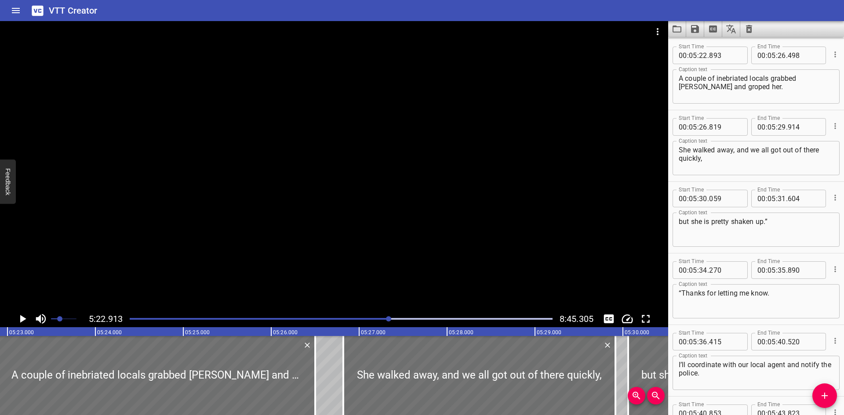
click at [25, 317] on icon "Play/Pause" at bounding box center [22, 319] width 13 height 13
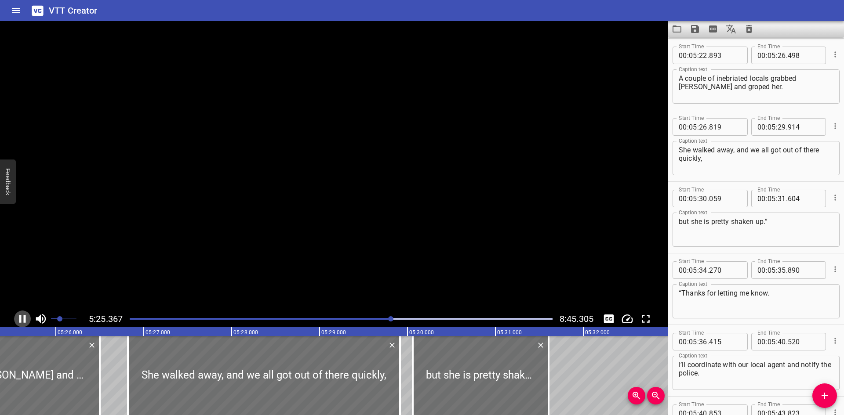
click at [25, 317] on icon "Play/Pause" at bounding box center [22, 319] width 7 height 8
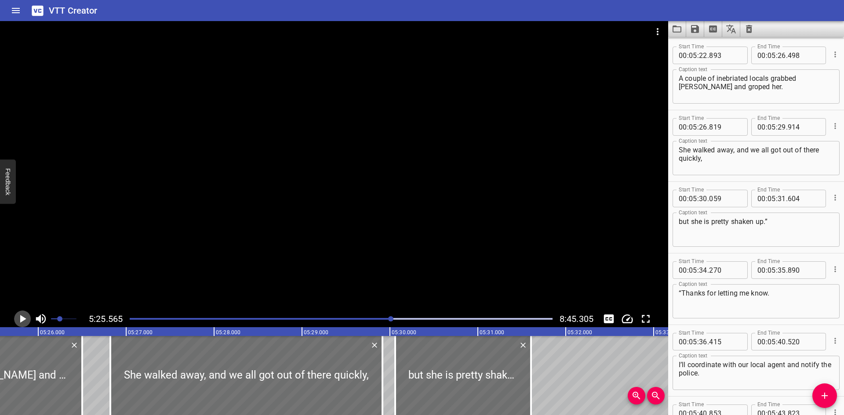
click at [25, 317] on icon "Play/Pause" at bounding box center [22, 319] width 13 height 13
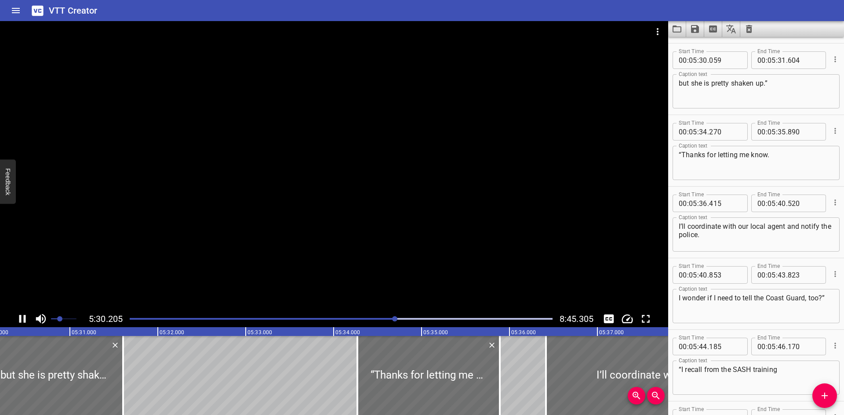
scroll to position [6020, 0]
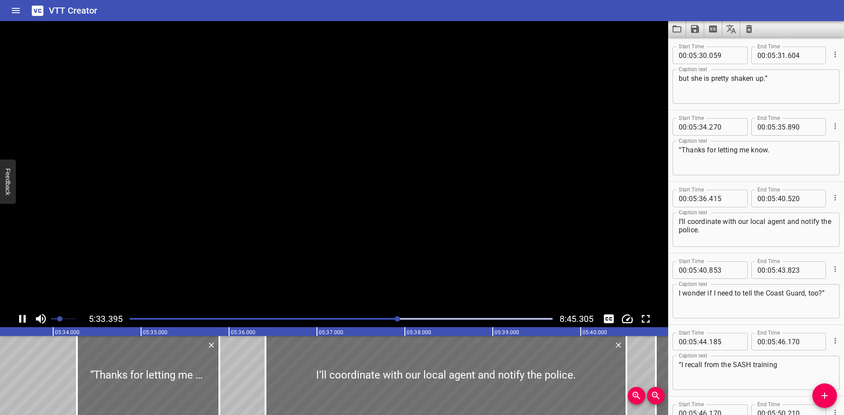
click at [32, 317] on div "5:33.395 8:45.305" at bounding box center [334, 319] width 668 height 17
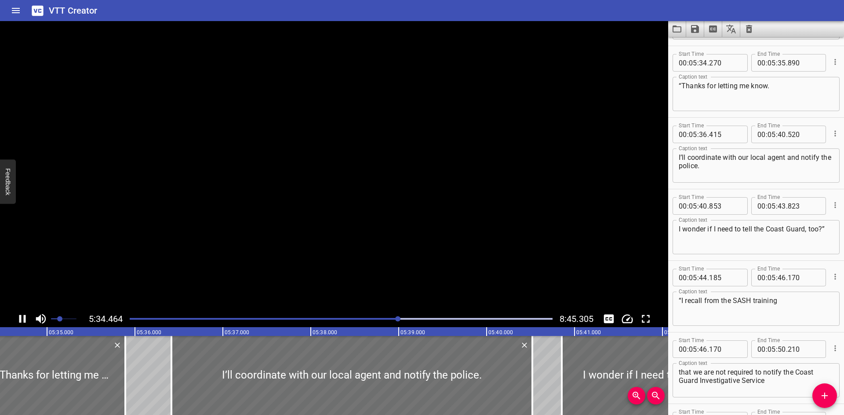
scroll to position [6092, 0]
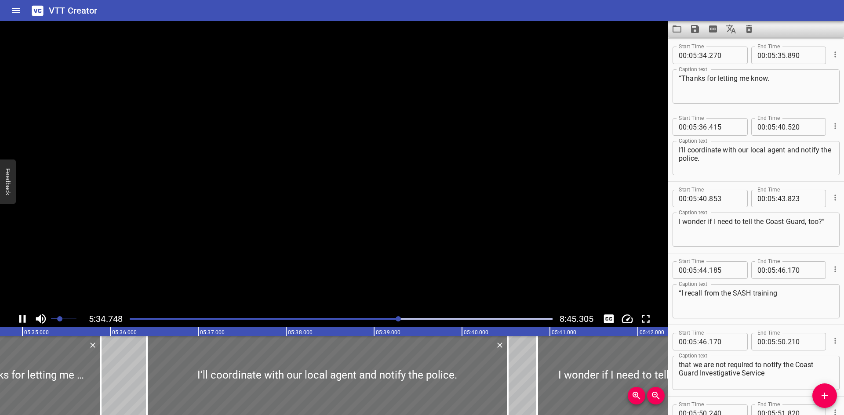
click at [32, 317] on div "5:34.748 8:45.305" at bounding box center [334, 319] width 668 height 17
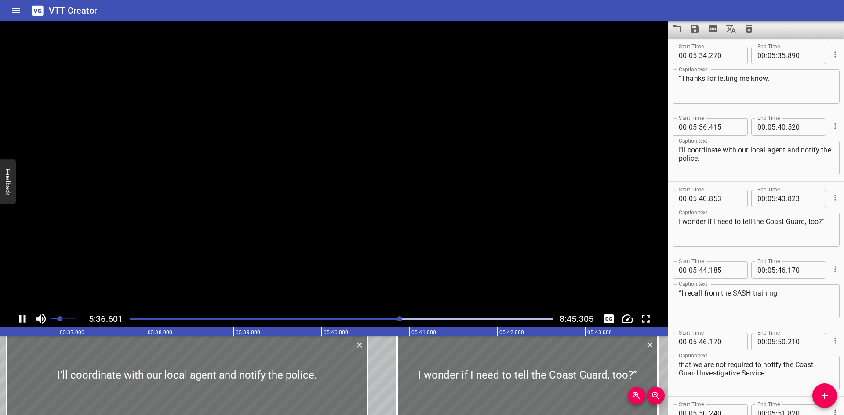
scroll to position [6163, 0]
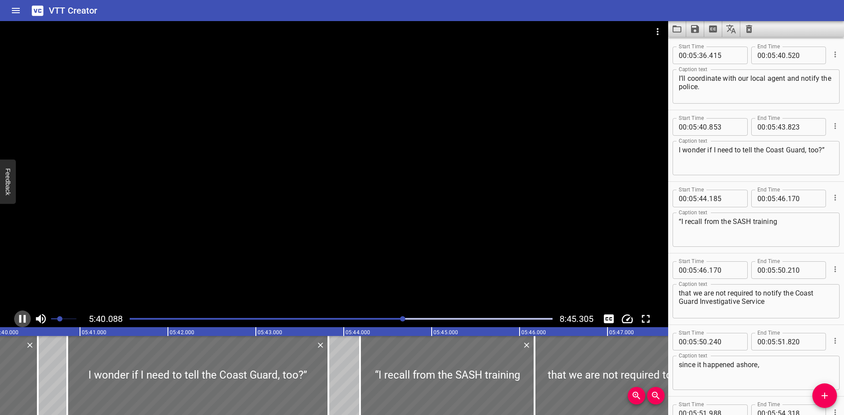
click at [26, 318] on icon "Play/Pause" at bounding box center [22, 319] width 7 height 8
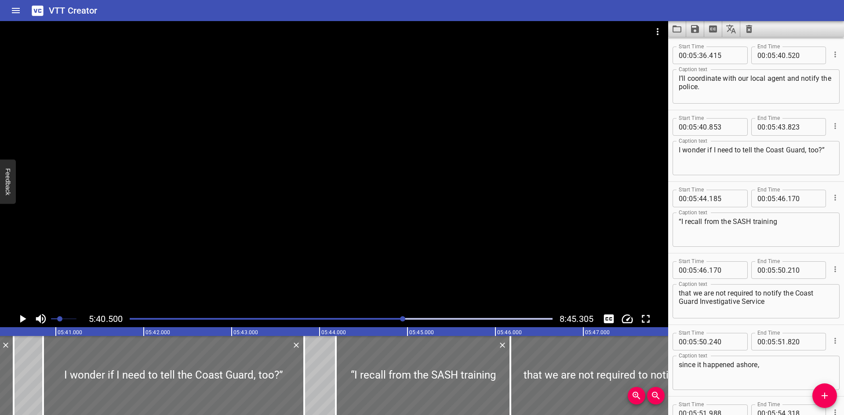
scroll to position [0, 29941]
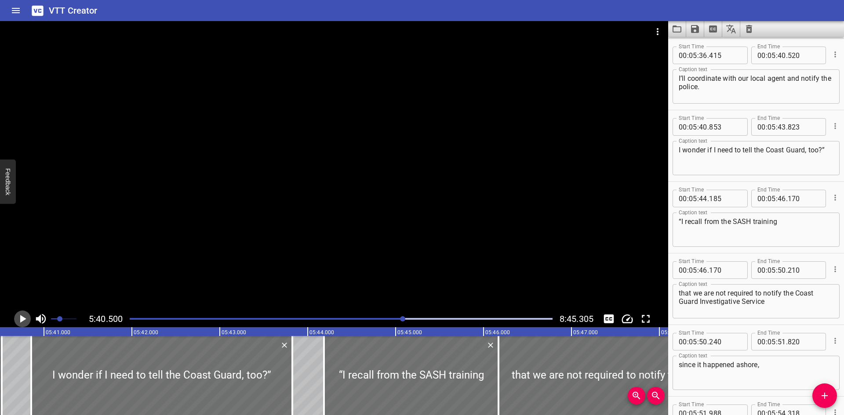
click at [26, 318] on icon "Play/Pause" at bounding box center [22, 319] width 13 height 13
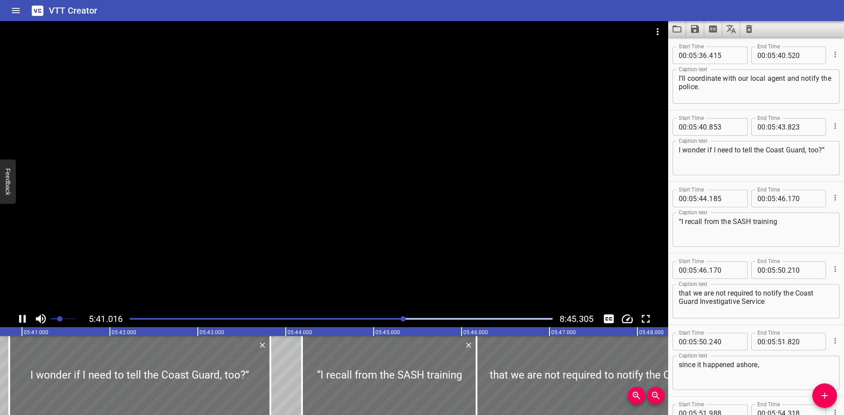
scroll to position [6235, 0]
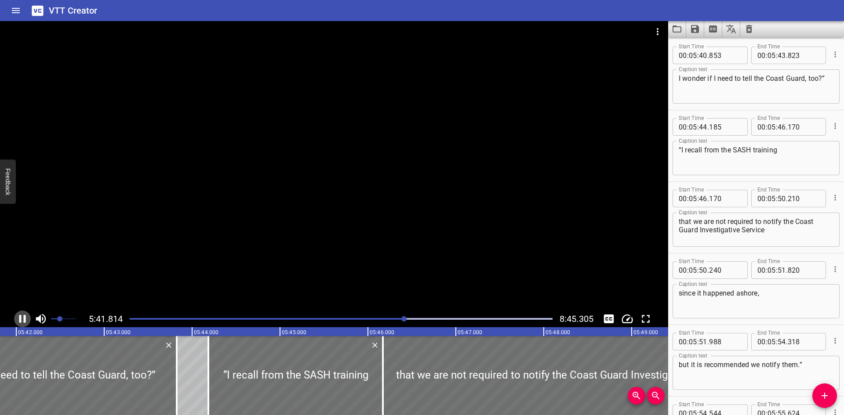
click at [25, 318] on icon "Play/Pause" at bounding box center [22, 319] width 7 height 8
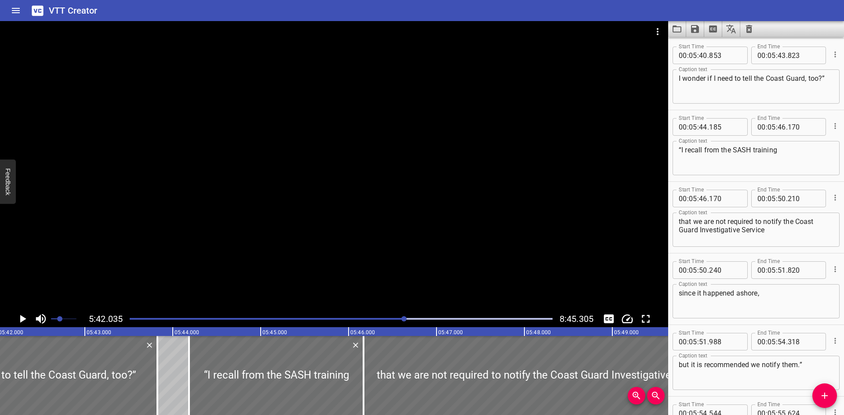
click at [24, 323] on icon "Play/Pause" at bounding box center [22, 319] width 13 height 13
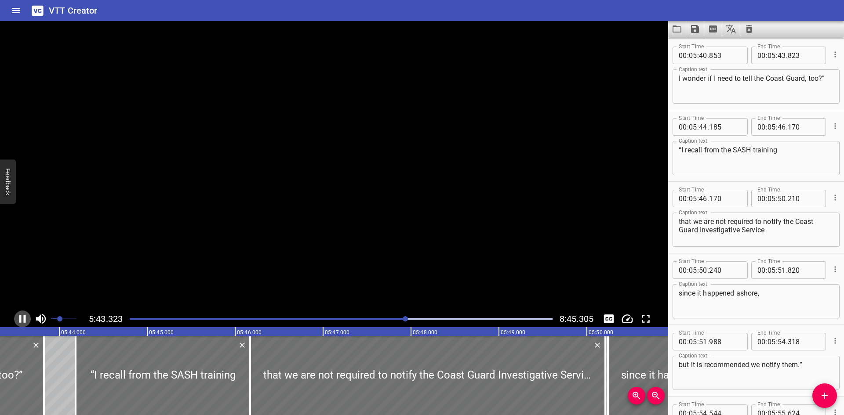
click at [24, 323] on icon "Play/Pause" at bounding box center [22, 319] width 7 height 8
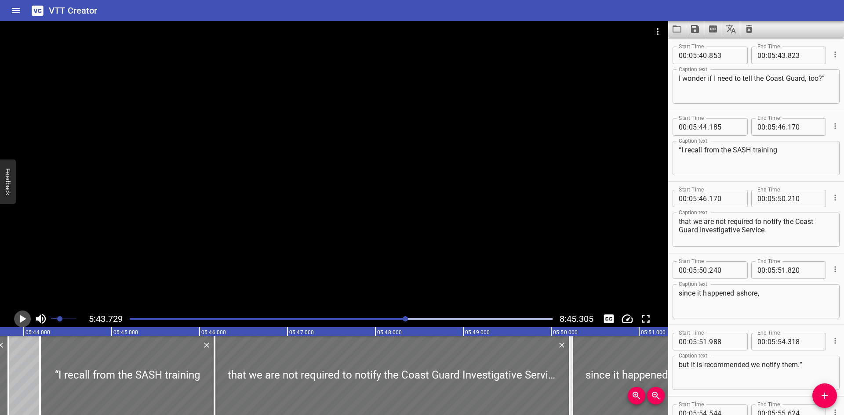
click at [20, 321] on icon "Play/Pause" at bounding box center [23, 319] width 6 height 8
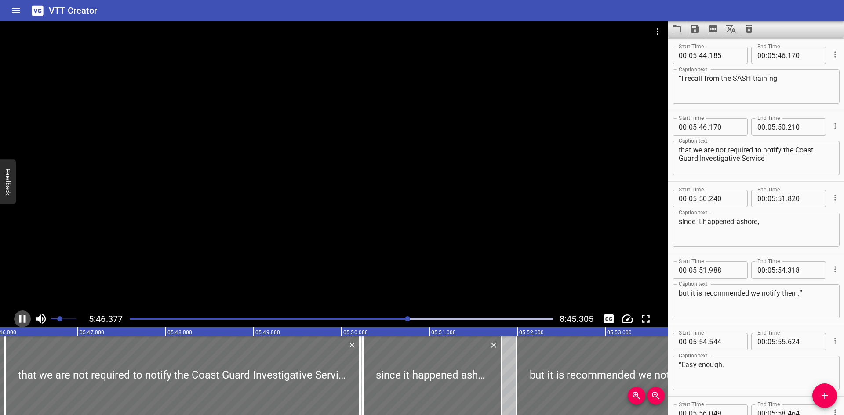
scroll to position [6378, 0]
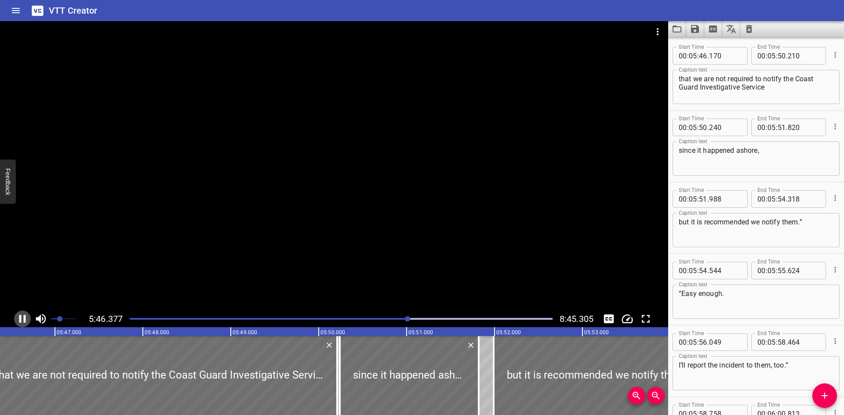
click at [17, 322] on icon "Play/Pause" at bounding box center [22, 319] width 13 height 13
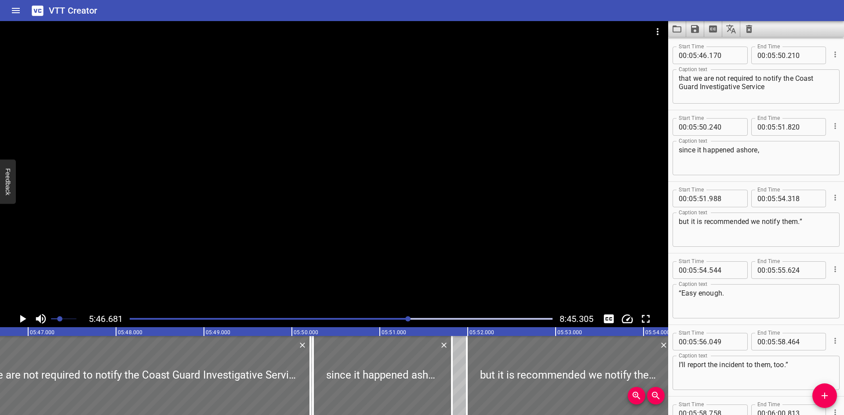
click at [10, 326] on div "5:46.681 8:45.305" at bounding box center [334, 319] width 668 height 17
click at [18, 321] on icon "Play/Pause" at bounding box center [22, 319] width 13 height 13
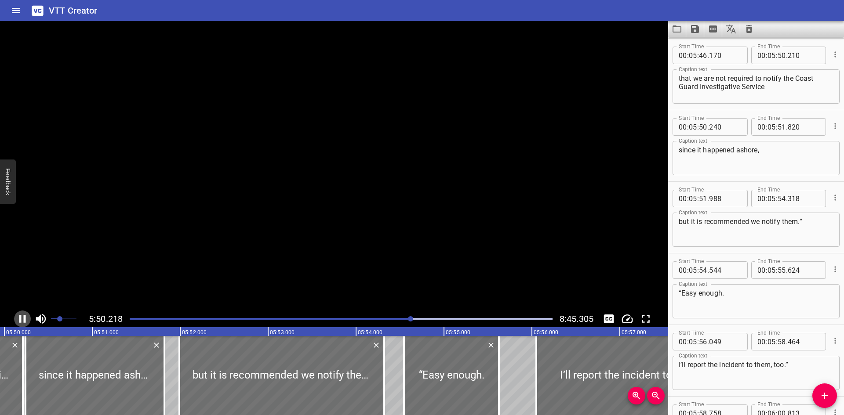
scroll to position [0, 30795]
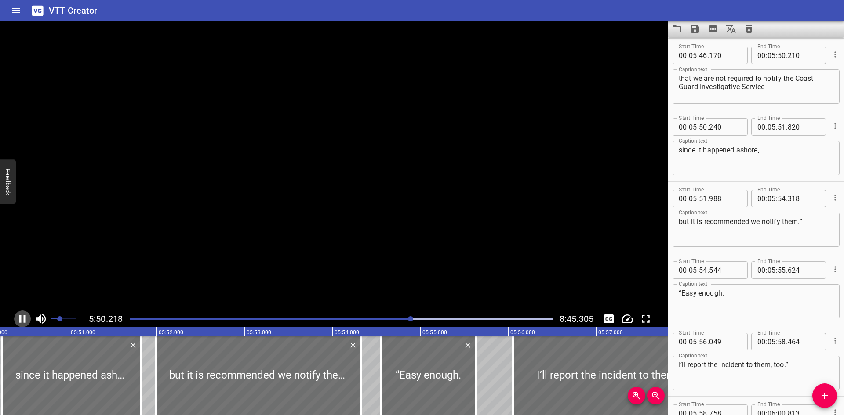
click at [20, 321] on icon "Play/Pause" at bounding box center [22, 319] width 7 height 8
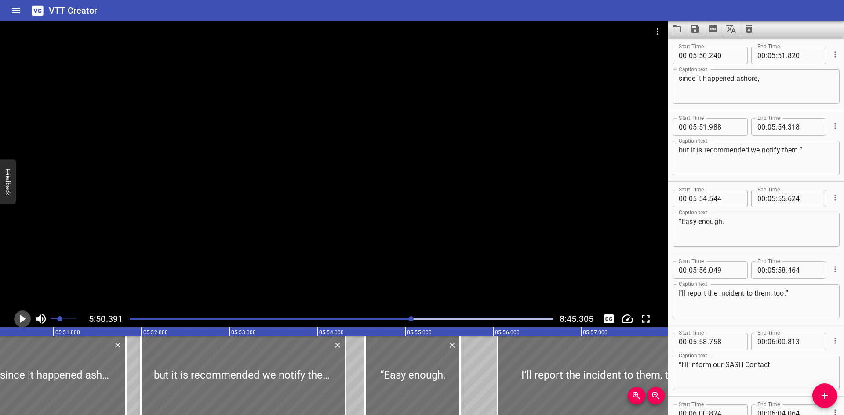
click at [20, 321] on icon "Play/Pause" at bounding box center [23, 319] width 6 height 8
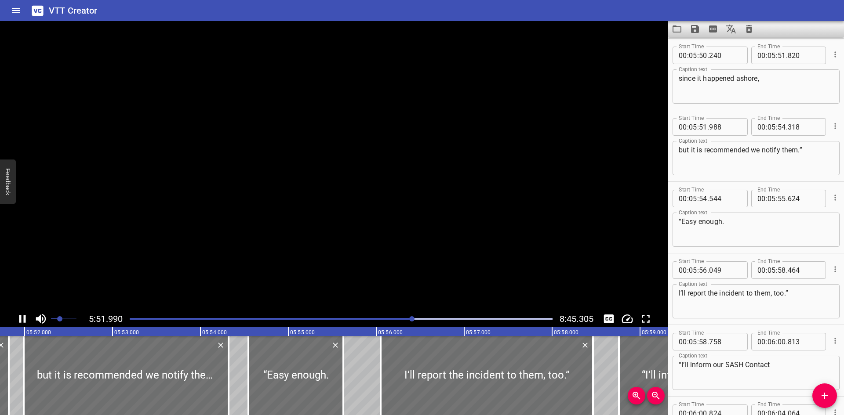
scroll to position [6522, 0]
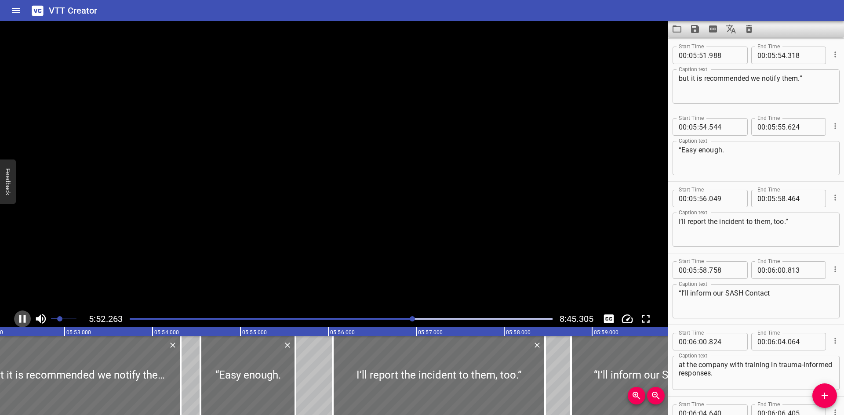
click at [20, 321] on icon "Play/Pause" at bounding box center [22, 319] width 7 height 8
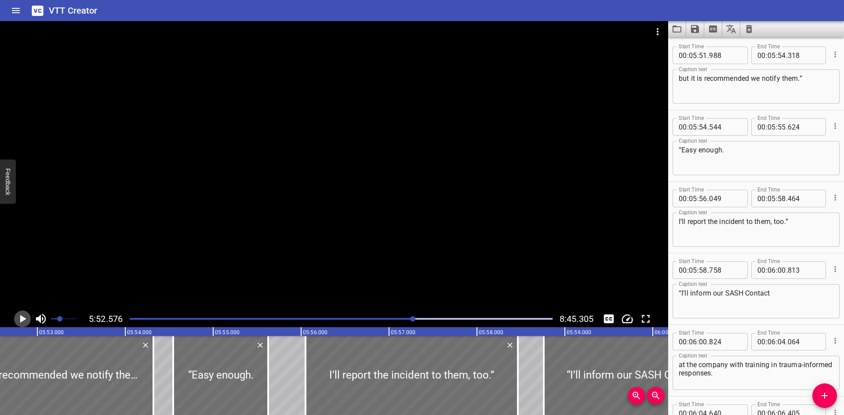
click at [16, 322] on icon "Play/Pause" at bounding box center [22, 319] width 13 height 13
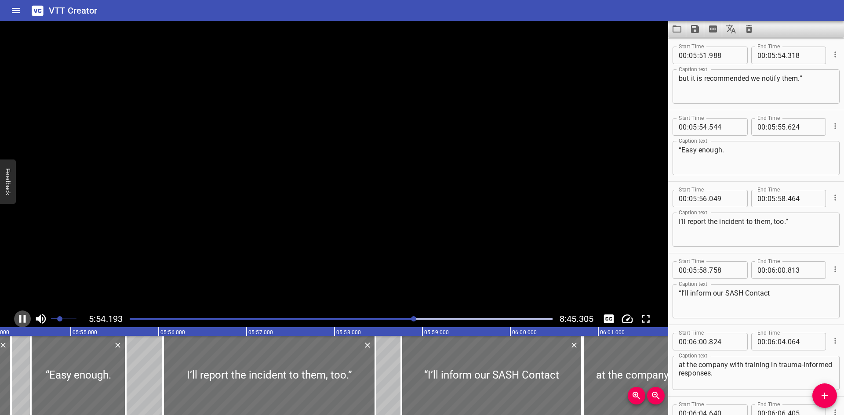
scroll to position [0, 31172]
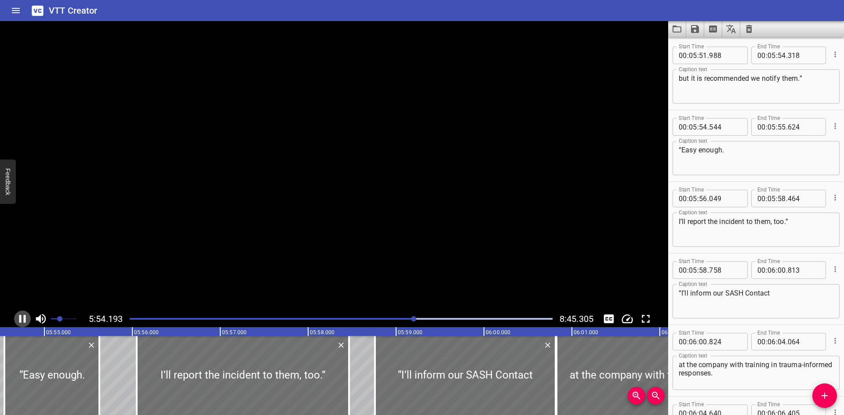
click at [15, 322] on button "Play/Pause" at bounding box center [22, 319] width 17 height 17
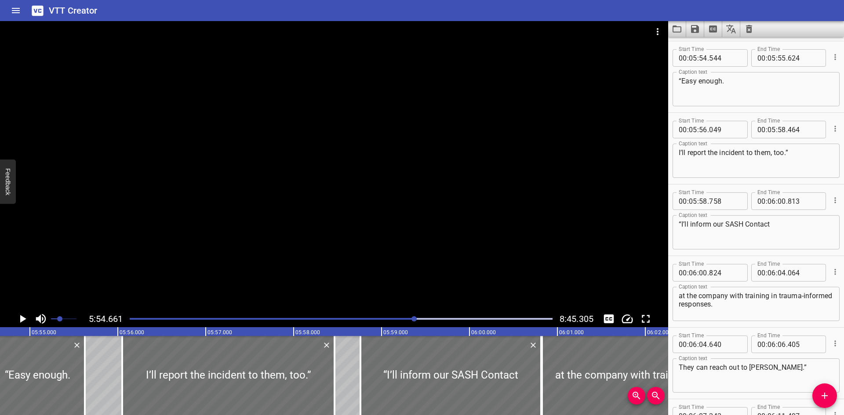
scroll to position [6593, 0]
click at [15, 322] on button "Play/Pause" at bounding box center [22, 319] width 17 height 17
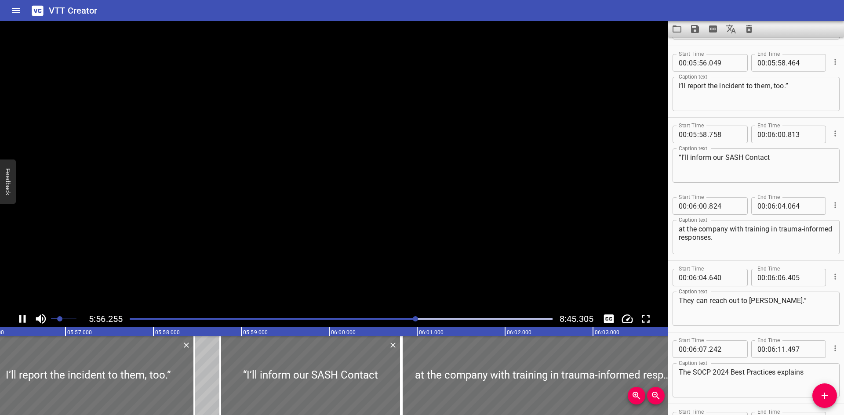
scroll to position [6665, 0]
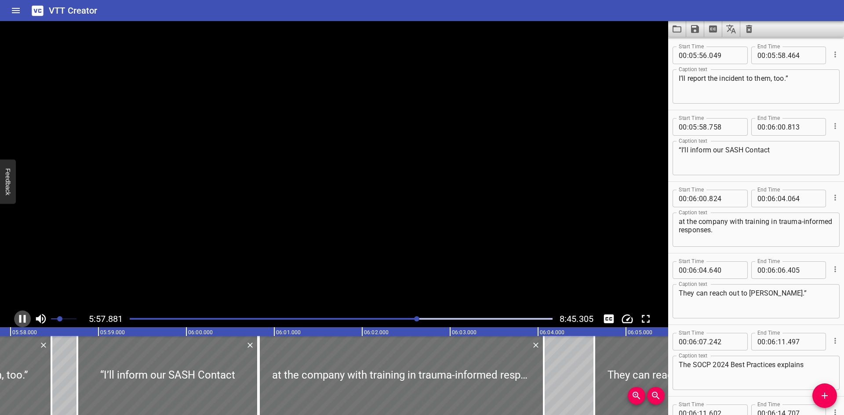
click at [15, 322] on button "Play/Pause" at bounding box center [22, 319] width 17 height 17
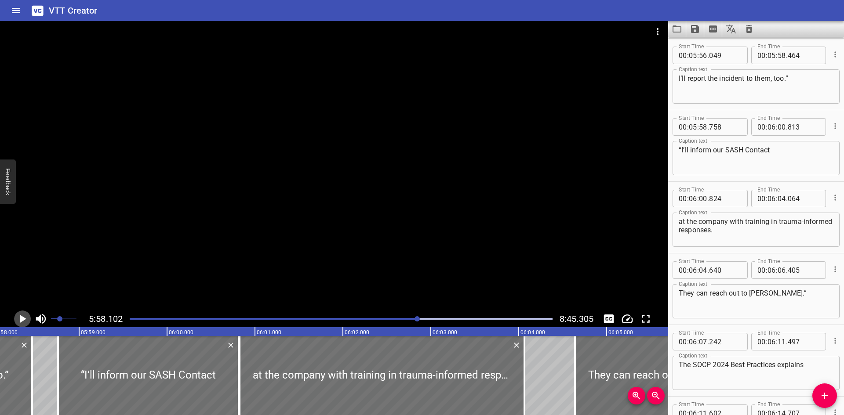
click at [15, 322] on button "Play/Pause" at bounding box center [22, 319] width 17 height 17
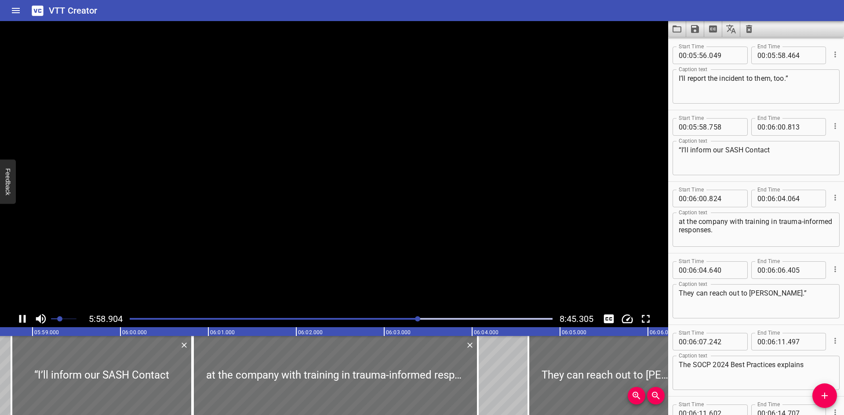
scroll to position [6737, 0]
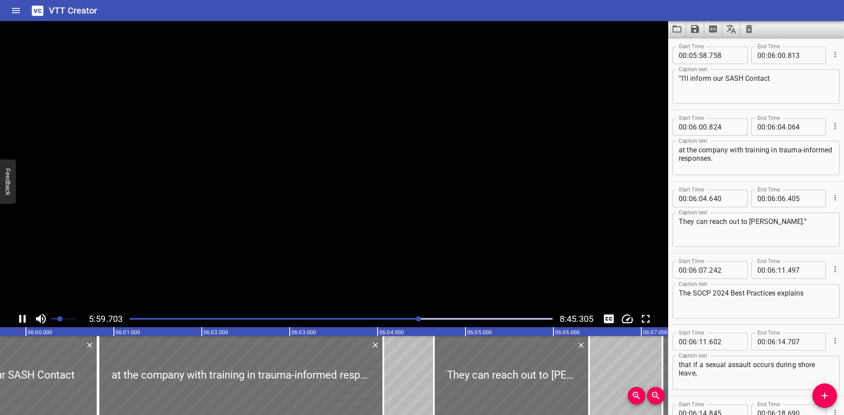
click at [15, 322] on button "Play/Pause" at bounding box center [22, 319] width 17 height 17
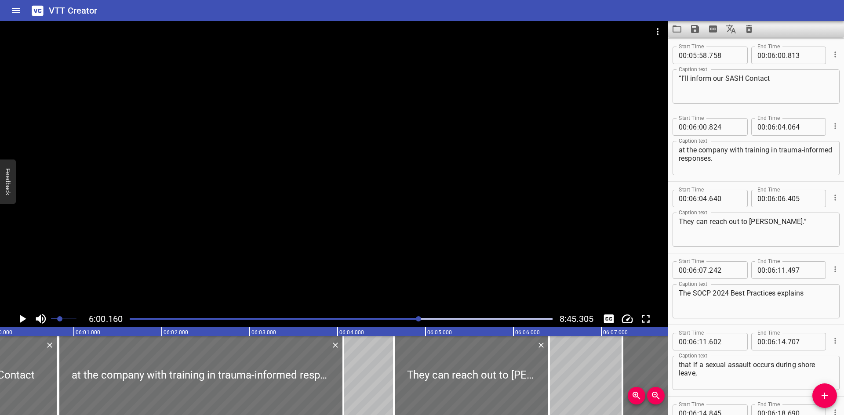
click at [15, 322] on button "Play/Pause" at bounding box center [22, 319] width 17 height 17
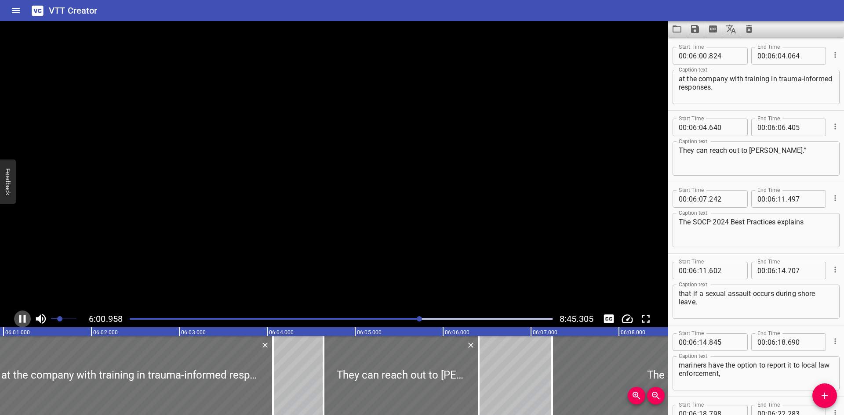
scroll to position [6808, 0]
click at [15, 322] on button "Play/Pause" at bounding box center [22, 319] width 17 height 17
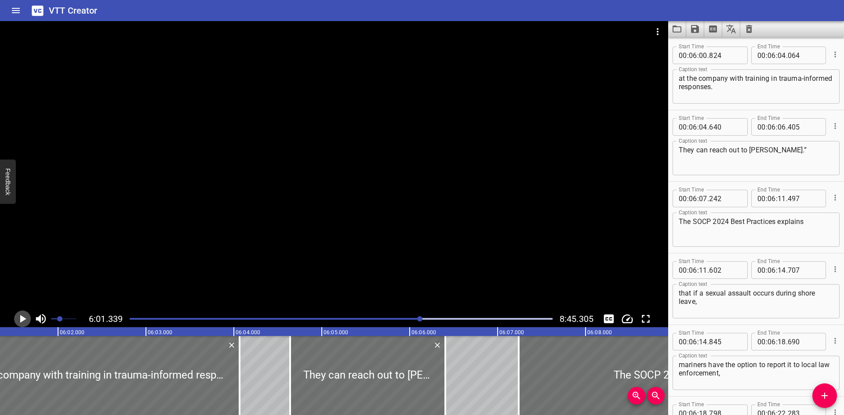
click at [15, 322] on button "Play/Pause" at bounding box center [22, 319] width 17 height 17
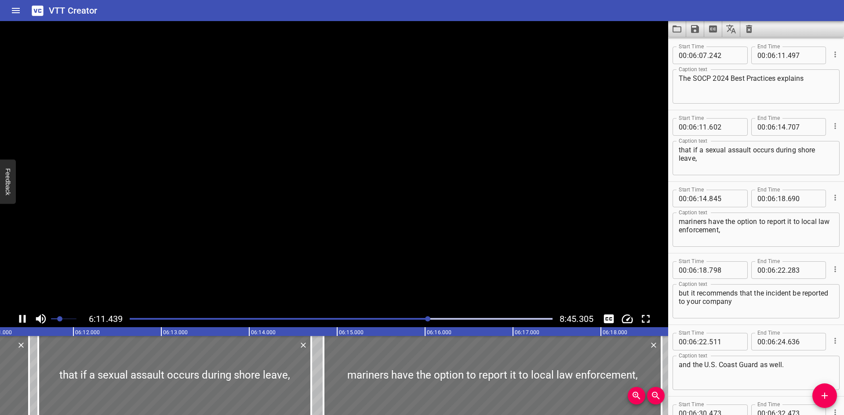
scroll to position [0, 32662]
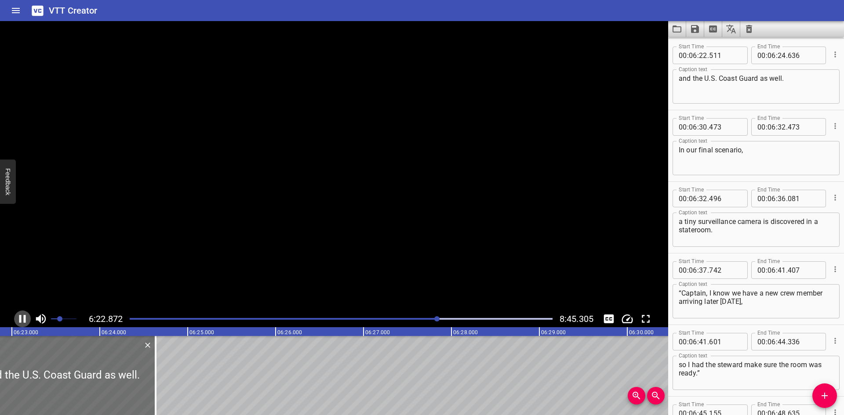
click at [15, 322] on button "Play/Pause" at bounding box center [22, 319] width 17 height 17
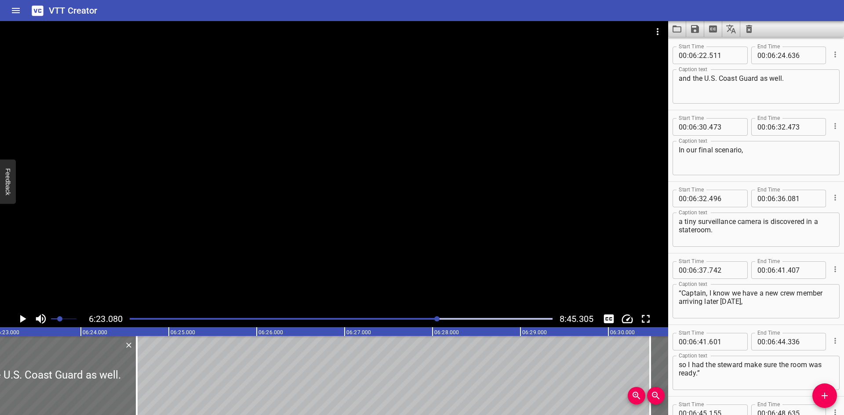
click at [414, 319] on div "Play progress" at bounding box center [226, 319] width 423 height 2
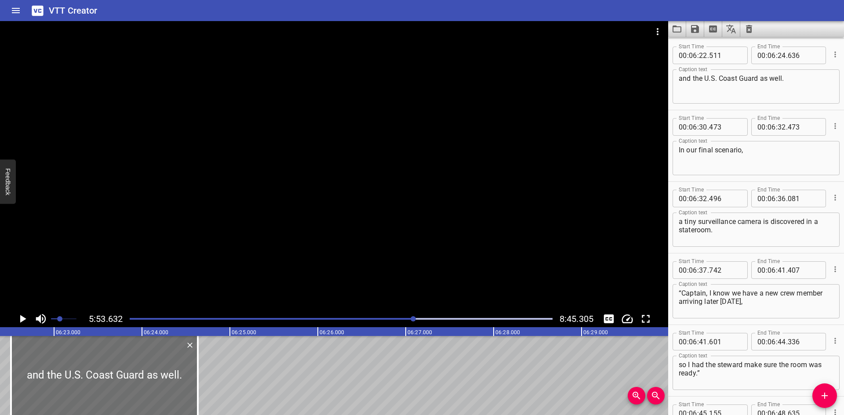
click at [422, 319] on div "Play progress" at bounding box center [341, 319] width 423 height 2
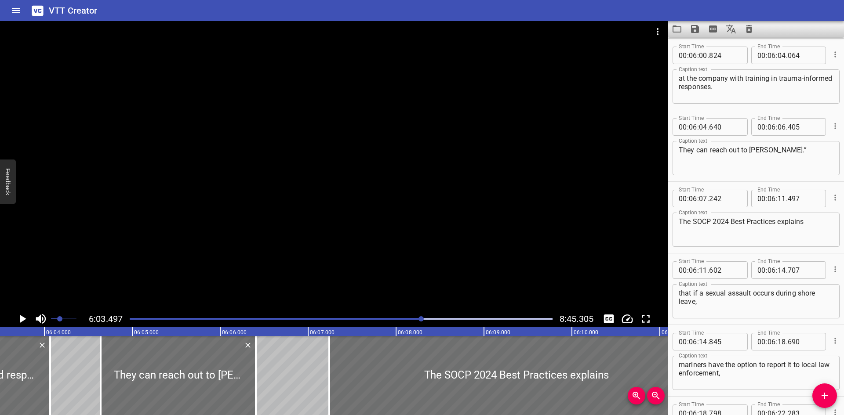
click at [427, 319] on div "Play progress" at bounding box center [341, 319] width 423 height 2
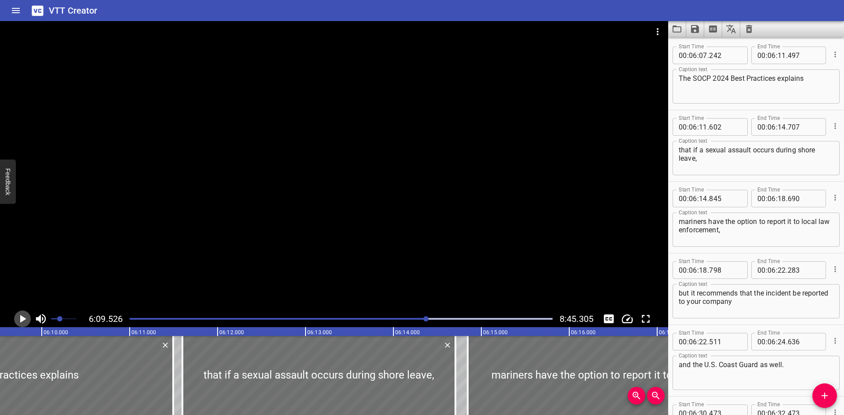
click at [24, 319] on icon "Play/Pause" at bounding box center [23, 319] width 6 height 8
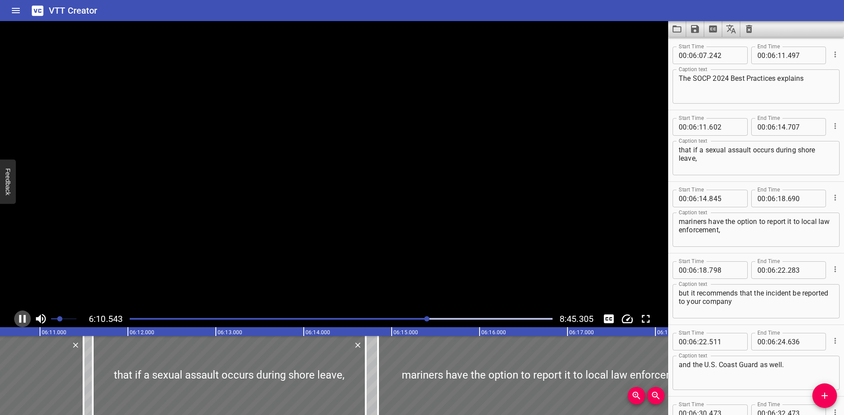
click at [24, 319] on icon "Play/Pause" at bounding box center [22, 319] width 7 height 8
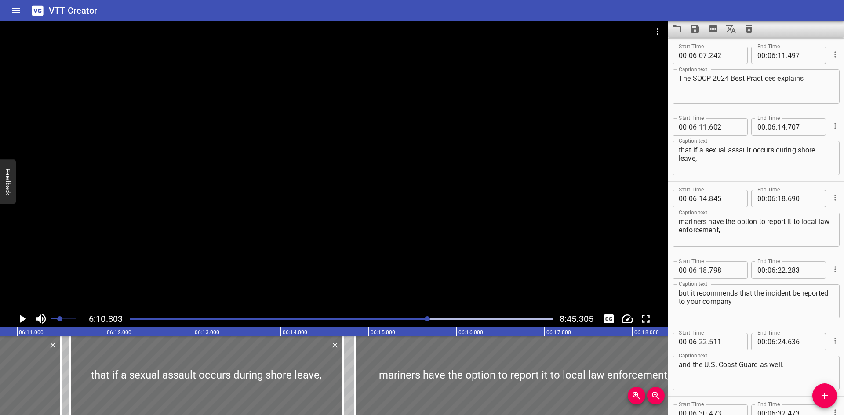
click at [22, 321] on icon "Play/Pause" at bounding box center [23, 319] width 6 height 8
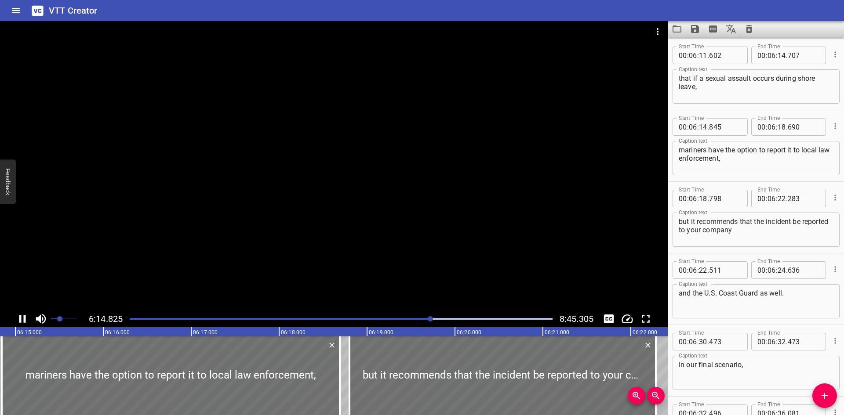
click at [23, 320] on icon "Play/Pause" at bounding box center [22, 319] width 13 height 13
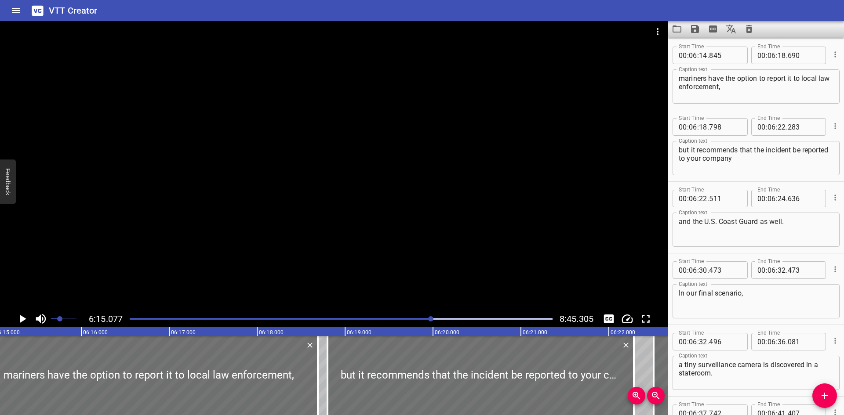
click at [453, 161] on div at bounding box center [334, 166] width 668 height 290
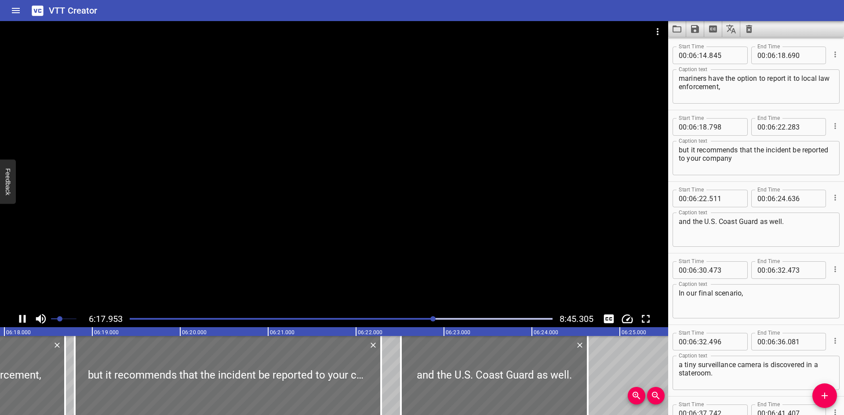
click at [447, 195] on div at bounding box center [334, 166] width 668 height 290
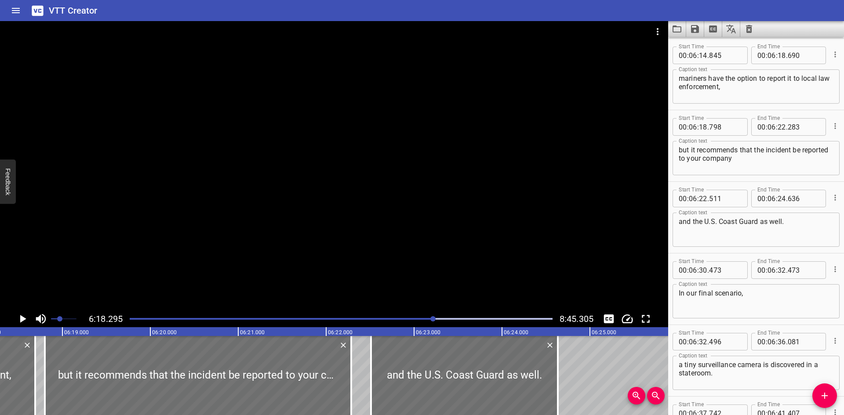
scroll to position [0, 33264]
click at [447, 195] on div at bounding box center [334, 166] width 668 height 290
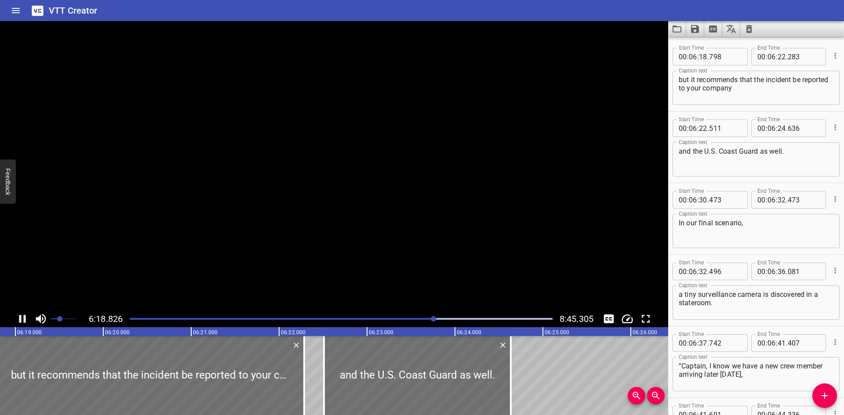
scroll to position [7167, 0]
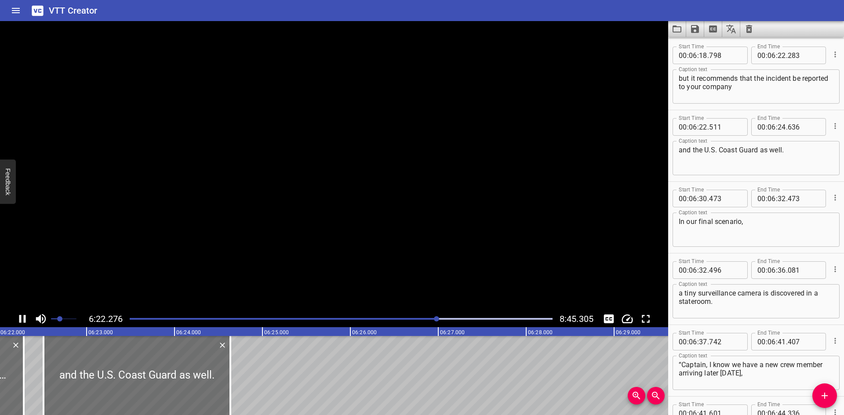
click at [447, 195] on video at bounding box center [334, 166] width 668 height 290
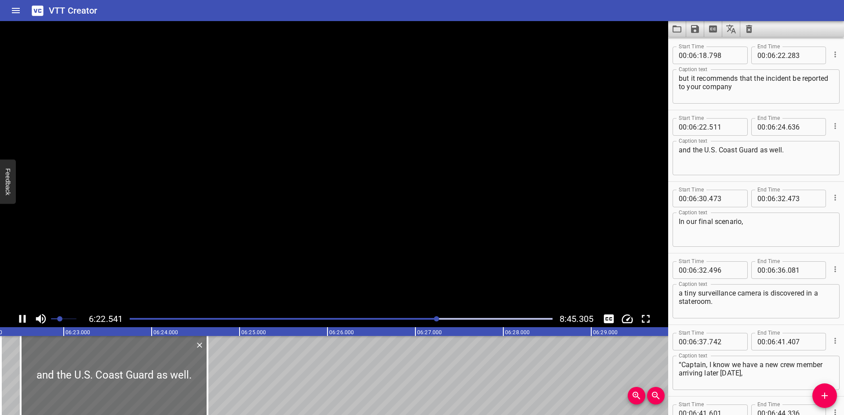
scroll to position [7238, 0]
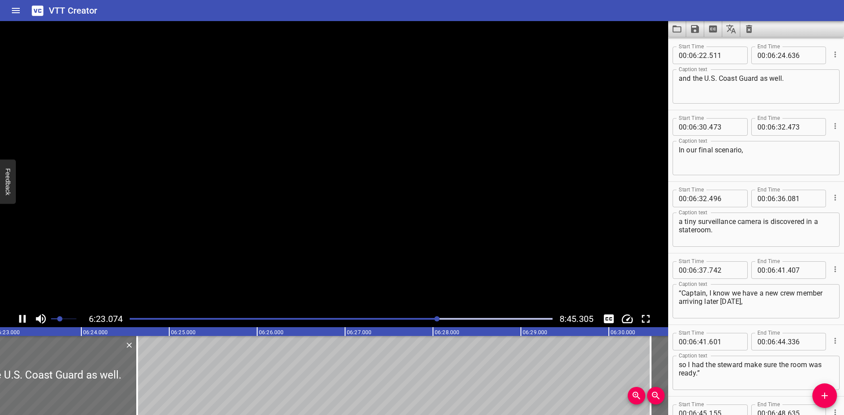
click at [447, 195] on video at bounding box center [334, 166] width 668 height 290
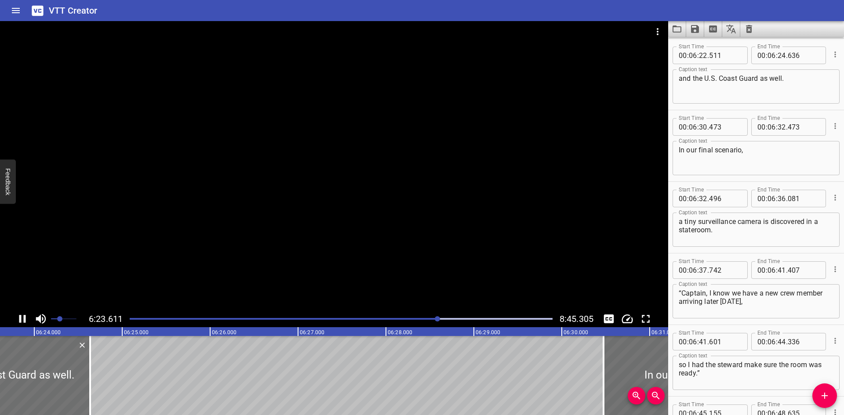
click at [374, 200] on div at bounding box center [334, 166] width 668 height 290
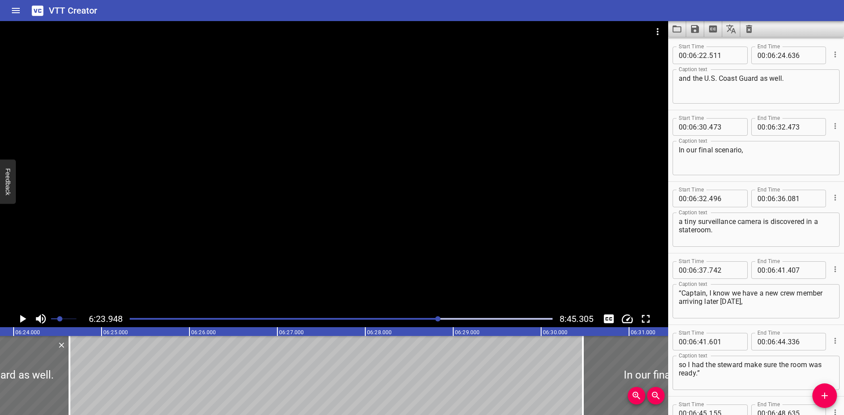
scroll to position [0, 33762]
click at [375, 198] on div at bounding box center [334, 166] width 668 height 290
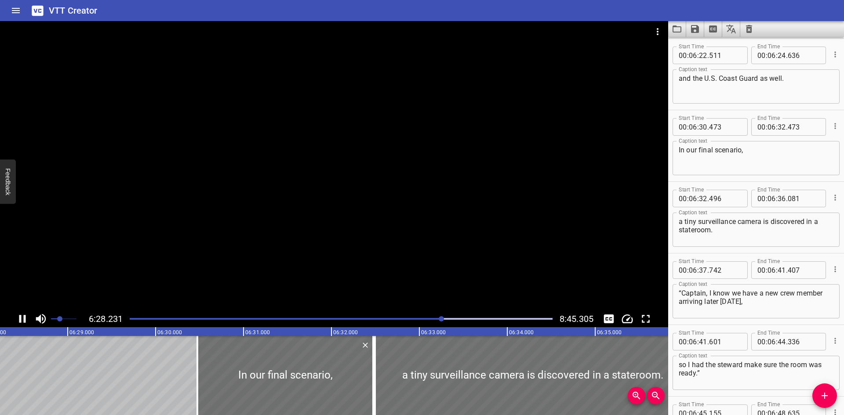
click at [376, 197] on div at bounding box center [334, 166] width 668 height 290
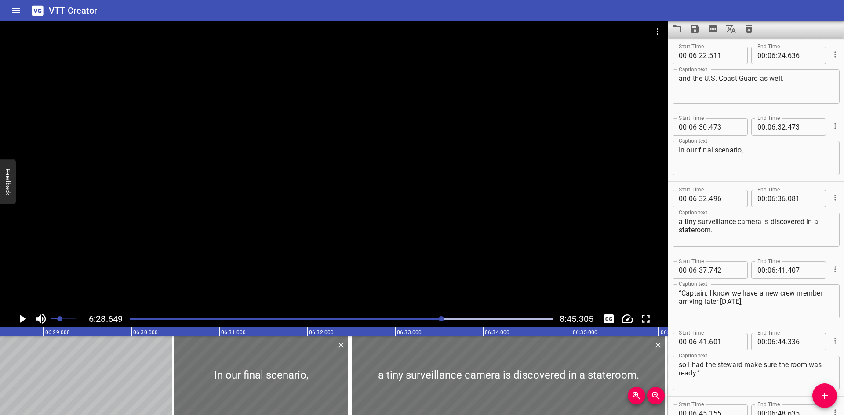
scroll to position [0, 34175]
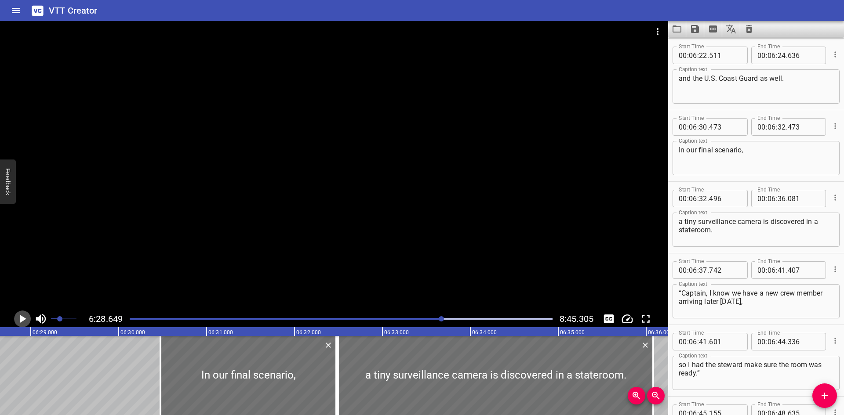
click at [19, 316] on icon "Play/Pause" at bounding box center [22, 319] width 13 height 13
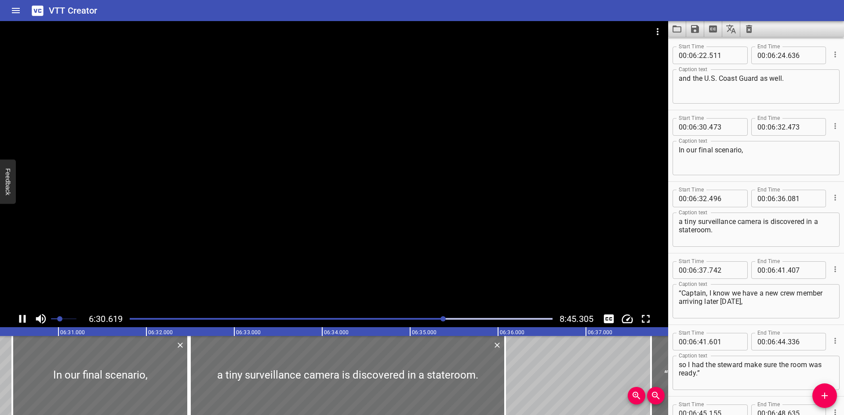
scroll to position [7310, 0]
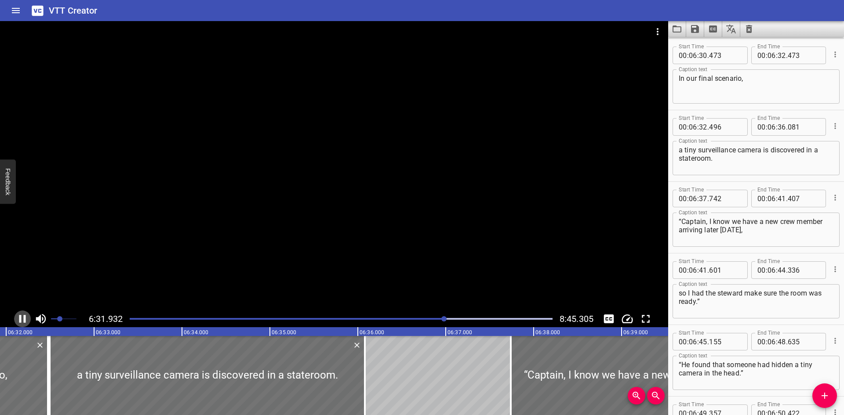
click at [20, 316] on icon "Play/Pause" at bounding box center [22, 319] width 7 height 8
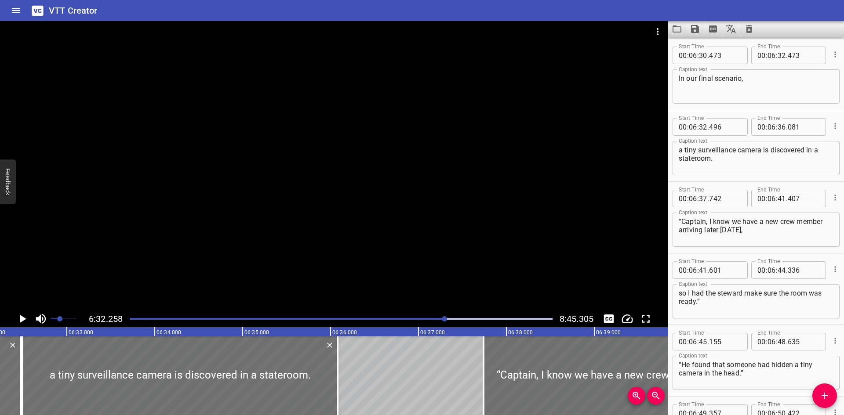
scroll to position [0, 34492]
click at [20, 316] on icon "Play/Pause" at bounding box center [22, 319] width 13 height 13
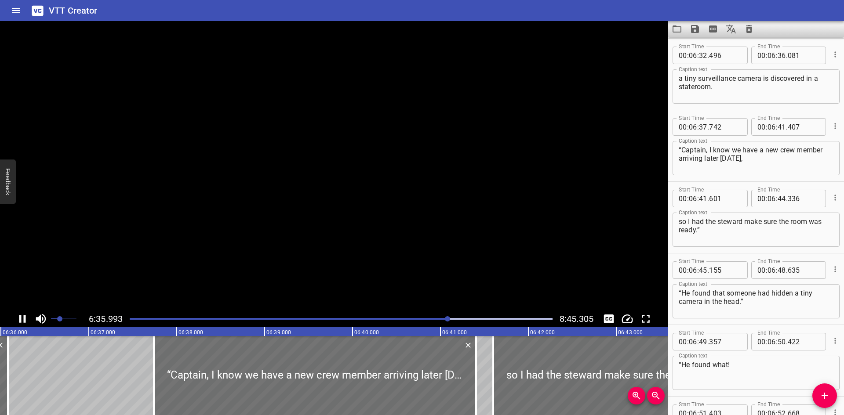
click at [20, 316] on icon "Play/Pause" at bounding box center [22, 319] width 7 height 8
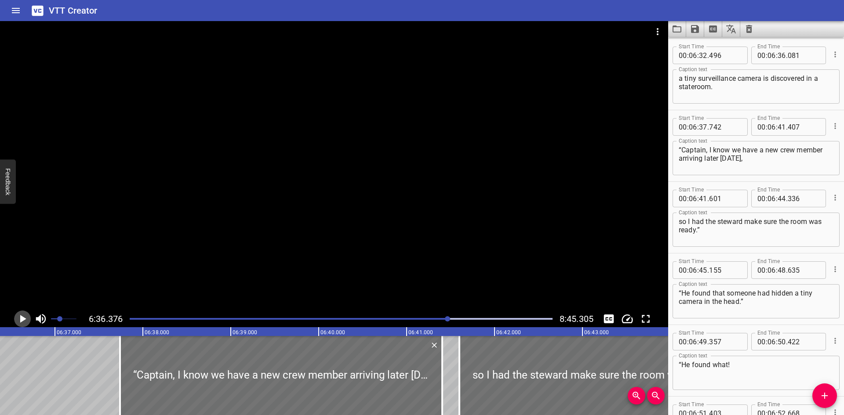
click at [24, 314] on icon "Play/Pause" at bounding box center [22, 319] width 13 height 13
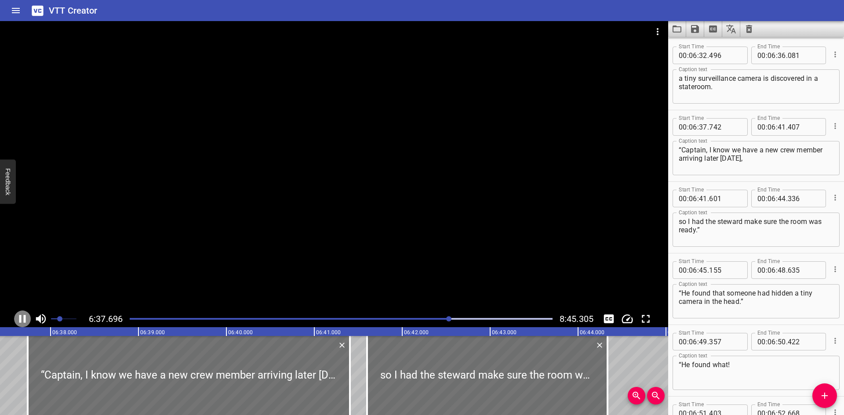
click at [24, 314] on icon "Play/Pause" at bounding box center [22, 319] width 13 height 13
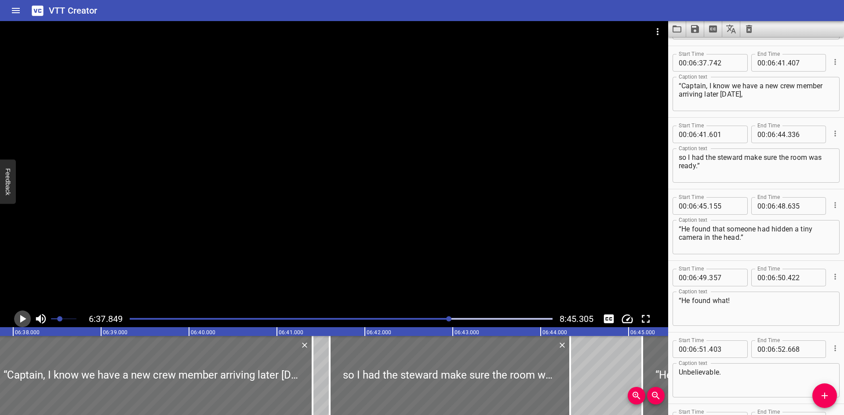
scroll to position [7453, 0]
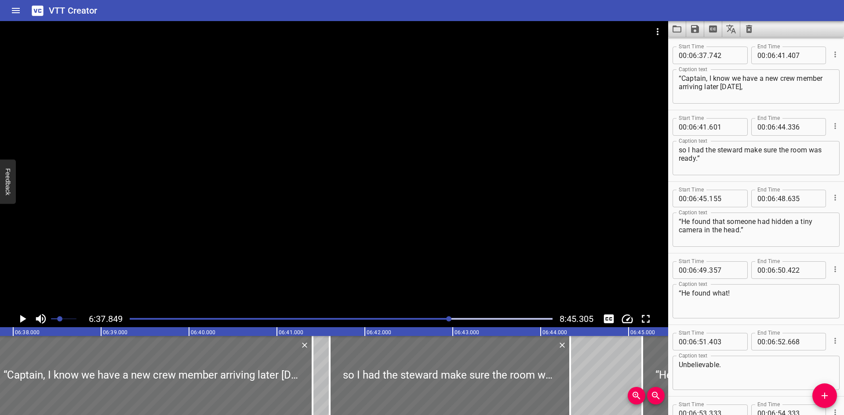
click at [26, 314] on icon "Play/Pause" at bounding box center [22, 319] width 13 height 13
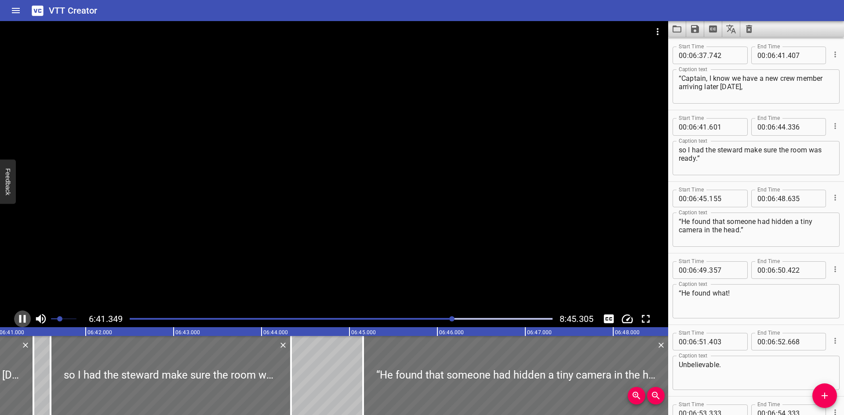
click at [26, 314] on icon "Play/Pause" at bounding box center [22, 319] width 13 height 13
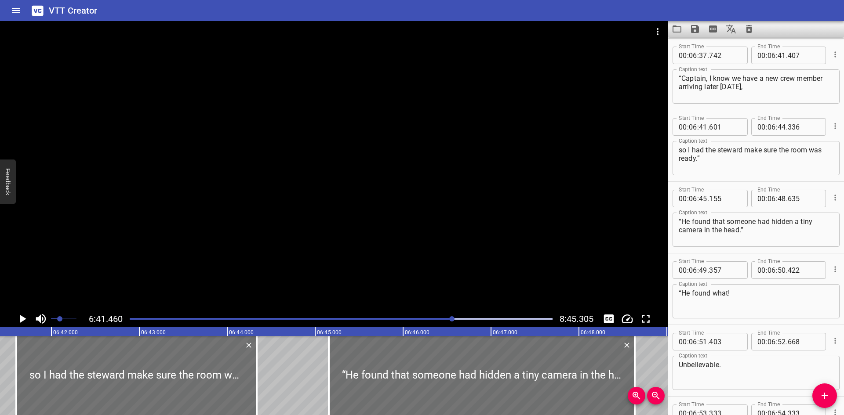
scroll to position [0, 35301]
click at [18, 317] on icon "Play/Pause" at bounding box center [22, 319] width 13 height 13
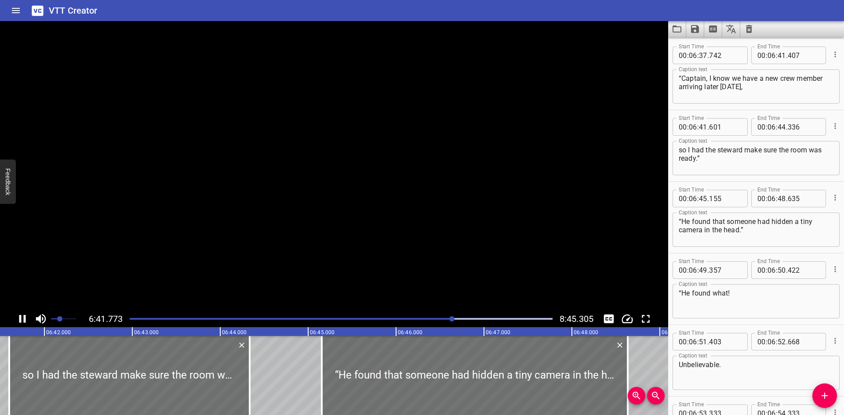
scroll to position [7525, 0]
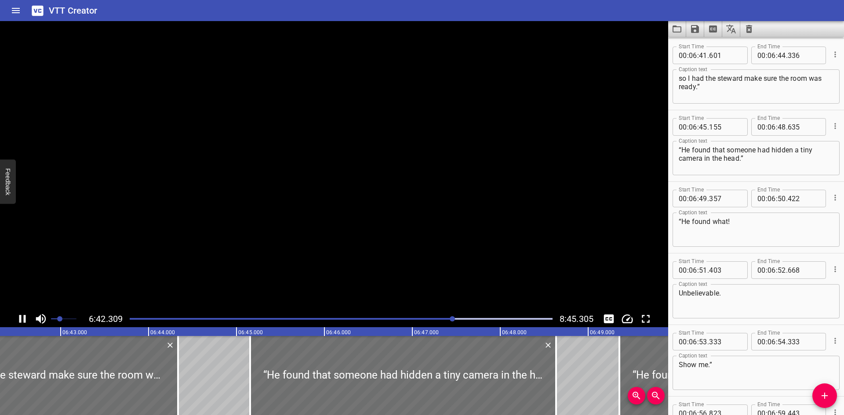
click at [18, 317] on icon "Play/Pause" at bounding box center [22, 319] width 13 height 13
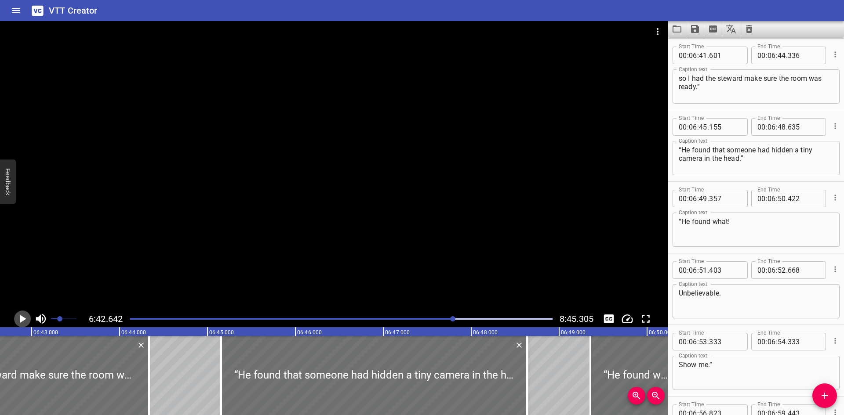
click at [18, 317] on icon "Play/Pause" at bounding box center [22, 319] width 13 height 13
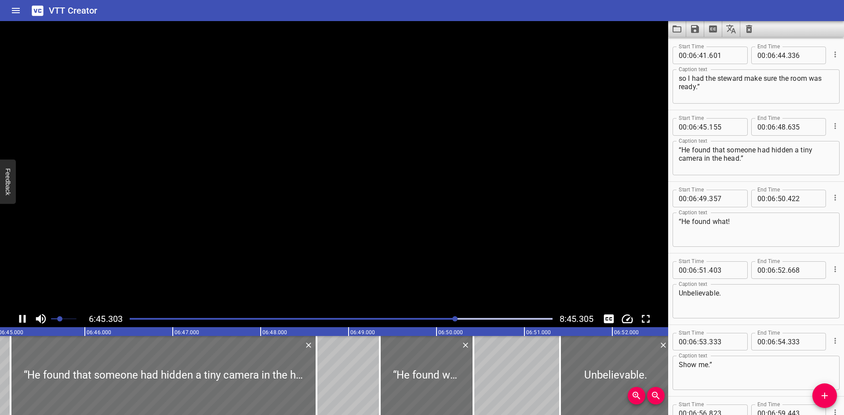
scroll to position [7596, 0]
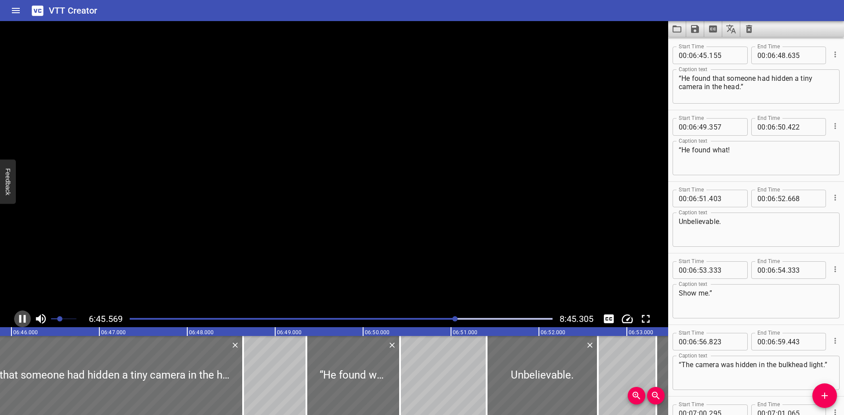
click at [18, 317] on icon "Play/Pause" at bounding box center [22, 319] width 13 height 13
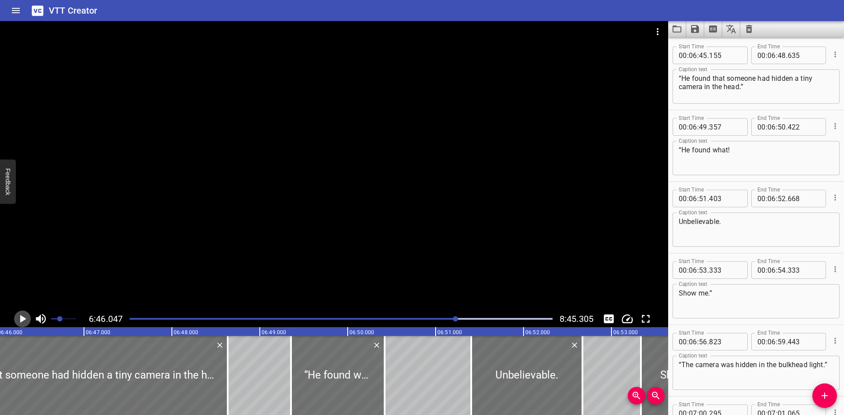
click at [18, 317] on icon "Play/Pause" at bounding box center [22, 319] width 13 height 13
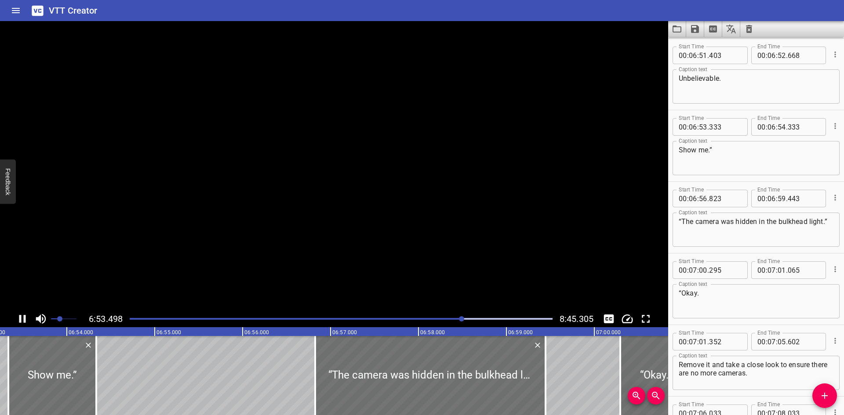
scroll to position [7811, 0]
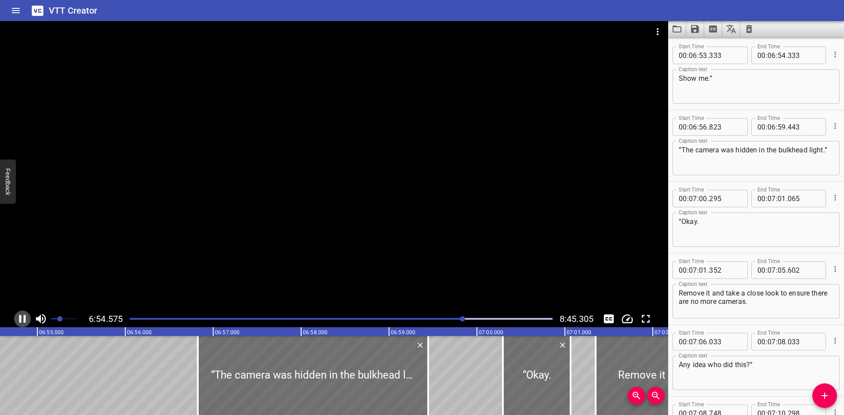
click at [21, 316] on icon "Play/Pause" at bounding box center [22, 319] width 7 height 8
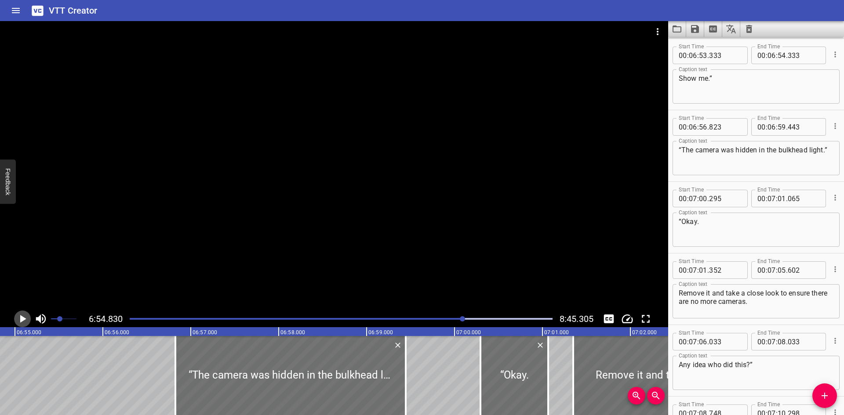
click at [21, 316] on icon "Play/Pause" at bounding box center [22, 319] width 13 height 13
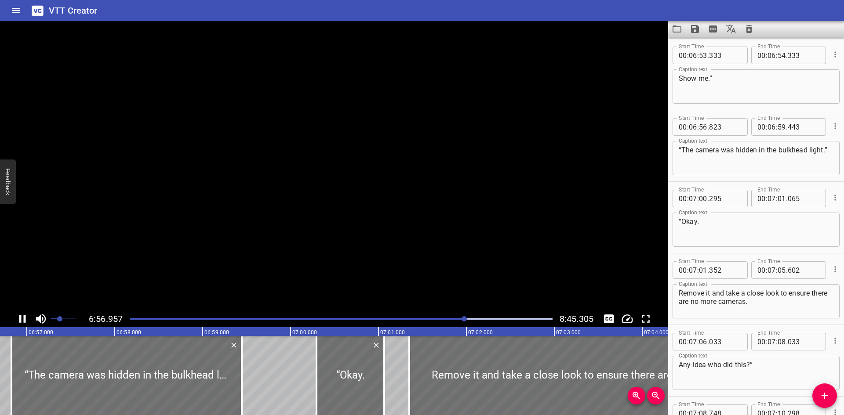
scroll to position [7883, 0]
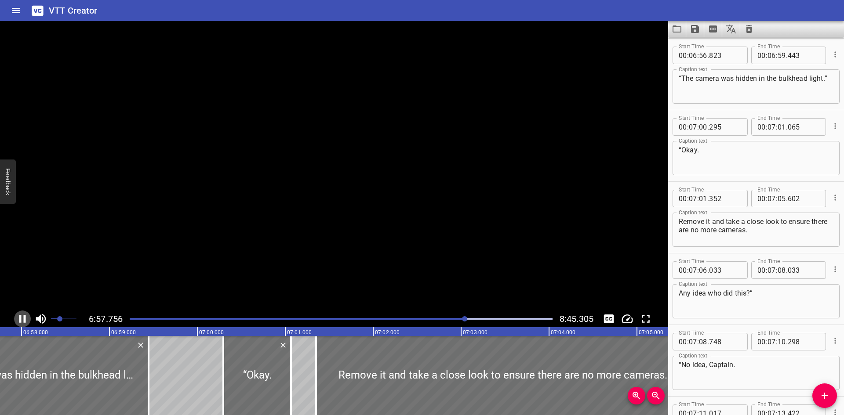
click at [21, 316] on icon "Play/Pause" at bounding box center [22, 319] width 7 height 8
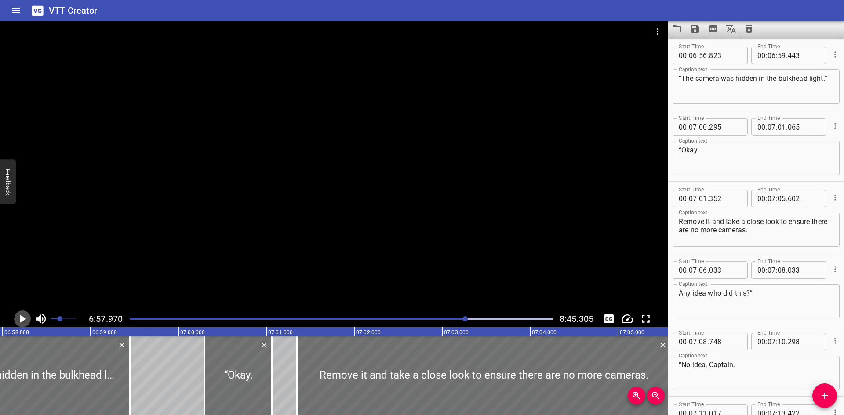
click at [22, 316] on icon "Play/Pause" at bounding box center [22, 319] width 13 height 13
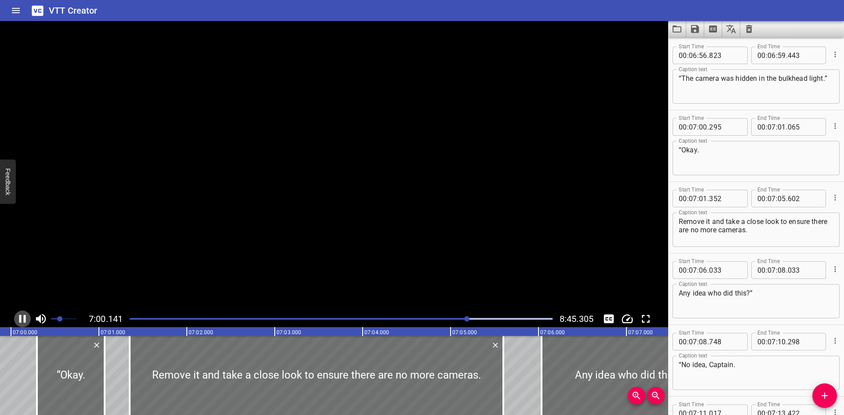
scroll to position [0, 36944]
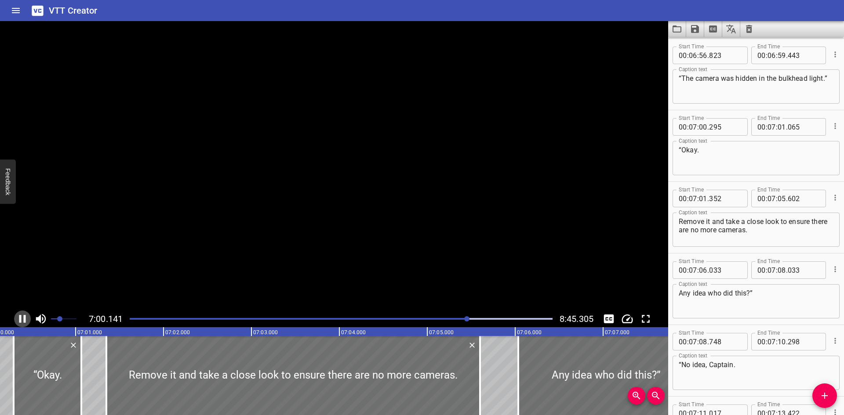
click at [22, 316] on icon "Play/Pause" at bounding box center [22, 319] width 13 height 13
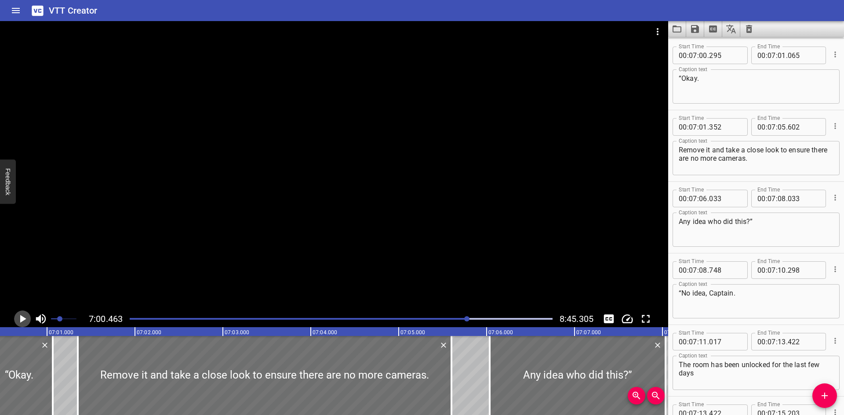
click at [22, 315] on icon "Play/Pause" at bounding box center [22, 319] width 13 height 13
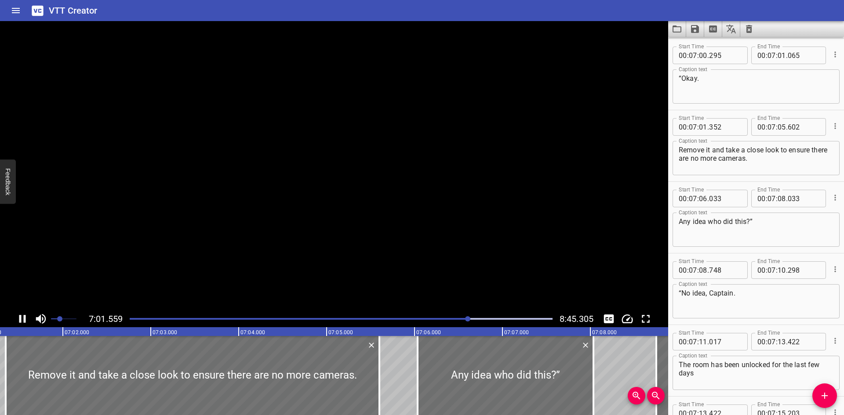
scroll to position [8026, 0]
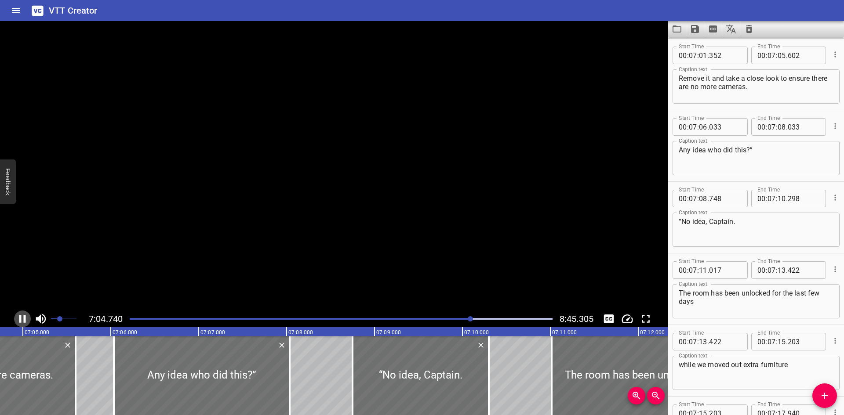
click at [22, 315] on icon "Play/Pause" at bounding box center [22, 319] width 13 height 13
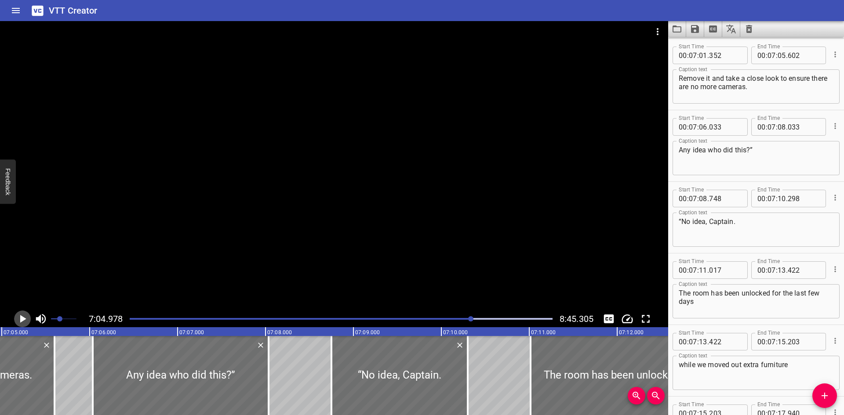
click at [23, 314] on icon "Play/Pause" at bounding box center [22, 319] width 13 height 13
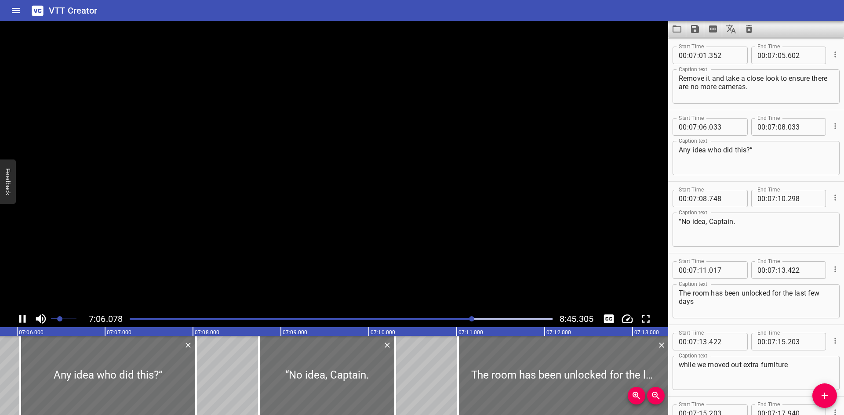
scroll to position [8098, 0]
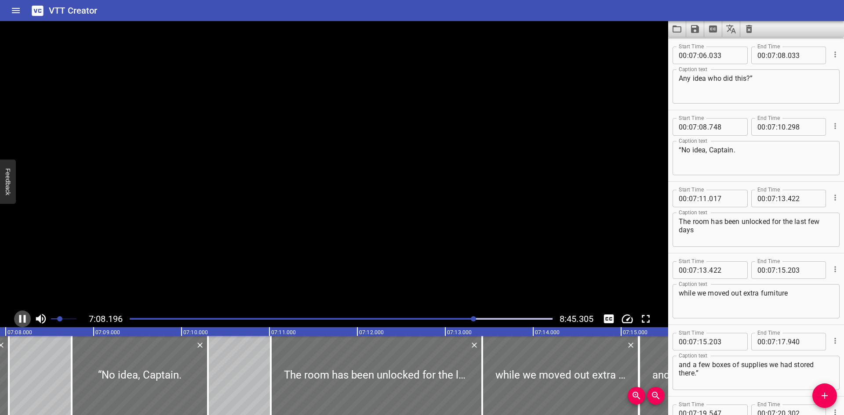
click at [23, 314] on icon "Play/Pause" at bounding box center [22, 319] width 13 height 13
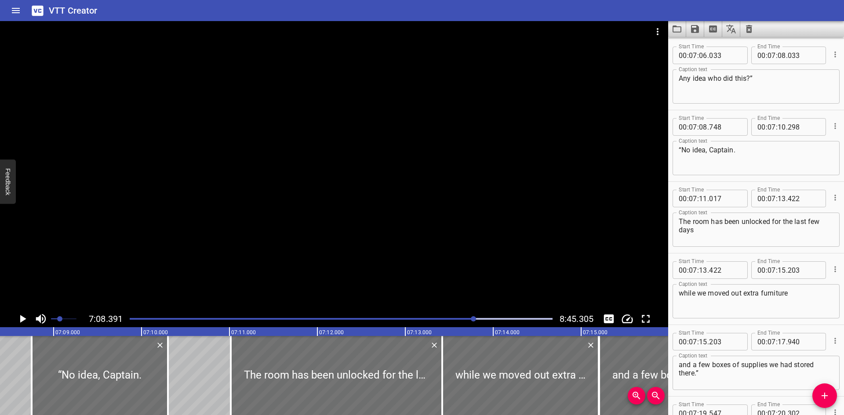
click at [23, 314] on icon "Play/Pause" at bounding box center [22, 319] width 13 height 13
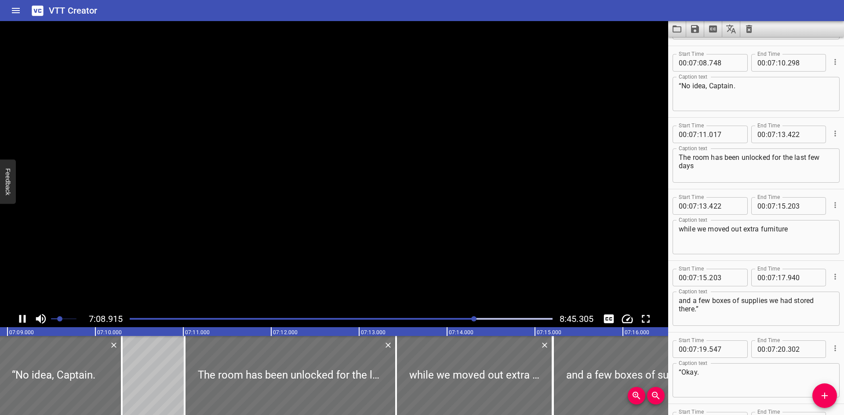
scroll to position [8170, 0]
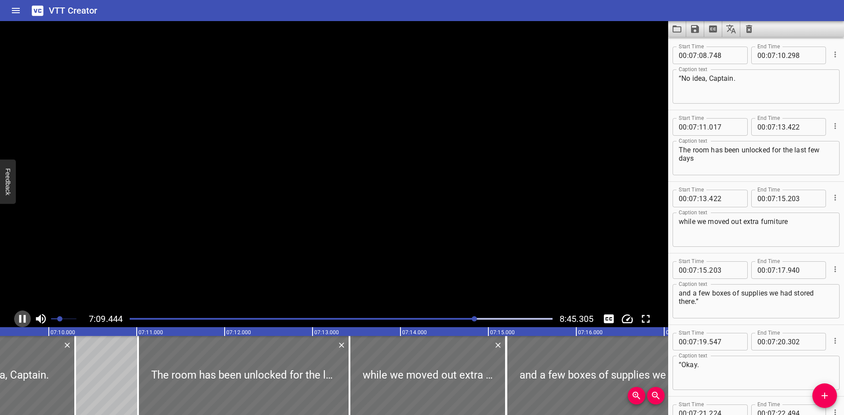
click at [23, 314] on icon "Play/Pause" at bounding box center [22, 319] width 13 height 13
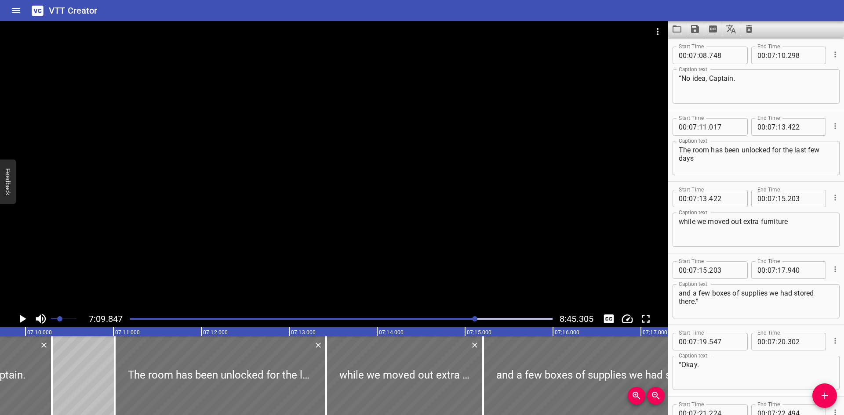
scroll to position [0, 37797]
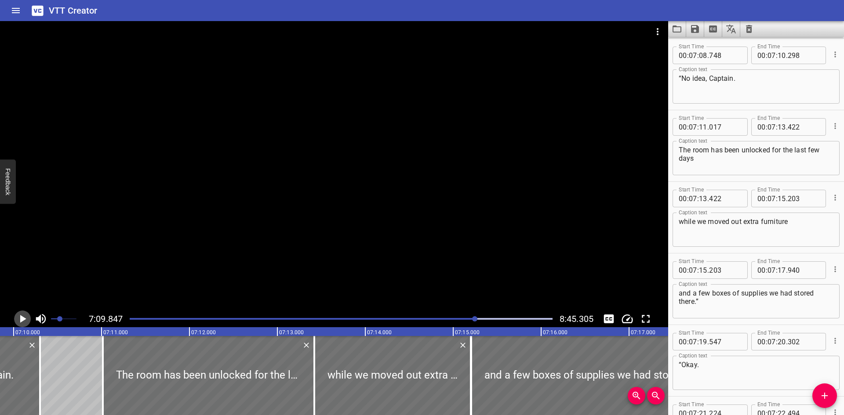
click at [23, 314] on icon "Play/Pause" at bounding box center [22, 319] width 13 height 13
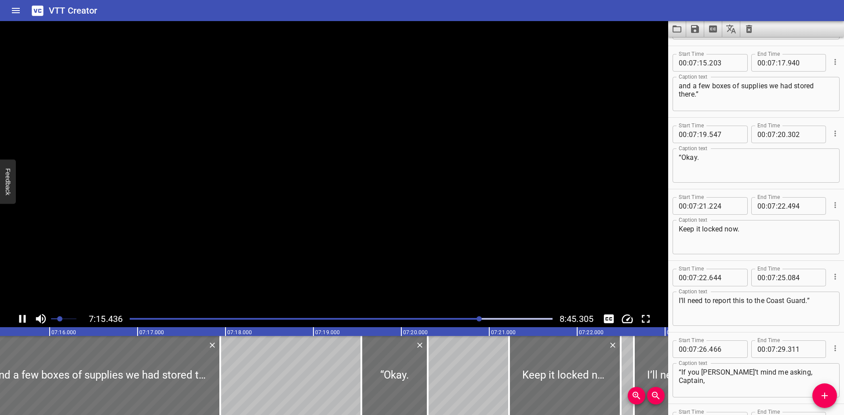
scroll to position [8385, 0]
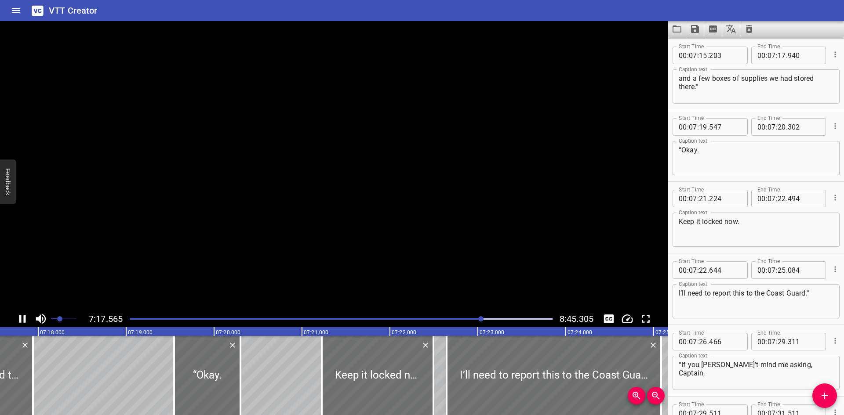
click at [23, 314] on icon "Play/Pause" at bounding box center [22, 319] width 13 height 13
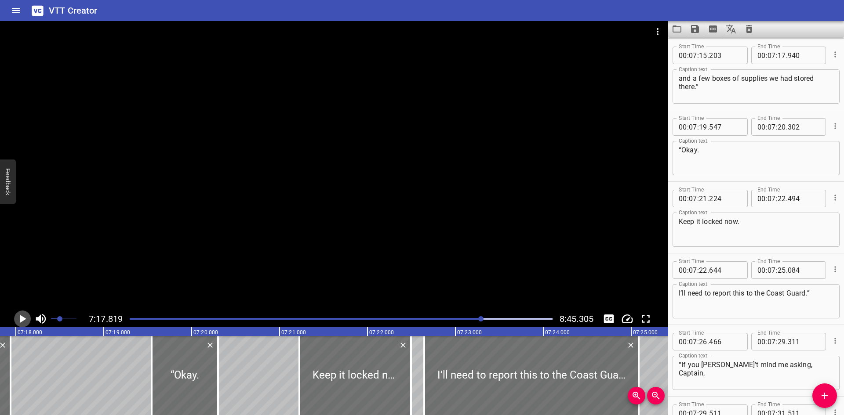
click at [23, 314] on icon "Play/Pause" at bounding box center [22, 319] width 13 height 13
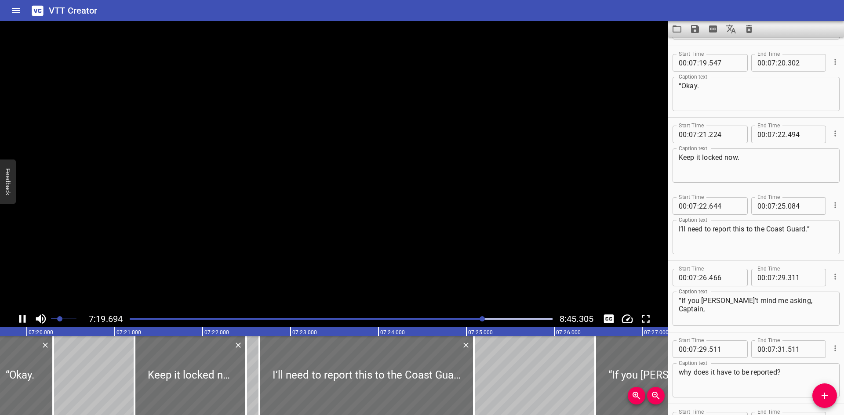
scroll to position [8456, 0]
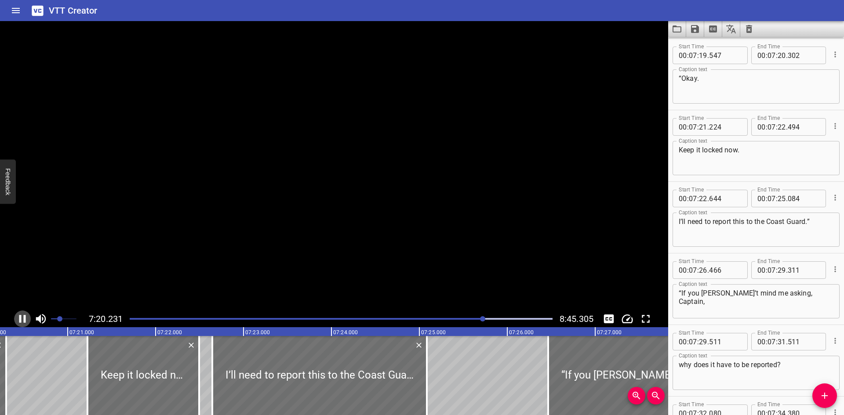
click at [23, 314] on icon "Play/Pause" at bounding box center [22, 319] width 13 height 13
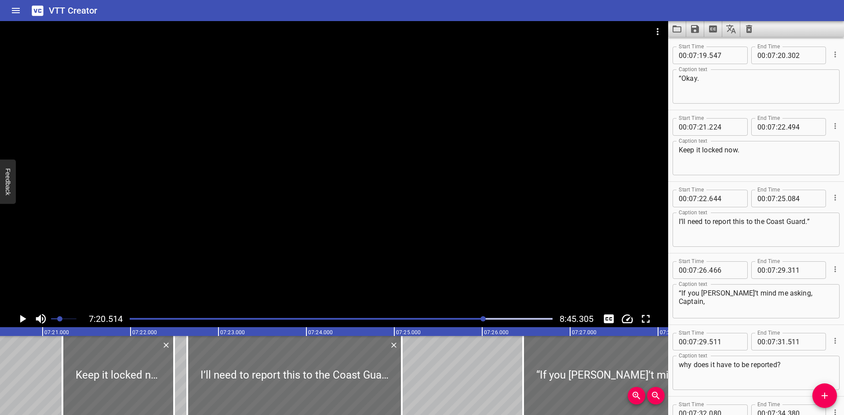
click at [23, 314] on icon "Play/Pause" at bounding box center [22, 319] width 13 height 13
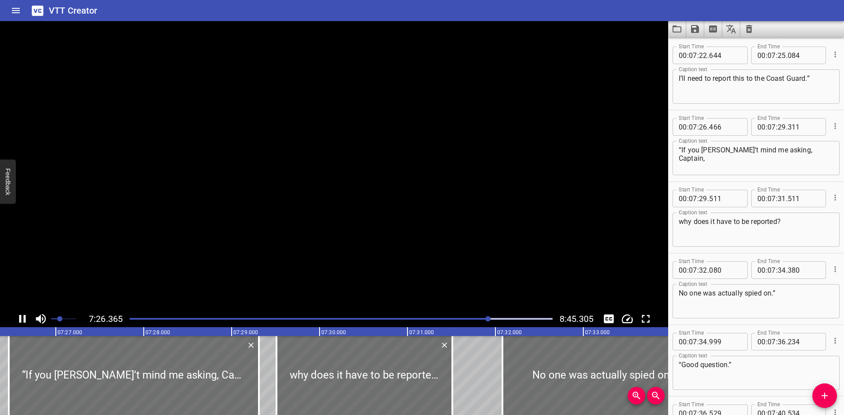
scroll to position [8664, 0]
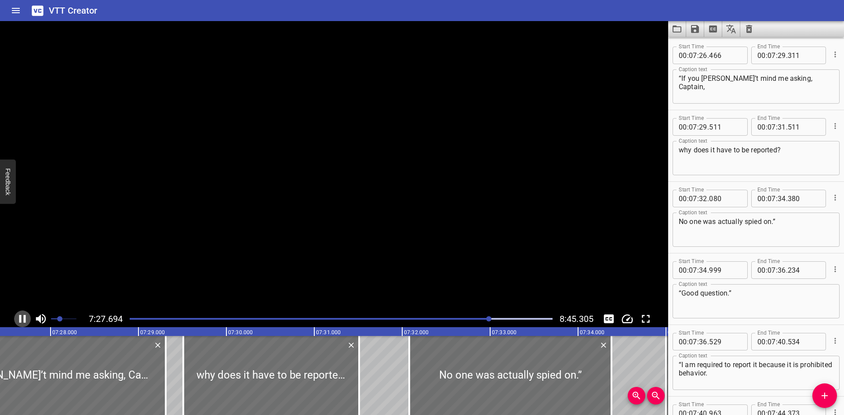
click at [23, 314] on icon "Play/Pause" at bounding box center [22, 319] width 13 height 13
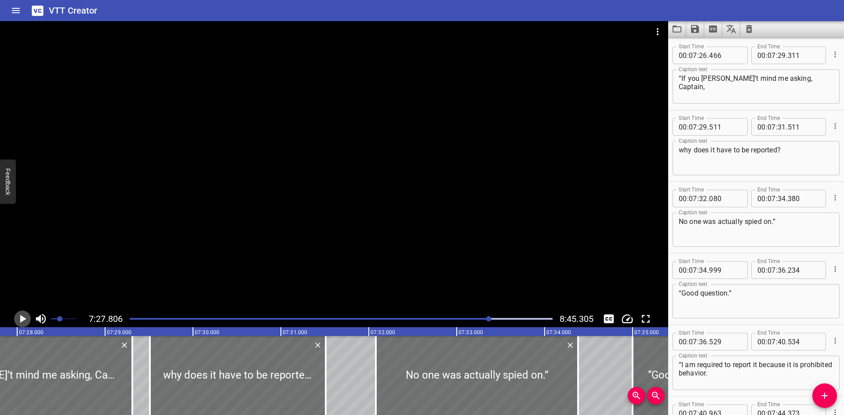
click at [20, 320] on icon "Play/Pause" at bounding box center [23, 319] width 6 height 8
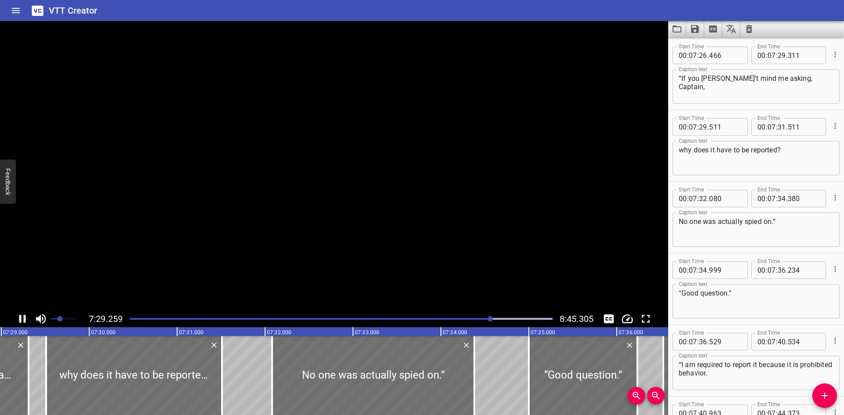
scroll to position [0, 39505]
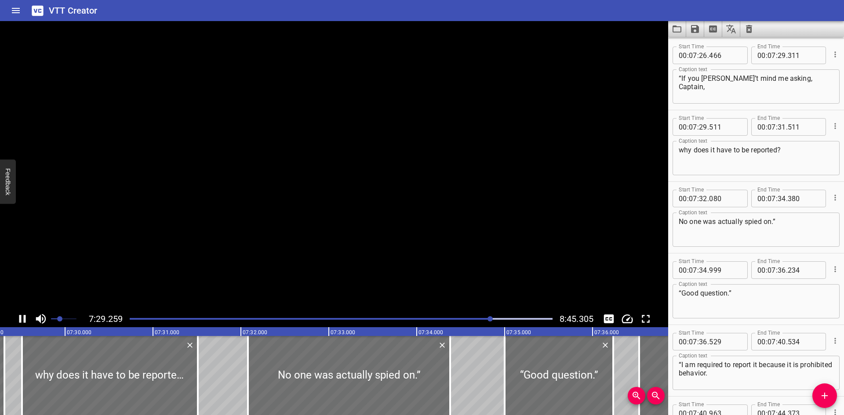
click at [20, 320] on icon "Play/Pause" at bounding box center [22, 319] width 7 height 8
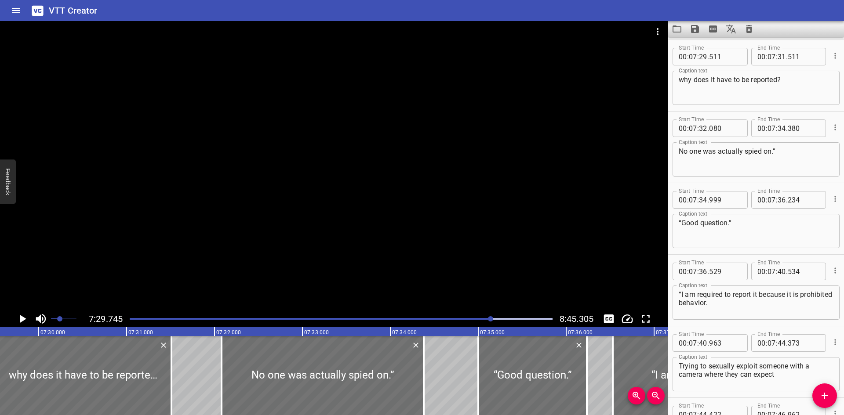
scroll to position [0, 39547]
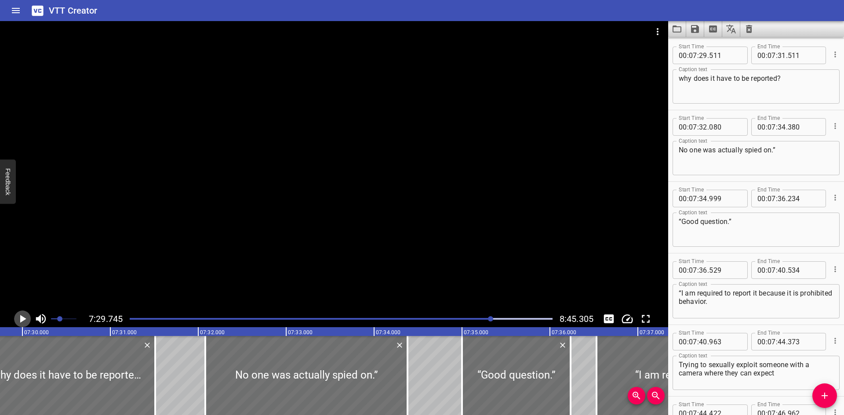
click at [20, 319] on icon "Play/Pause" at bounding box center [23, 319] width 6 height 8
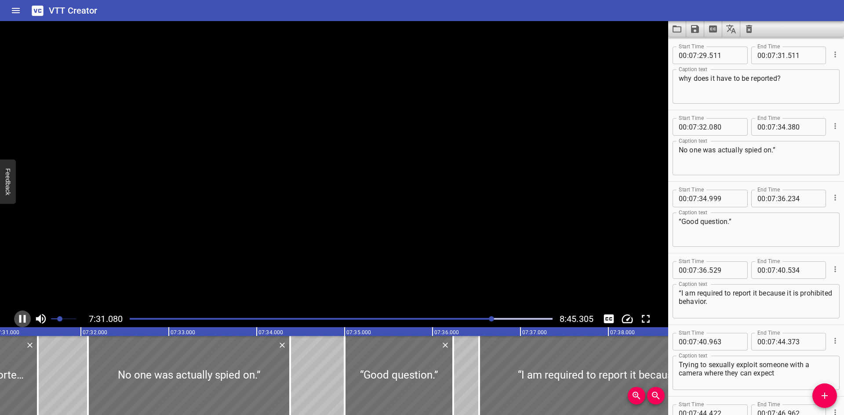
click at [20, 319] on icon "Play/Pause" at bounding box center [22, 319] width 7 height 8
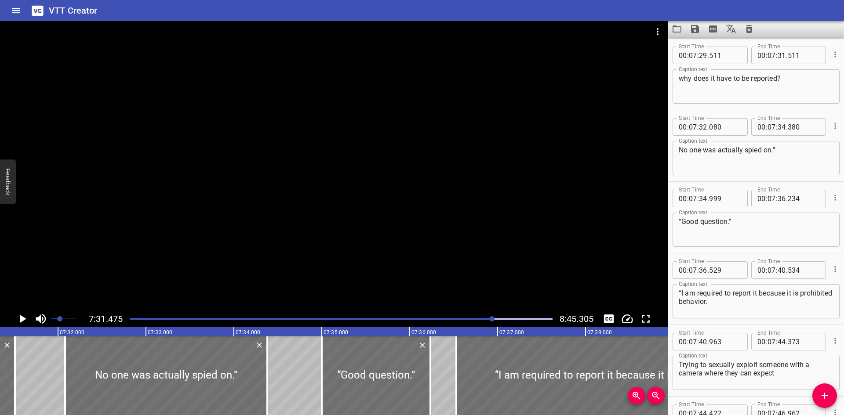
scroll to position [0, 39699]
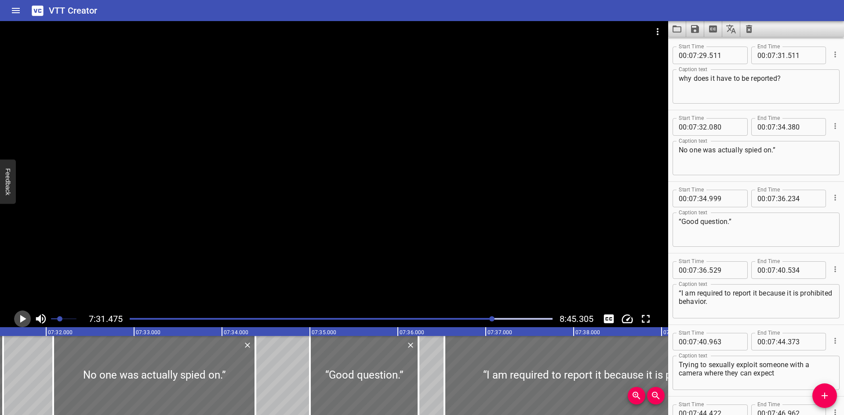
click at [25, 321] on icon "Play/Pause" at bounding box center [22, 319] width 13 height 13
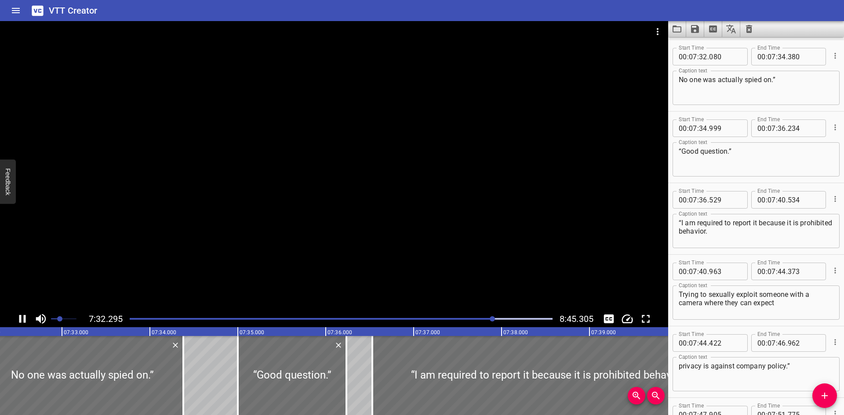
scroll to position [8815, 0]
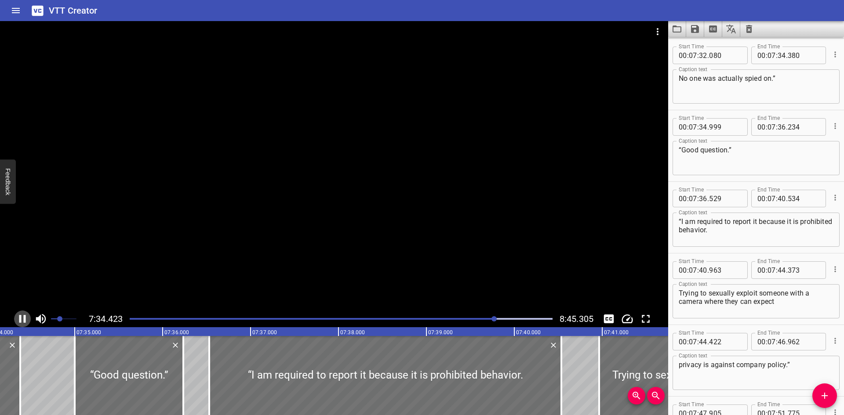
click at [26, 318] on icon "Play/Pause" at bounding box center [22, 319] width 7 height 8
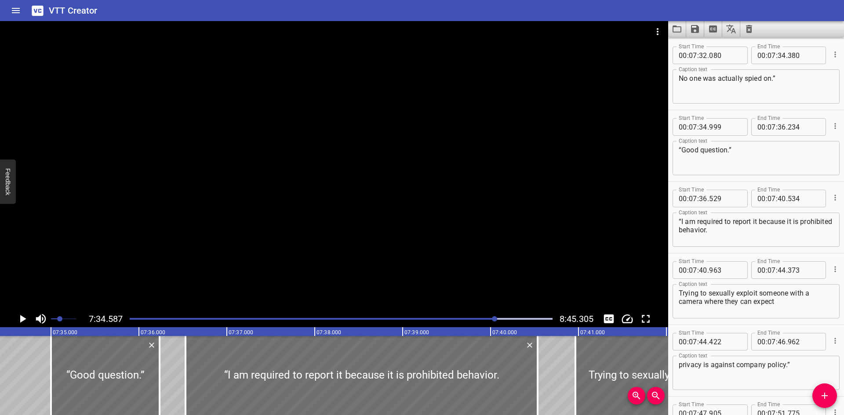
scroll to position [0, 39973]
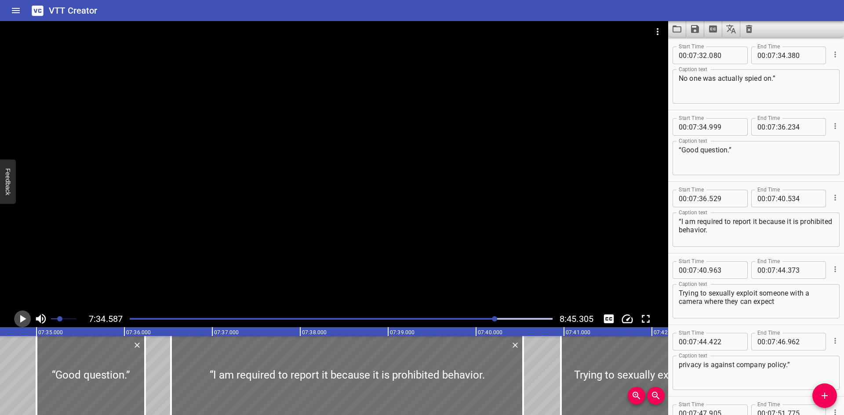
click at [26, 318] on icon "Play/Pause" at bounding box center [22, 319] width 13 height 13
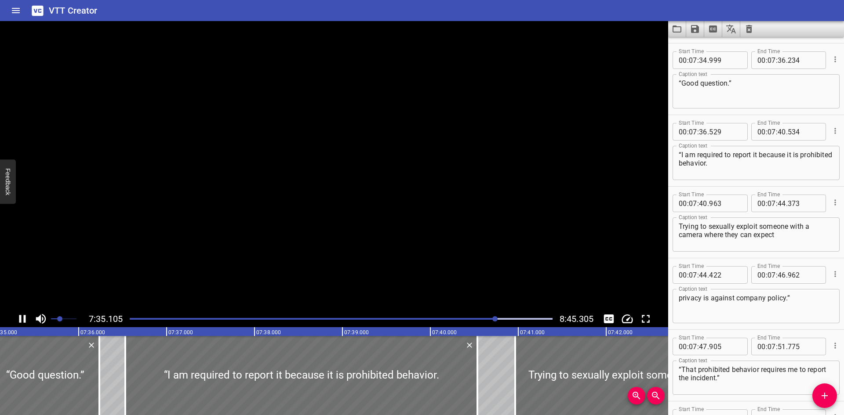
scroll to position [8886, 0]
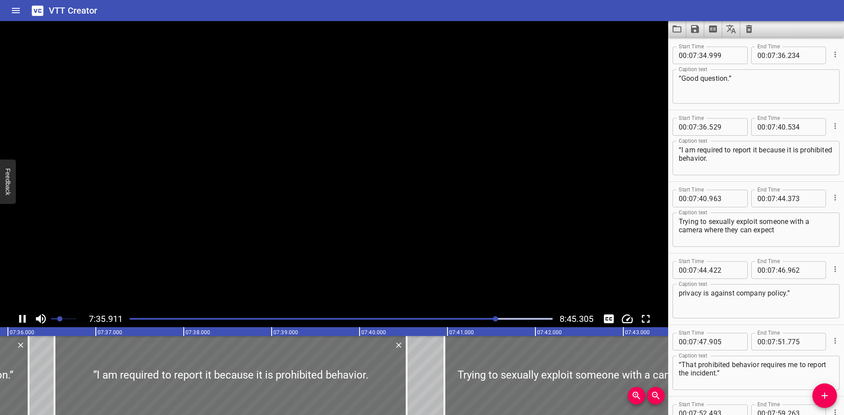
click at [26, 318] on icon "Play/Pause" at bounding box center [22, 319] width 7 height 8
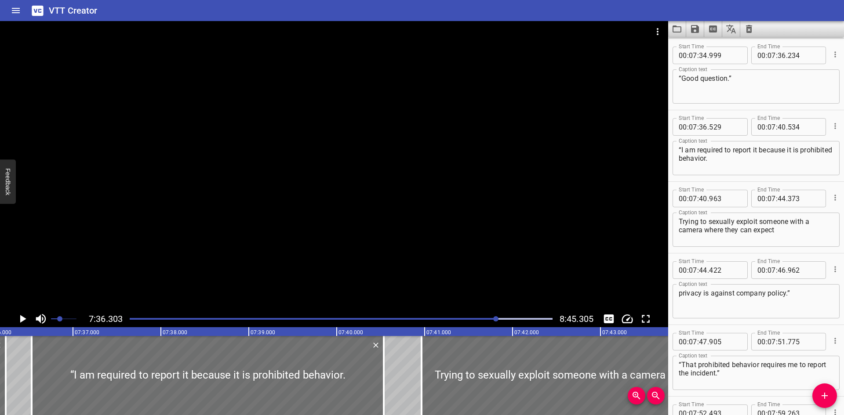
scroll to position [0, 40124]
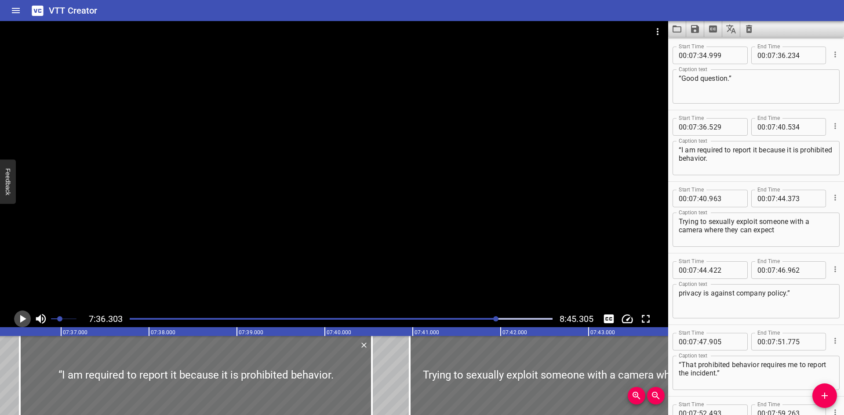
click at [21, 320] on icon "Play/Pause" at bounding box center [23, 319] width 6 height 8
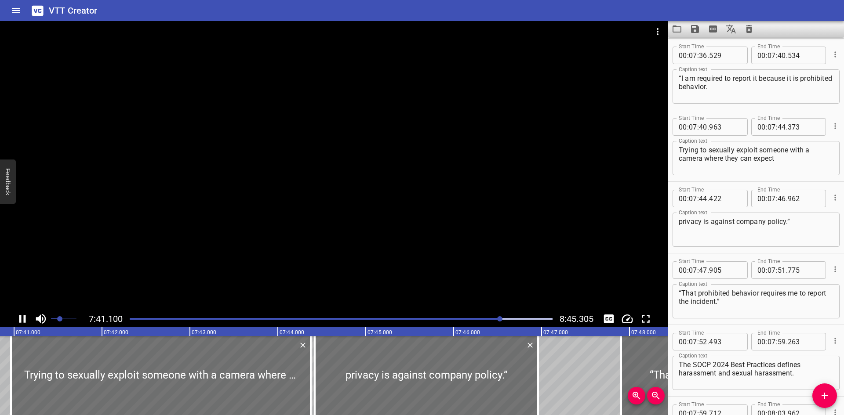
scroll to position [9030, 0]
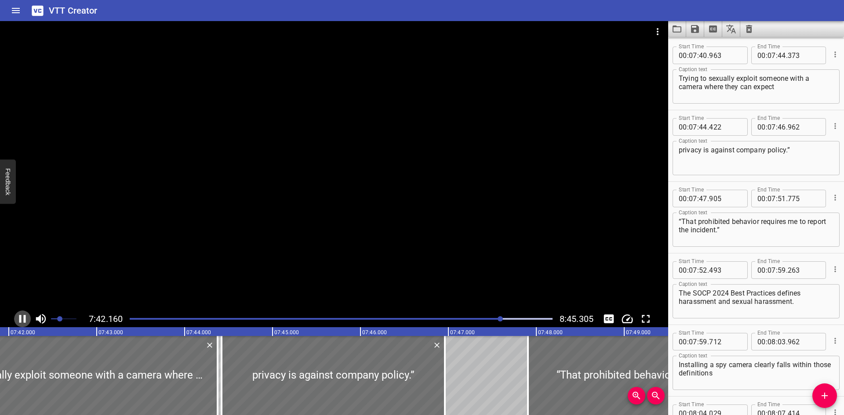
click at [21, 316] on icon "Play/Pause" at bounding box center [22, 319] width 7 height 8
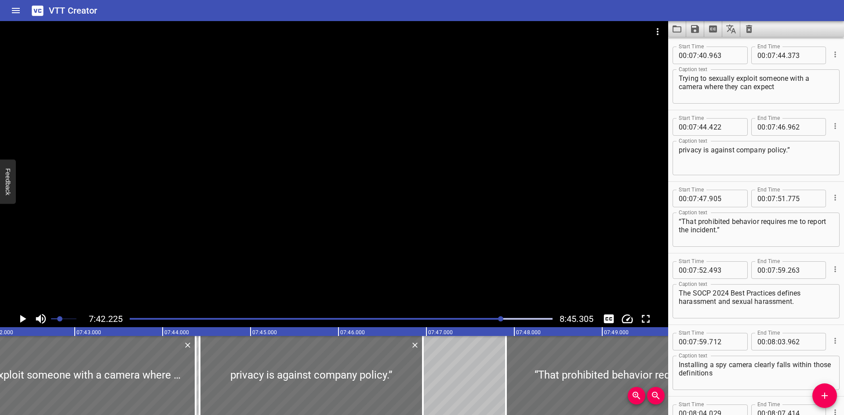
scroll to position [0, 40645]
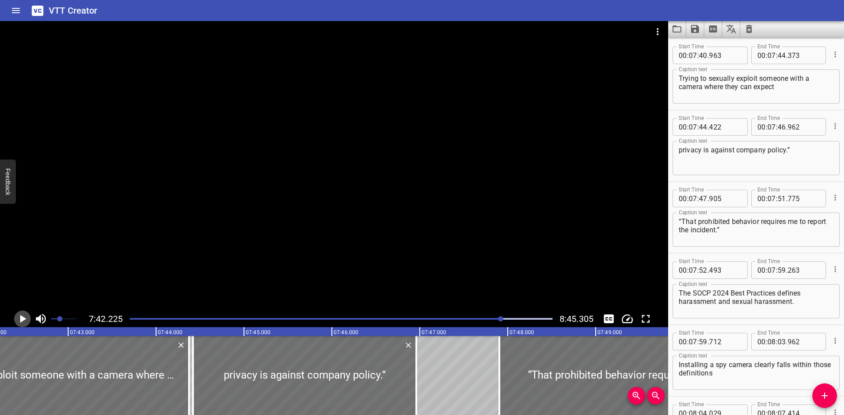
click at [21, 316] on icon "Play/Pause" at bounding box center [23, 319] width 6 height 8
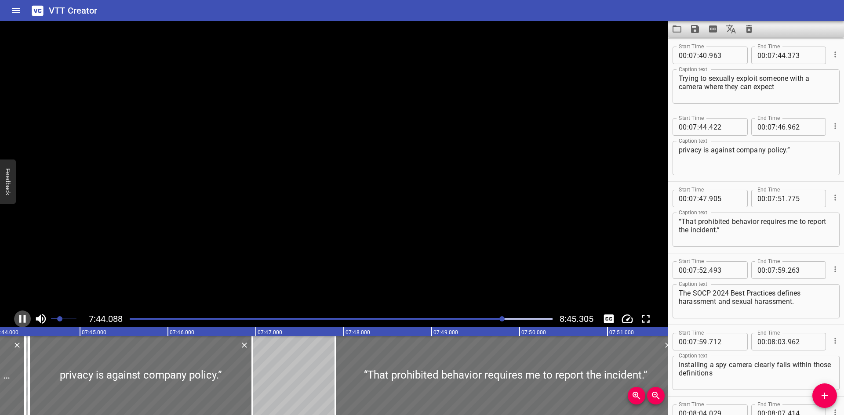
scroll to position [0, 40831]
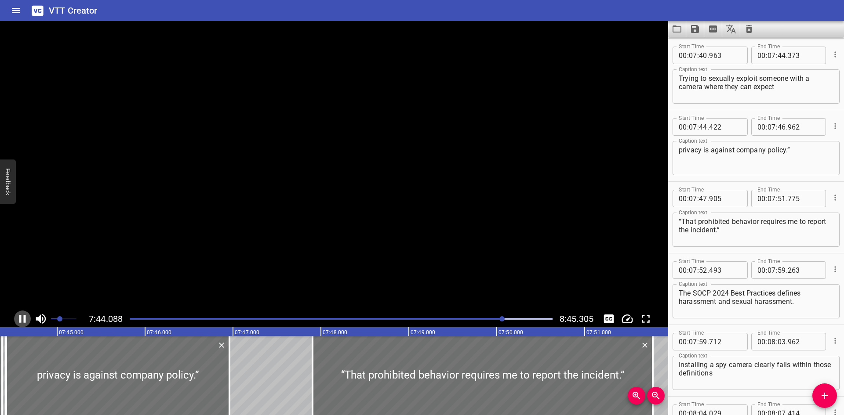
click at [21, 316] on icon "Play/Pause" at bounding box center [22, 319] width 7 height 8
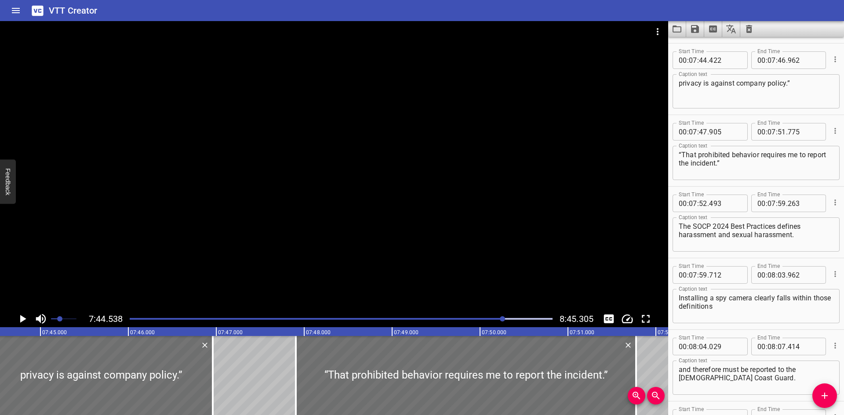
scroll to position [9101, 0]
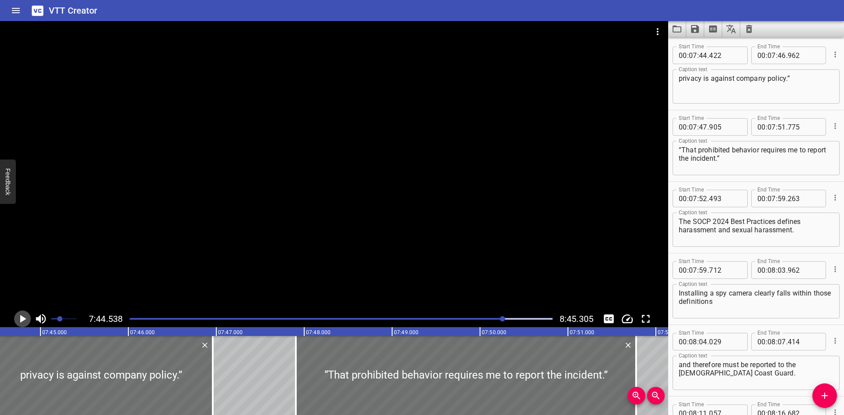
click at [21, 316] on icon "Play/Pause" at bounding box center [23, 319] width 6 height 8
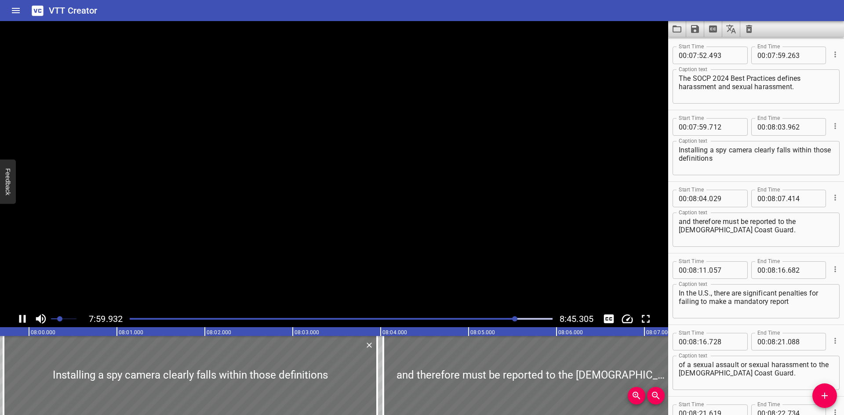
scroll to position [9316, 0]
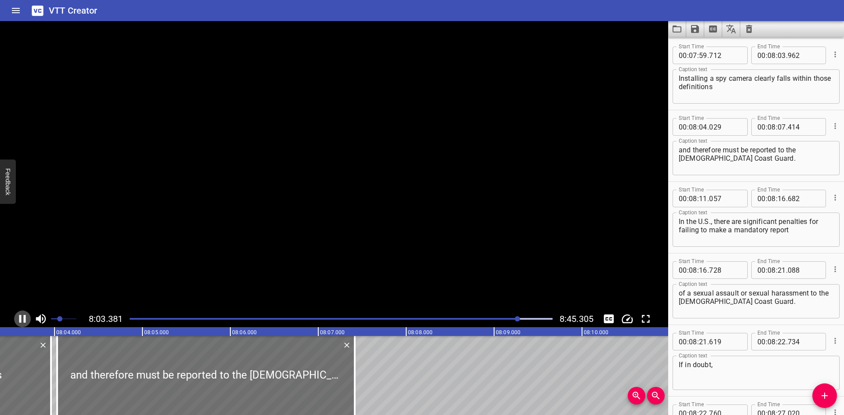
click at [21, 316] on icon "Play/Pause" at bounding box center [22, 319] width 7 height 8
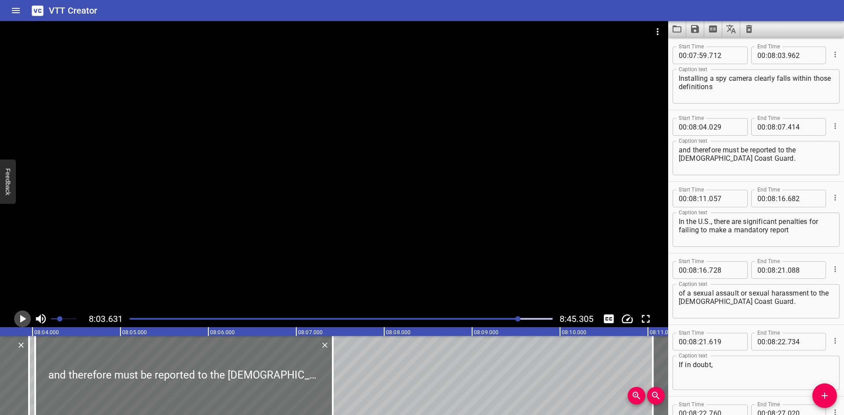
click at [21, 316] on icon "Play/Pause" at bounding box center [23, 319] width 6 height 8
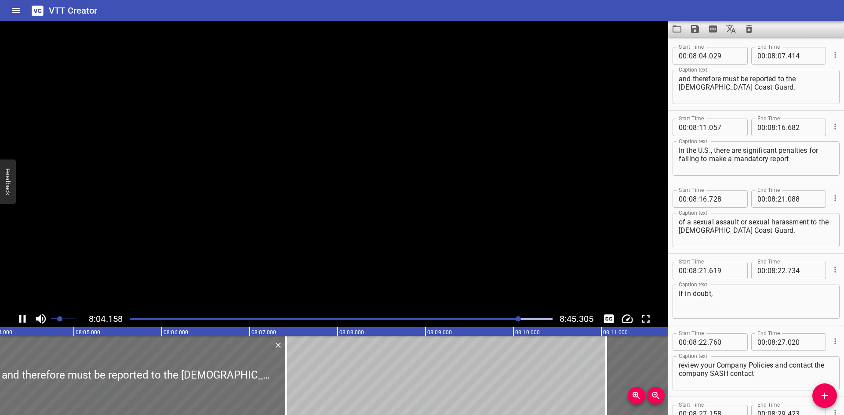
scroll to position [9388, 0]
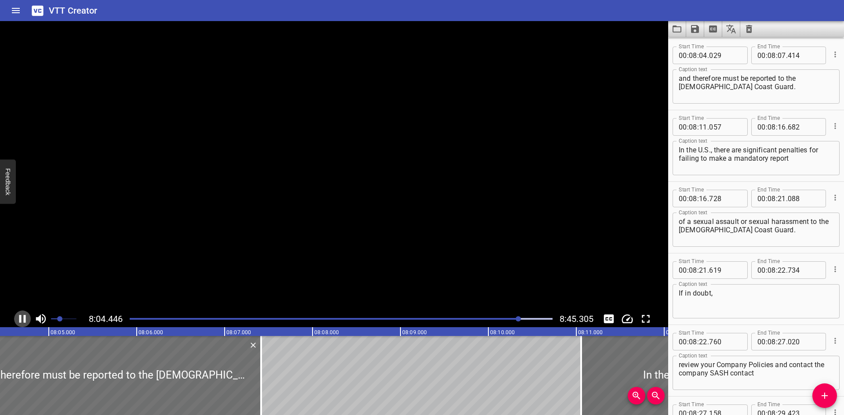
click at [21, 316] on icon "Play/Pause" at bounding box center [22, 319] width 7 height 8
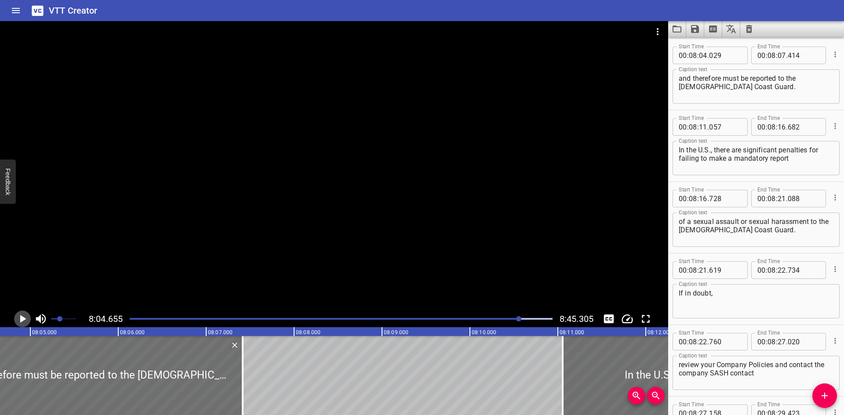
click at [21, 316] on icon "Play/Pause" at bounding box center [23, 319] width 6 height 8
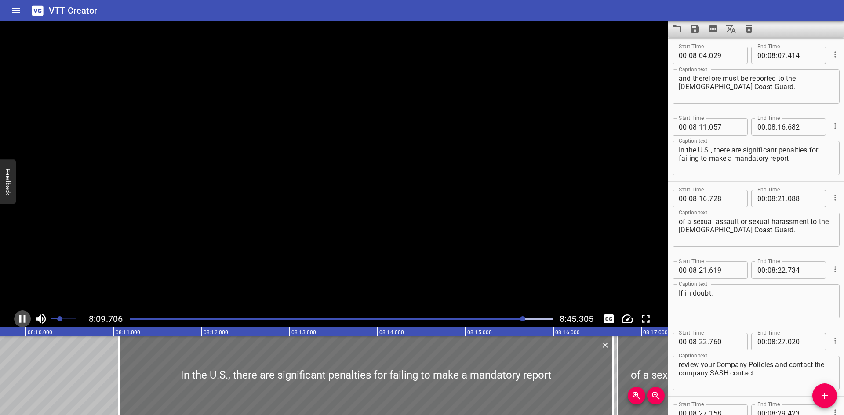
click at [21, 316] on icon "Play/Pause" at bounding box center [22, 319] width 7 height 8
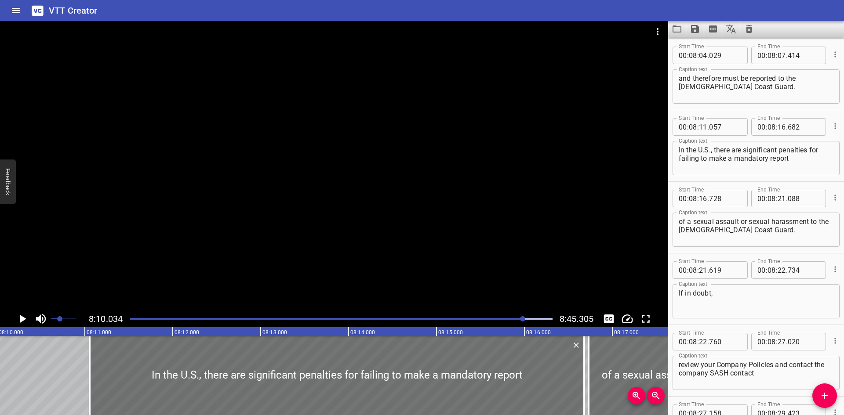
click at [77, 248] on div at bounding box center [334, 166] width 668 height 290
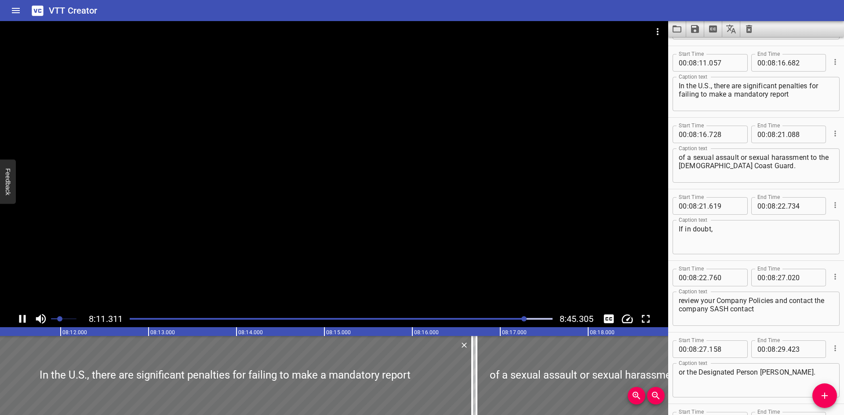
scroll to position [9460, 0]
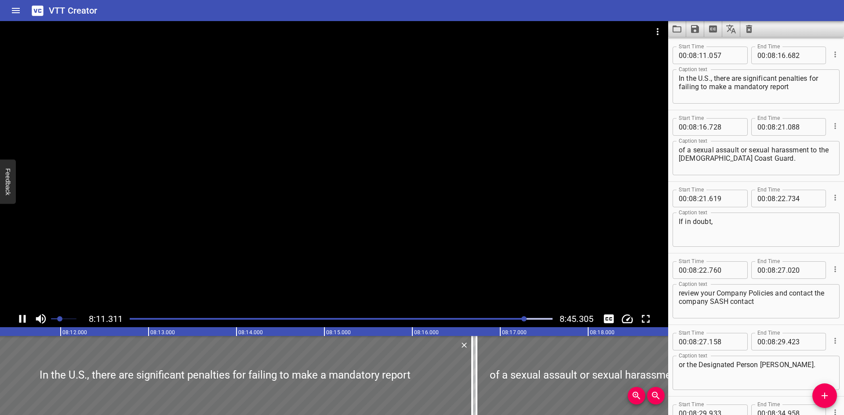
click at [16, 318] on icon "Play/Pause" at bounding box center [22, 319] width 13 height 13
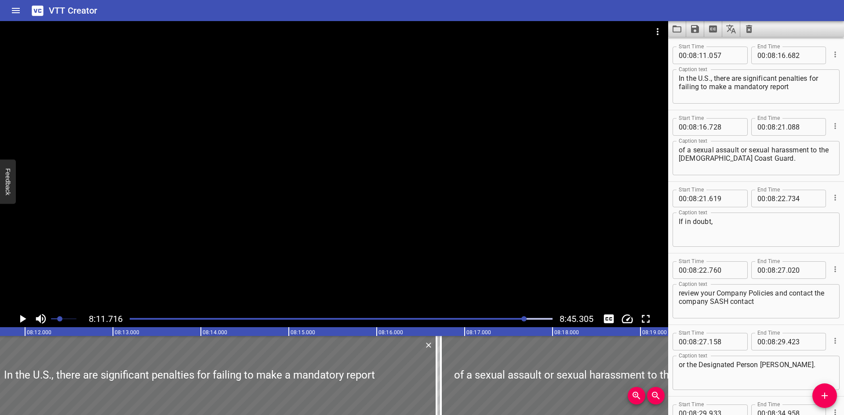
drag, startPoint x: 16, startPoint y: 318, endPoint x: 109, endPoint y: 257, distance: 111.7
drag, startPoint x: 109, startPoint y: 257, endPoint x: 341, endPoint y: 1, distance: 344.9
click at [341, 1] on div "VTT Creator" at bounding box center [422, 10] width 844 height 21
click at [20, 320] on icon "Play/Pause" at bounding box center [22, 319] width 13 height 13
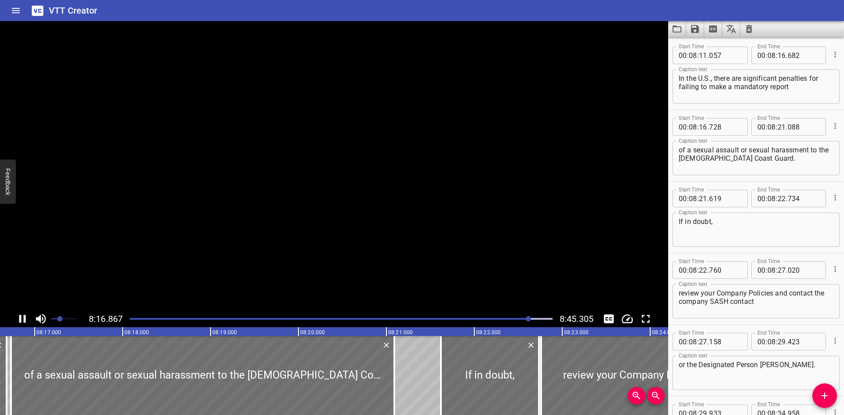
scroll to position [9531, 0]
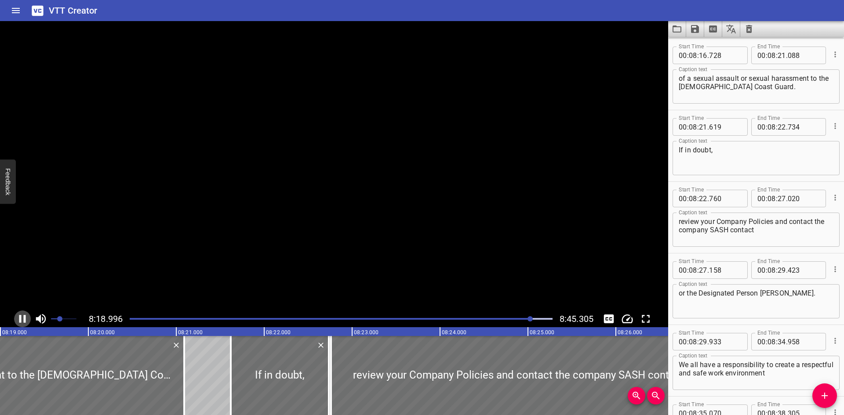
click at [19, 320] on icon "Play/Pause" at bounding box center [22, 319] width 7 height 8
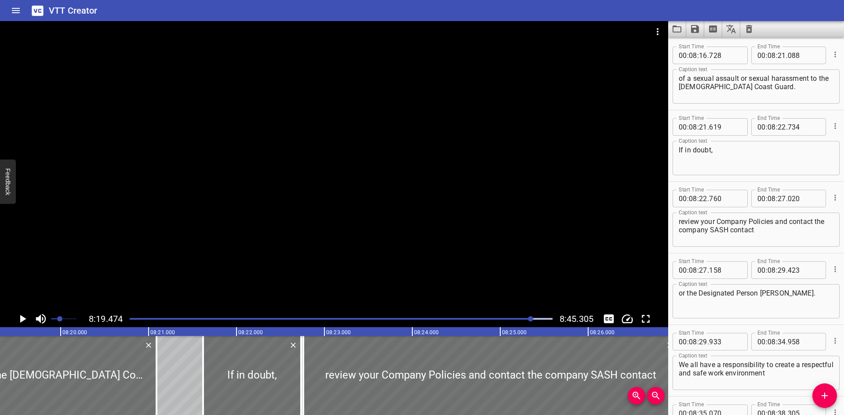
scroll to position [0, 43920]
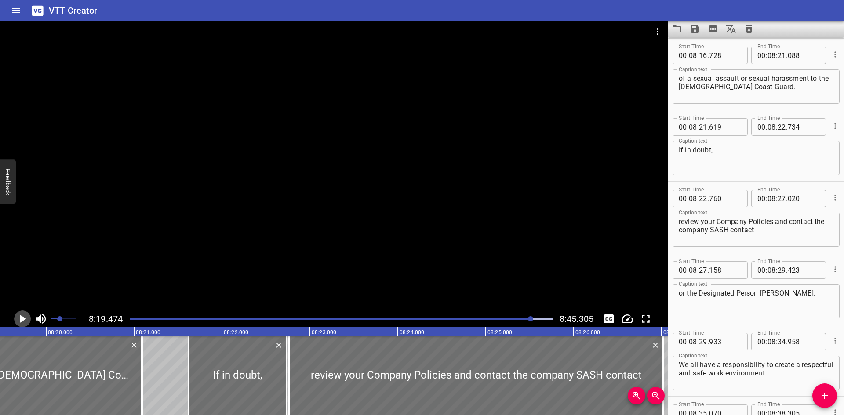
click at [19, 320] on icon "Play/Pause" at bounding box center [22, 319] width 13 height 13
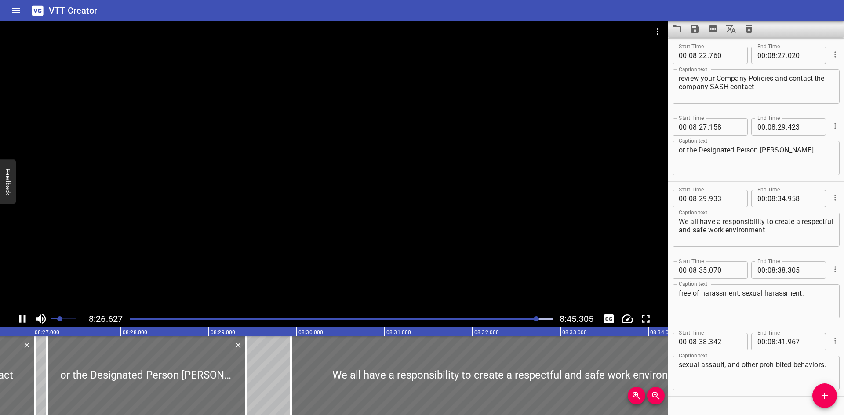
scroll to position [0, 44573]
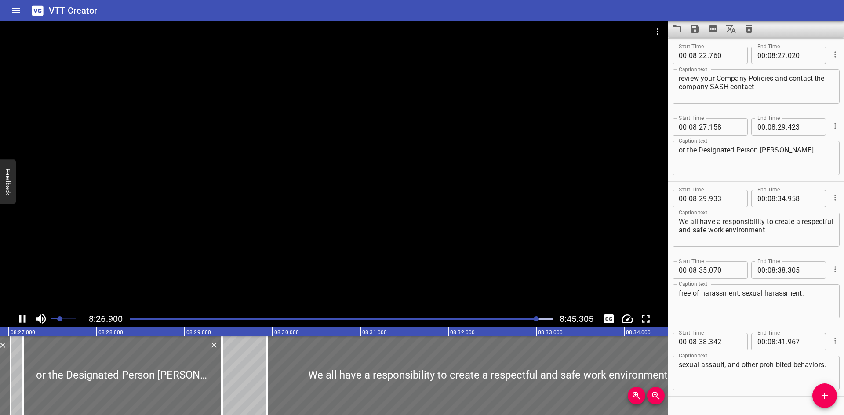
click at [18, 320] on icon "Play/Pause" at bounding box center [22, 319] width 13 height 13
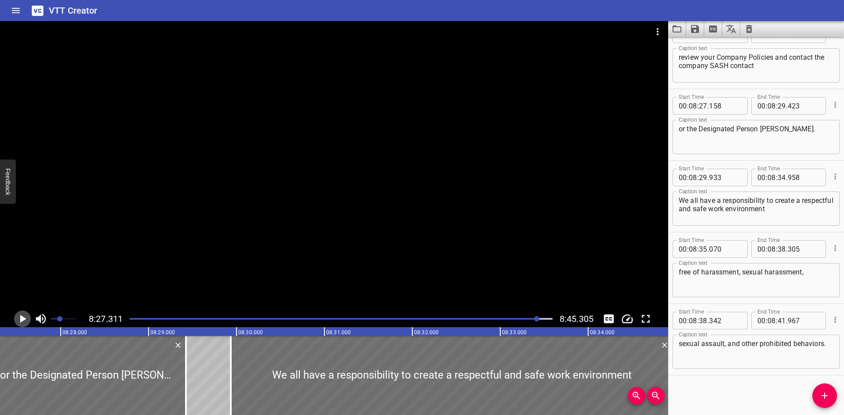
click at [18, 320] on icon "Play/Pause" at bounding box center [22, 319] width 13 height 13
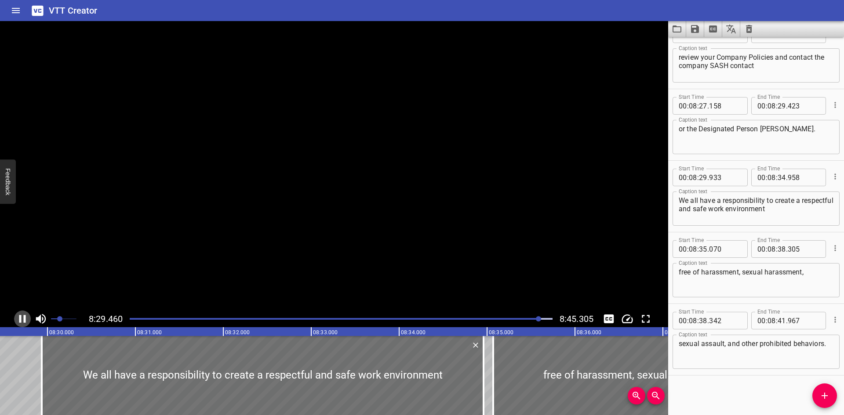
click at [18, 320] on icon "Play/Pause" at bounding box center [22, 319] width 13 height 13
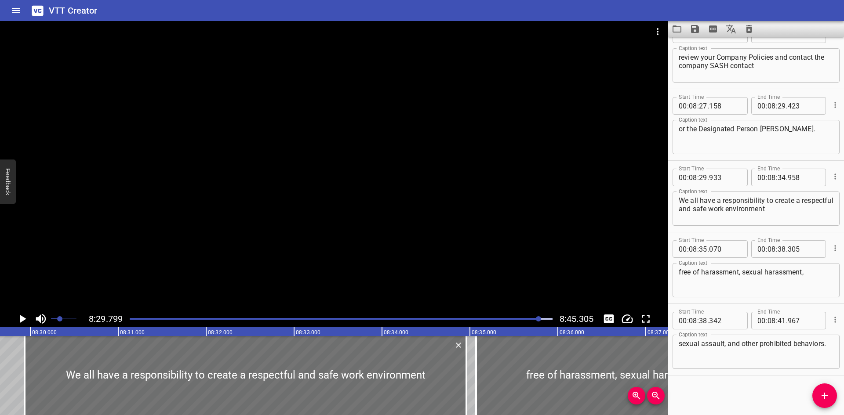
scroll to position [0, 44828]
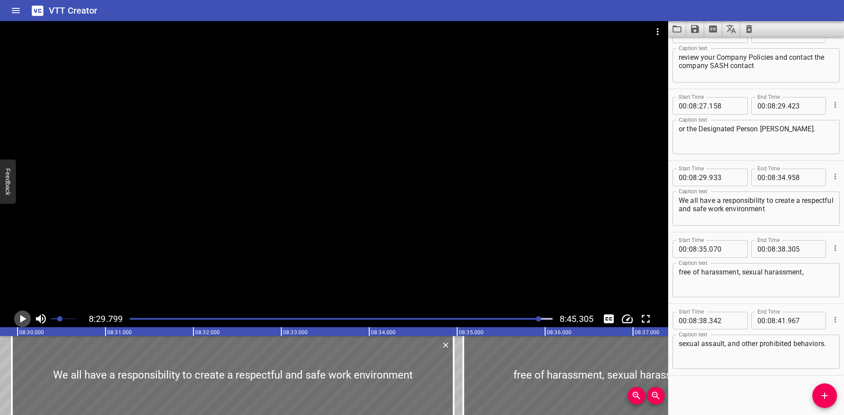
click at [16, 320] on icon "Play/Pause" at bounding box center [22, 319] width 13 height 13
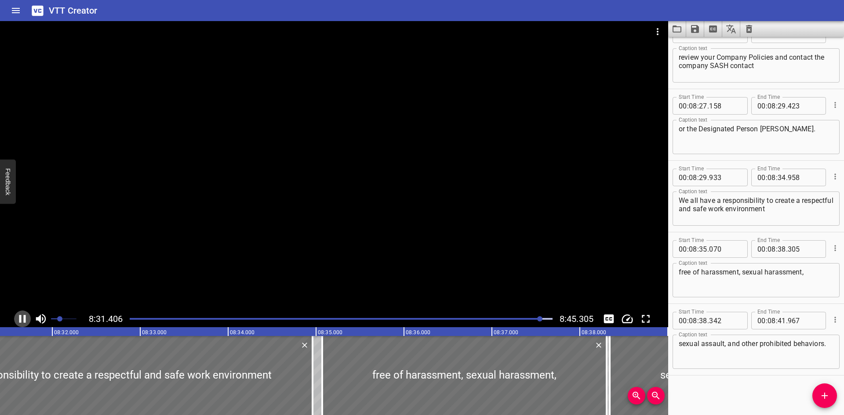
click at [23, 320] on icon "Play/Pause" at bounding box center [22, 319] width 13 height 13
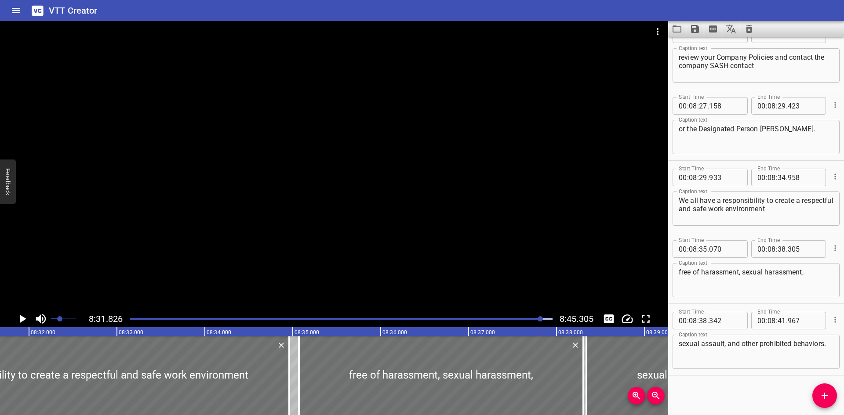
scroll to position [0, 45006]
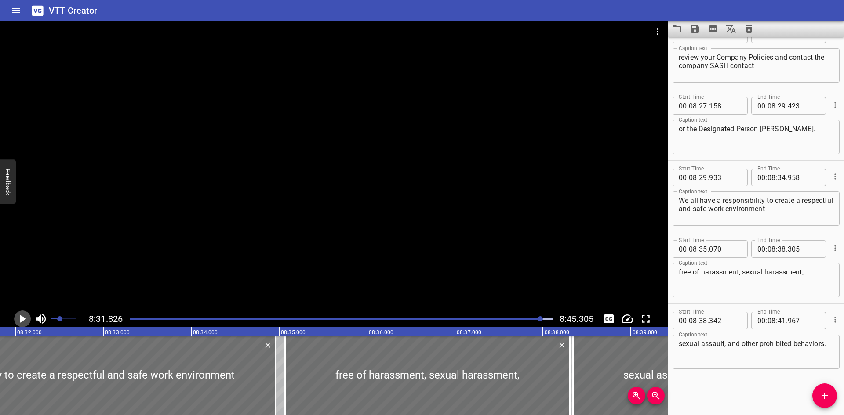
click at [23, 320] on icon "Play/Pause" at bounding box center [23, 319] width 6 height 8
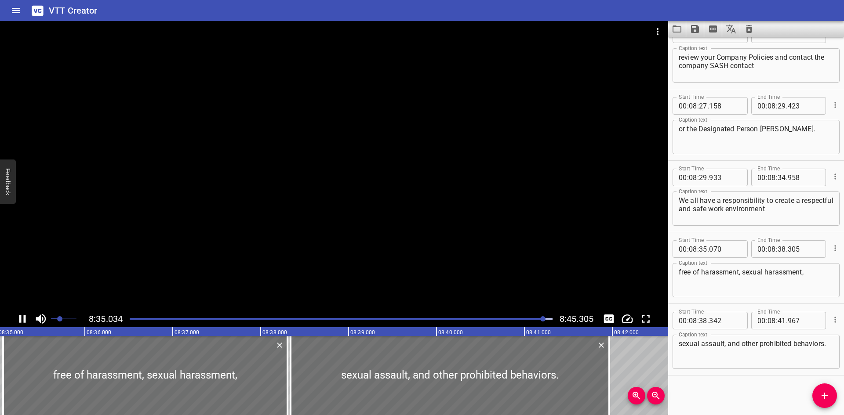
click at [23, 316] on icon "Play/Pause" at bounding box center [22, 319] width 13 height 13
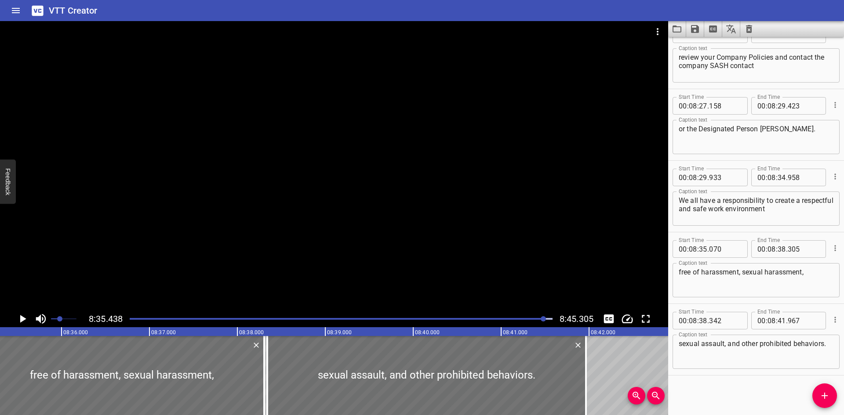
scroll to position [0, 45324]
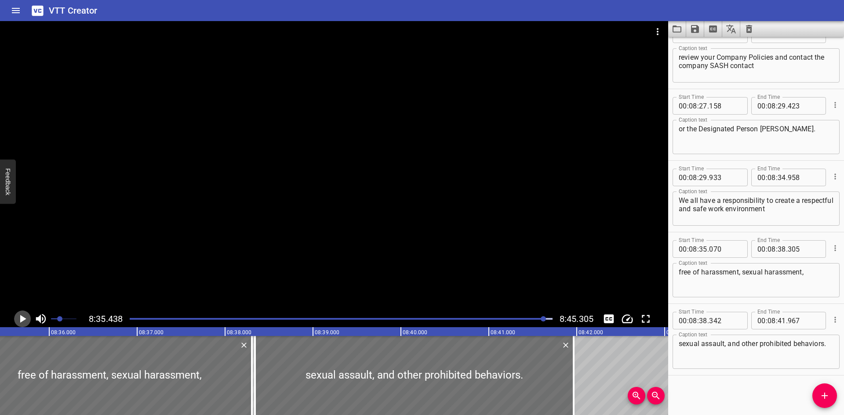
click at [23, 316] on icon "Play/Pause" at bounding box center [22, 319] width 13 height 13
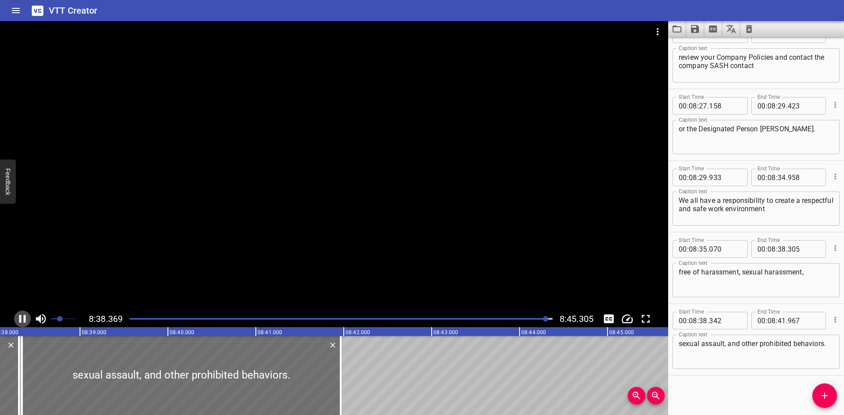
click at [22, 313] on icon "Play/Pause" at bounding box center [22, 319] width 13 height 13
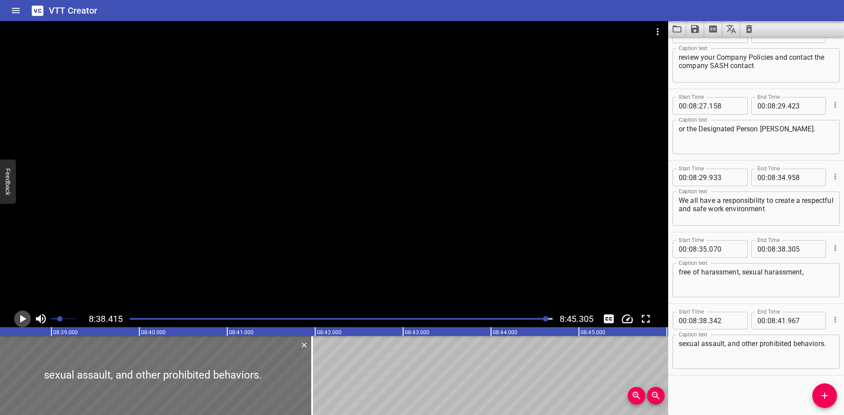
click at [22, 313] on icon "Play/Pause" at bounding box center [22, 319] width 13 height 13
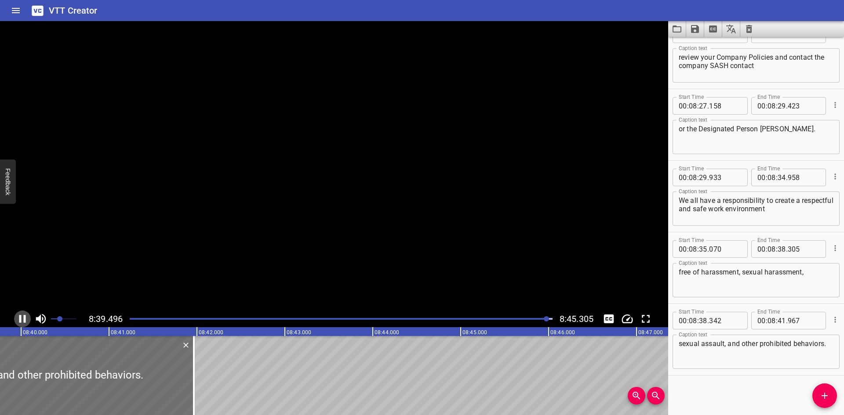
click at [22, 313] on icon "Play/Pause" at bounding box center [22, 319] width 13 height 13
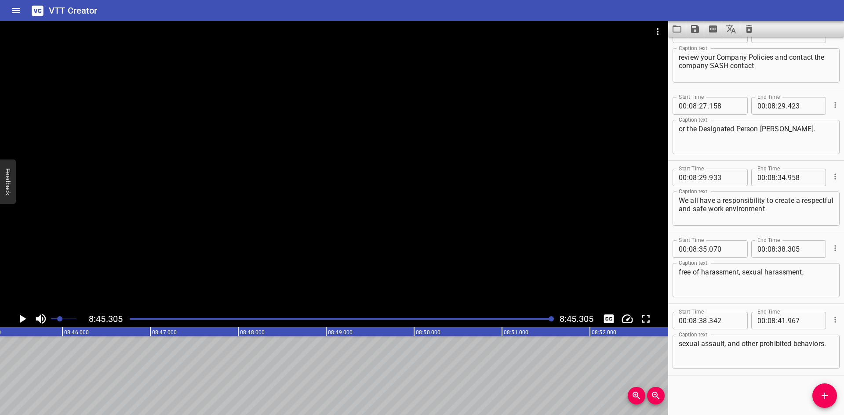
scroll to position [0, 46191]
click at [680, 29] on icon "Load captions from file" at bounding box center [677, 29] width 11 height 11
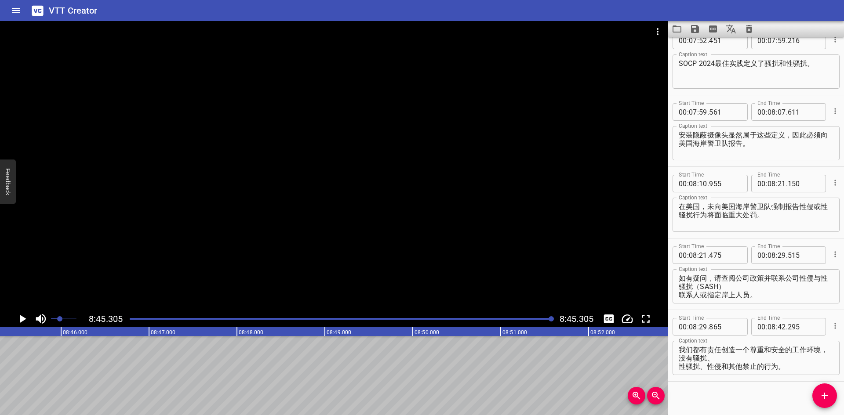
scroll to position [3963, 0]
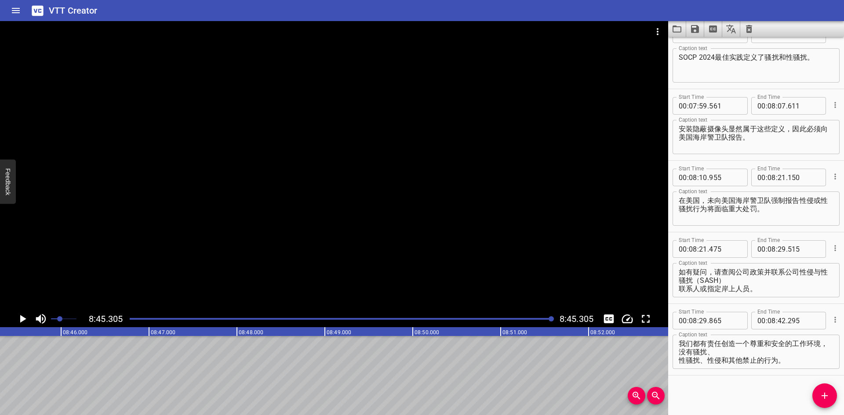
click at [137, 318] on div at bounding box center [341, 319] width 434 height 12
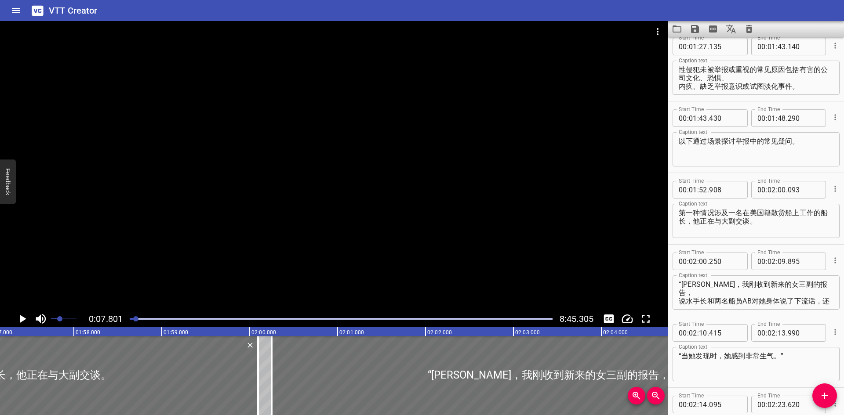
scroll to position [0, 7368]
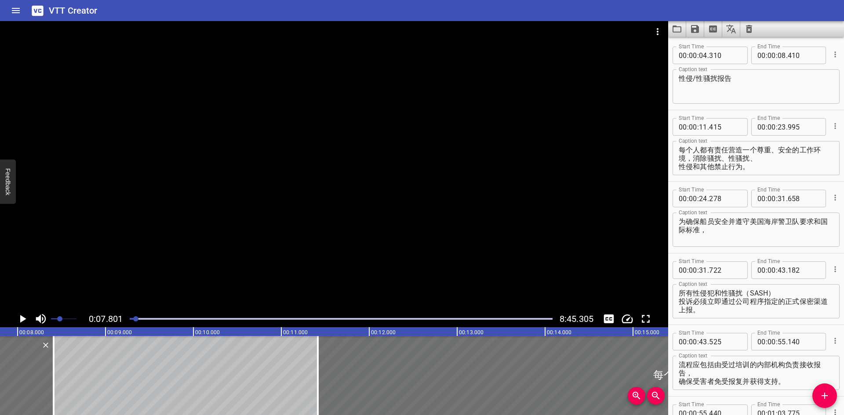
click at [138, 320] on div at bounding box center [135, 319] width 5 height 5
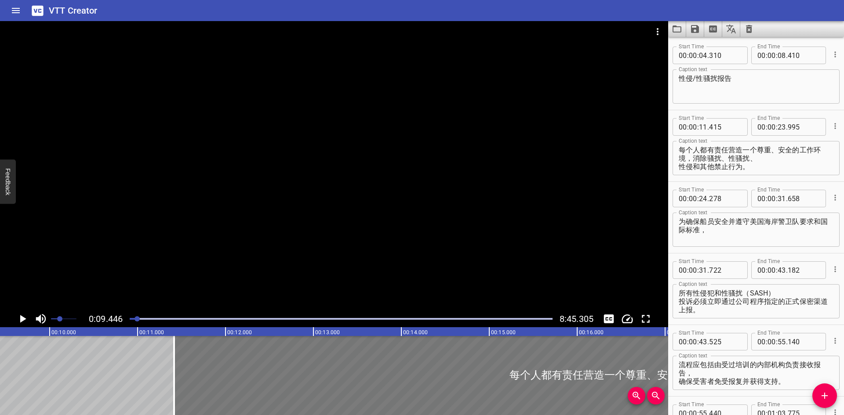
scroll to position [0, 831]
